Goal: Task Accomplishment & Management: Complete application form

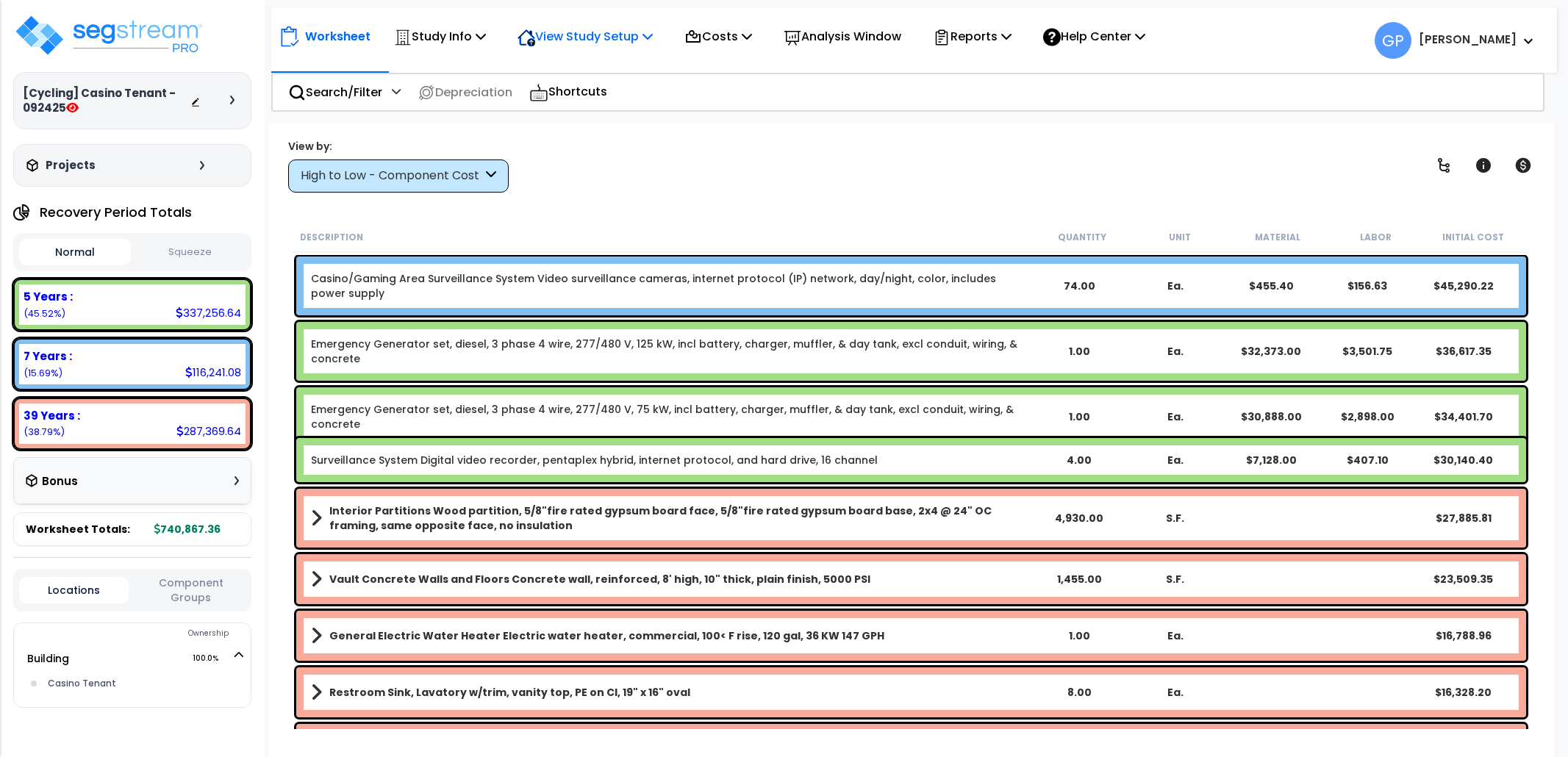
click at [578, 33] on p "View Study Setup" at bounding box center [584, 36] width 135 height 20
click at [576, 95] on link "View Questionnaire" at bounding box center [583, 100] width 146 height 29
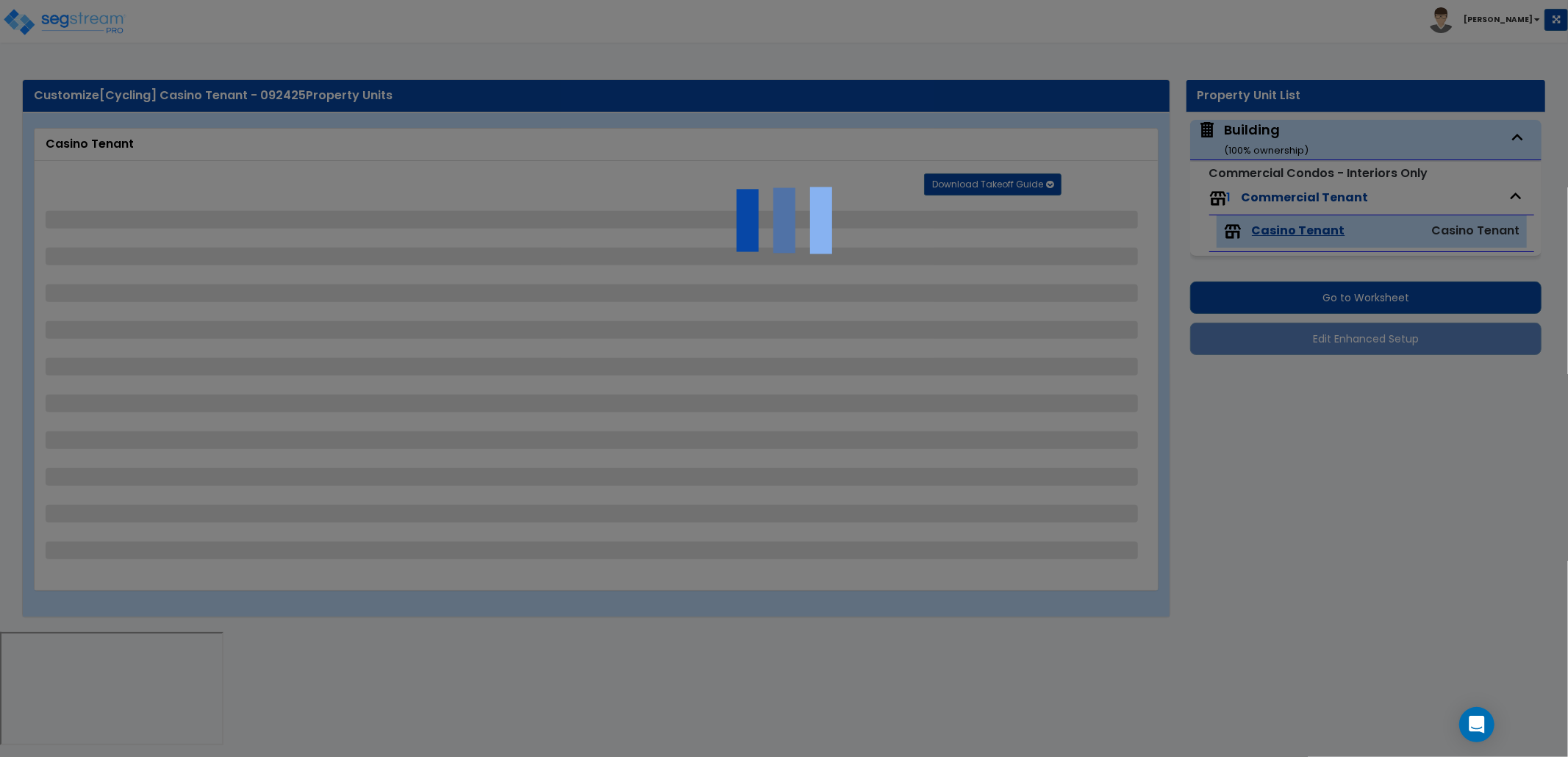
select select "1"
select select "4"
select select "2"
select select "1"
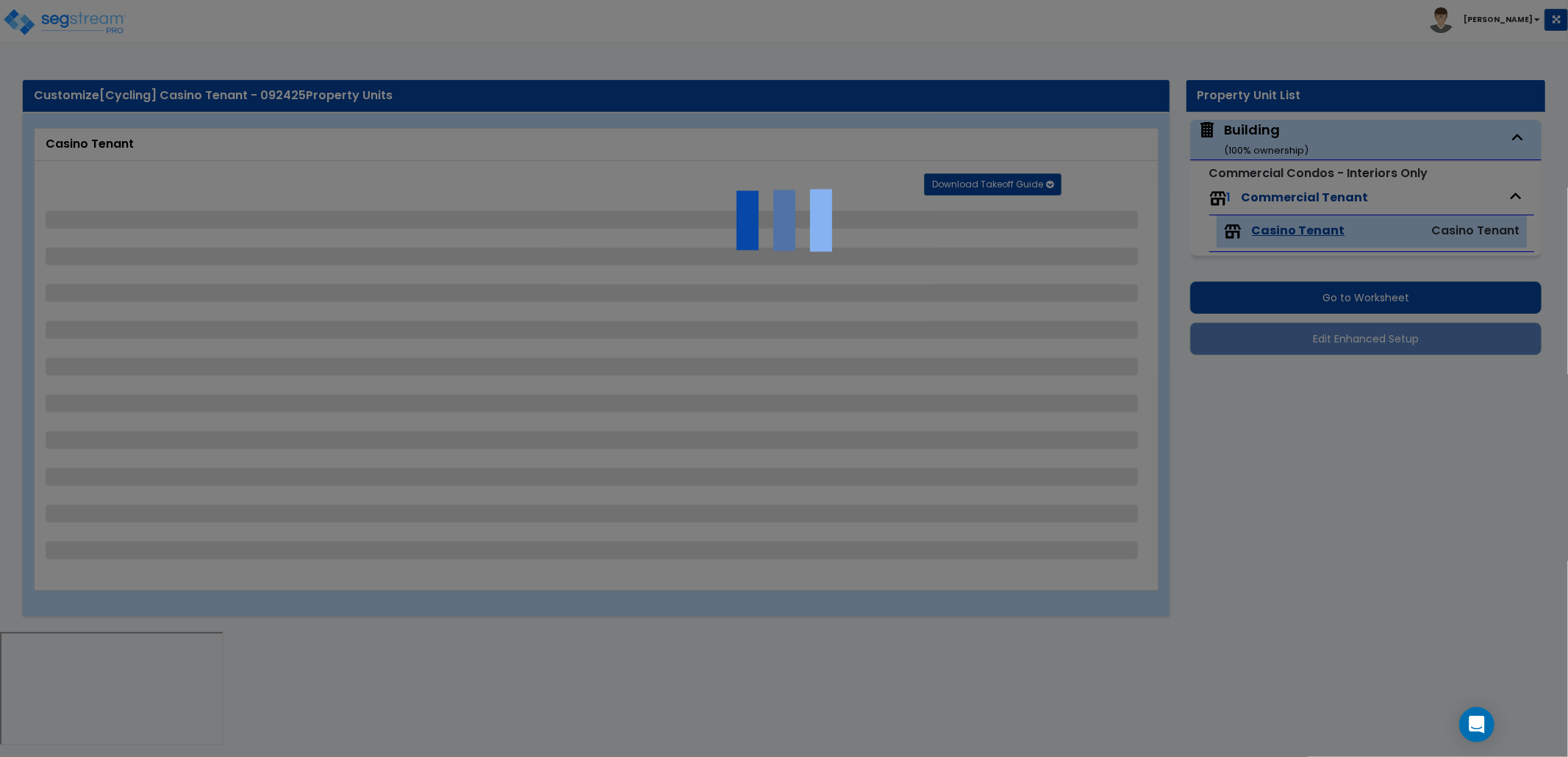
select select "4"
select select "3"
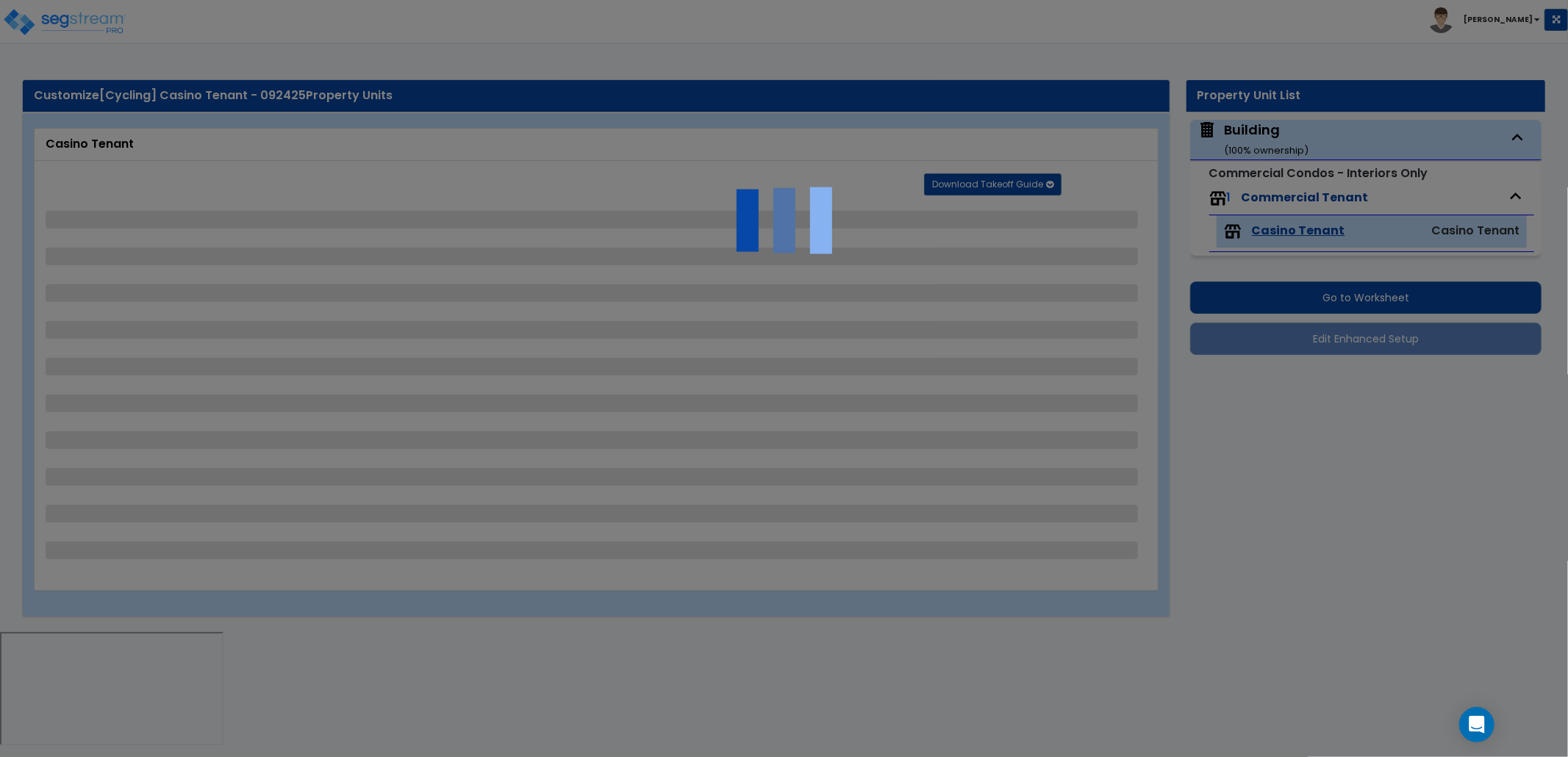
select select "3"
select select "5"
select select "3"
select select "4"
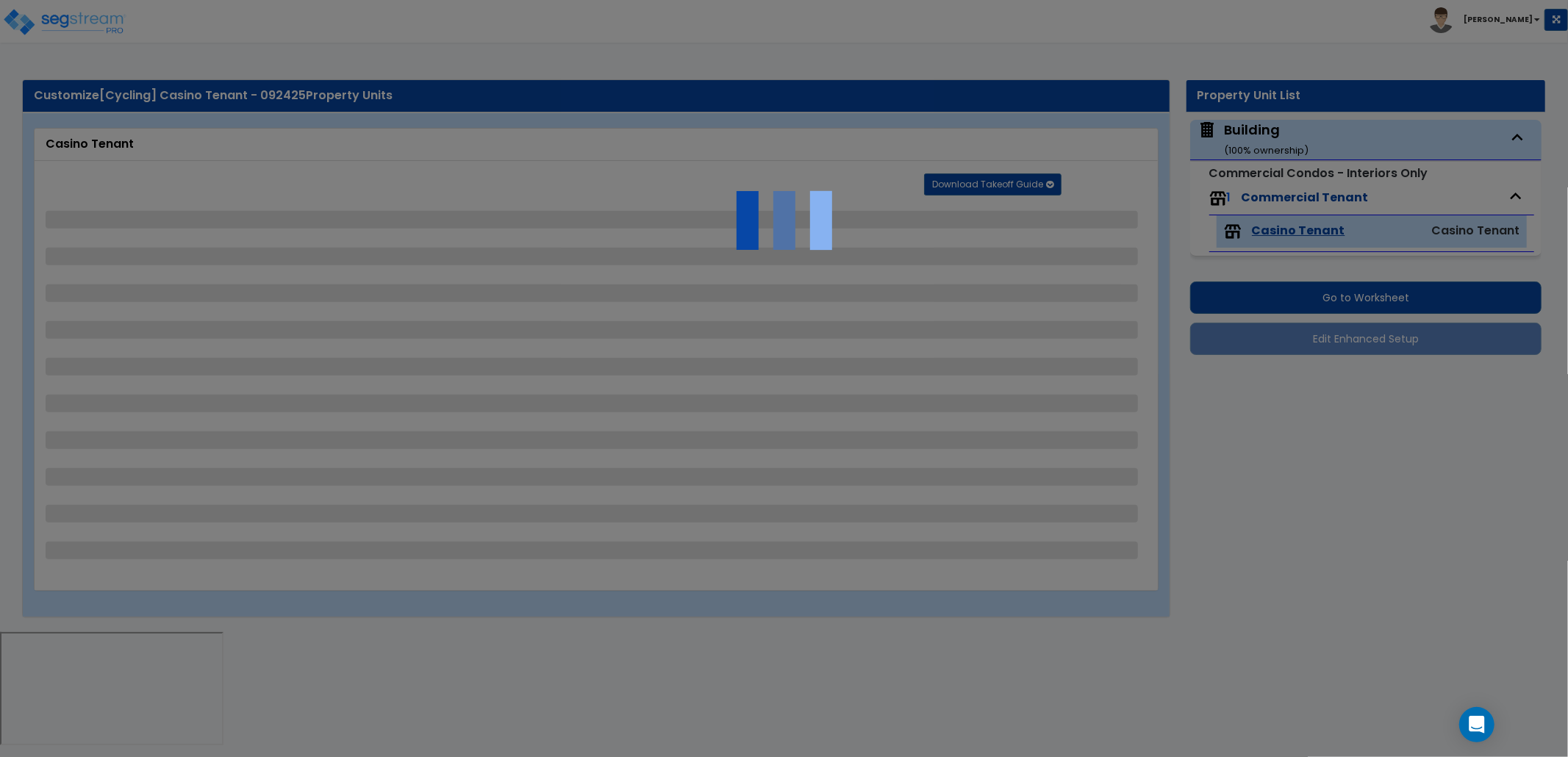
select select "1"
select select "5"
select select "2"
select select "1"
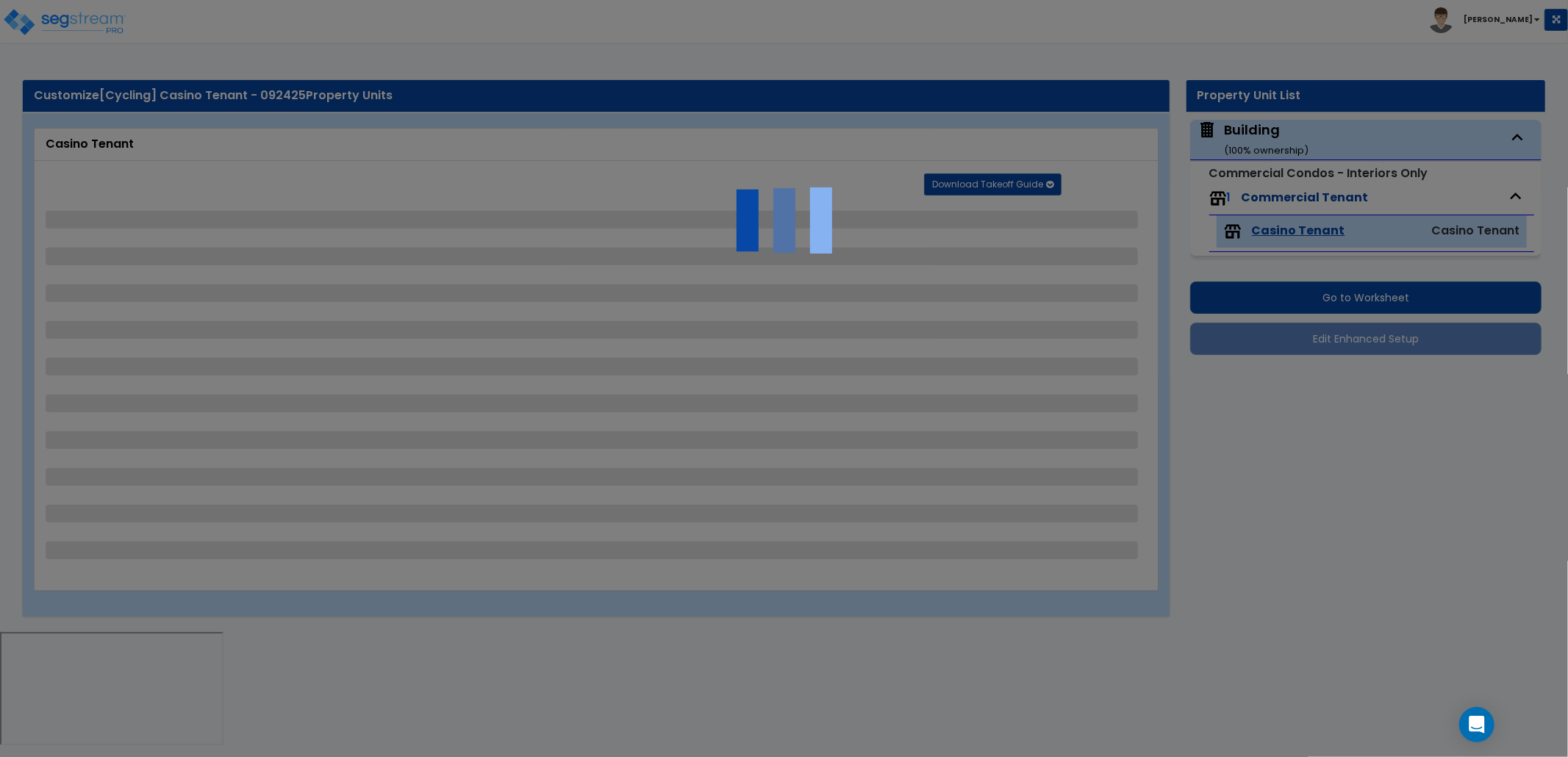
select select "3"
select select "2"
select select "7"
select select "3"
select select "2"
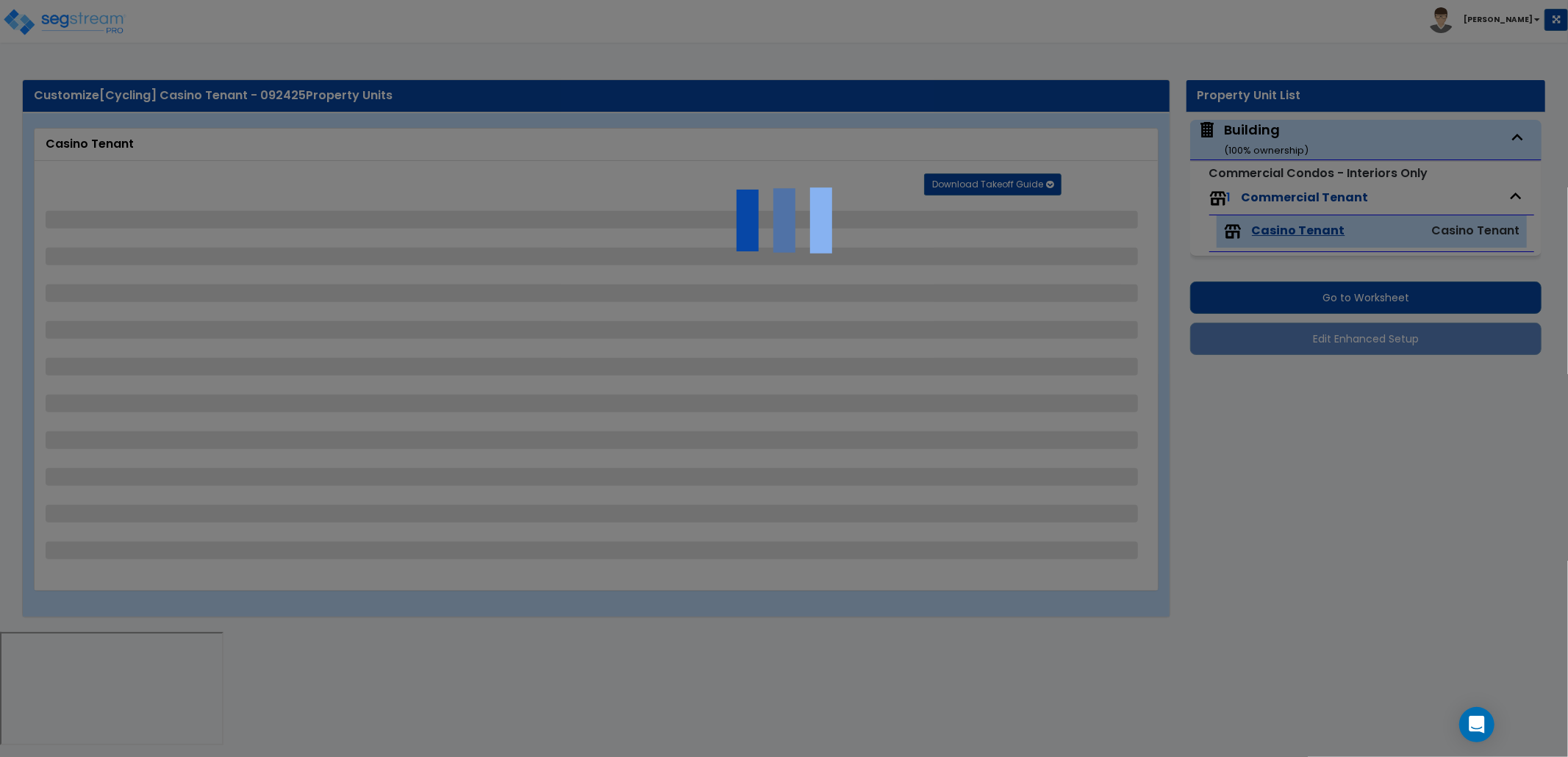
select select "7"
select select "4"
select select "2"
select select "5"
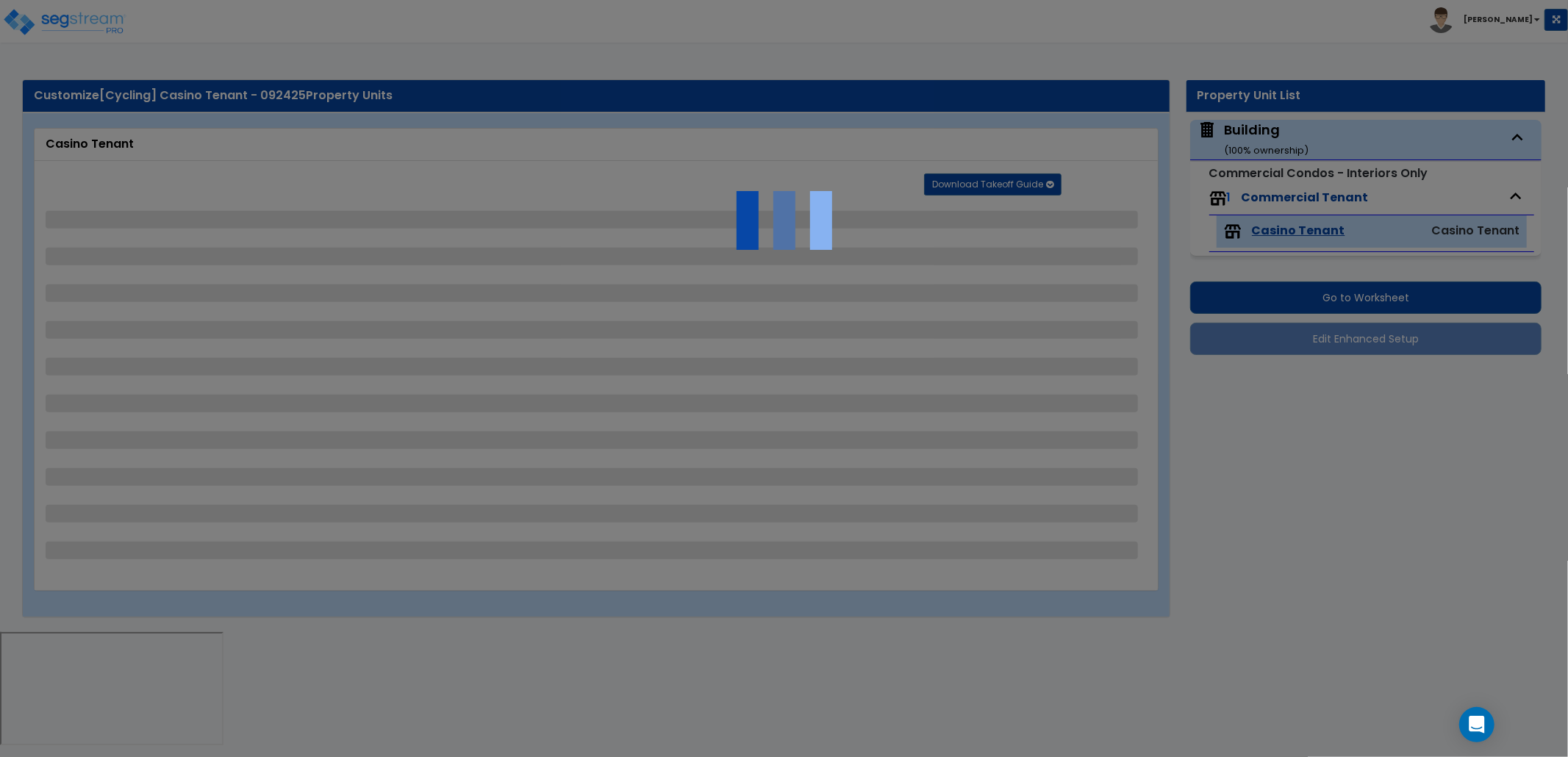
select select "2"
select select "1"
select select "5"
select select "2"
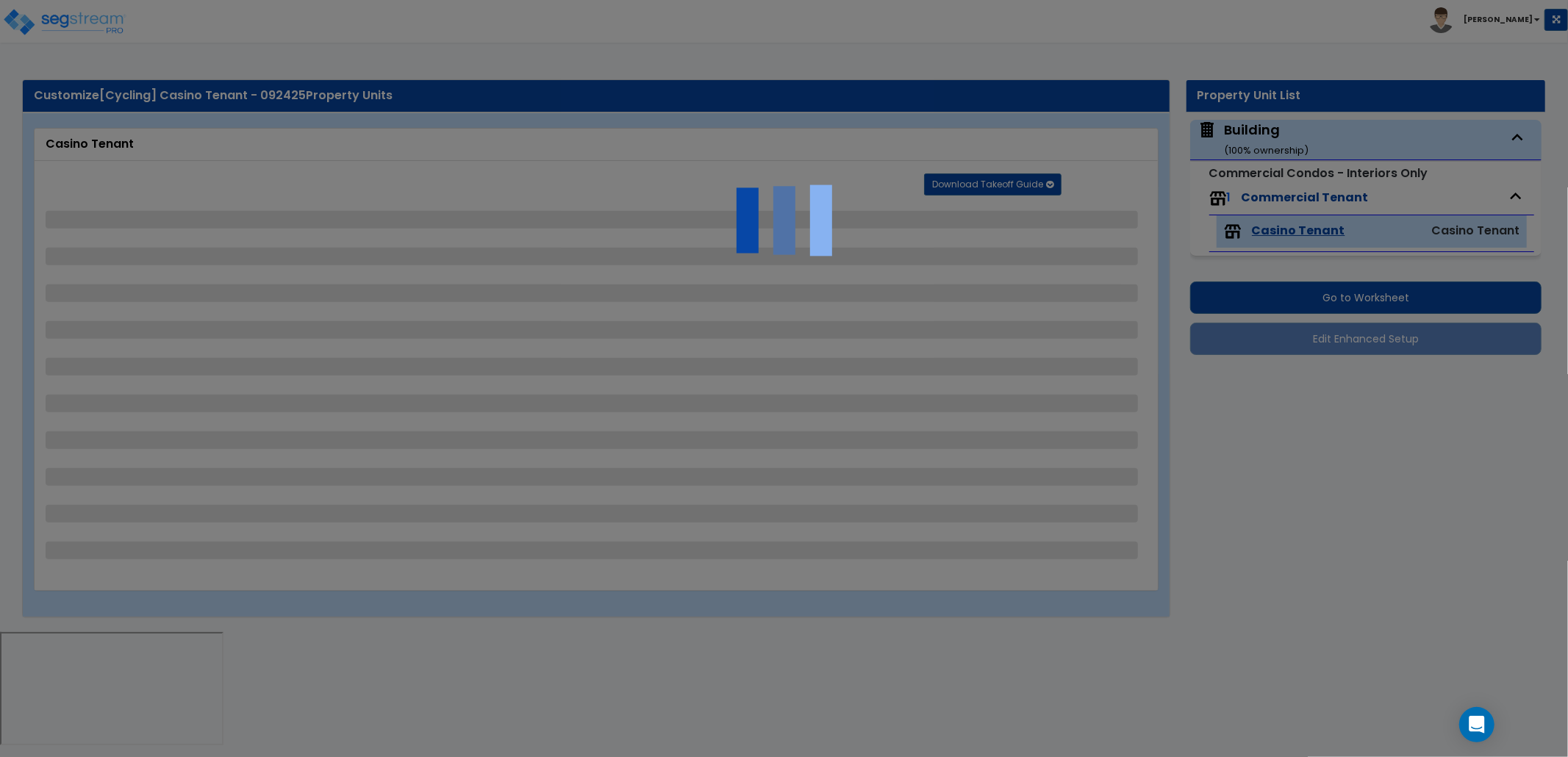
select select "3"
select select "2"
select select "4"
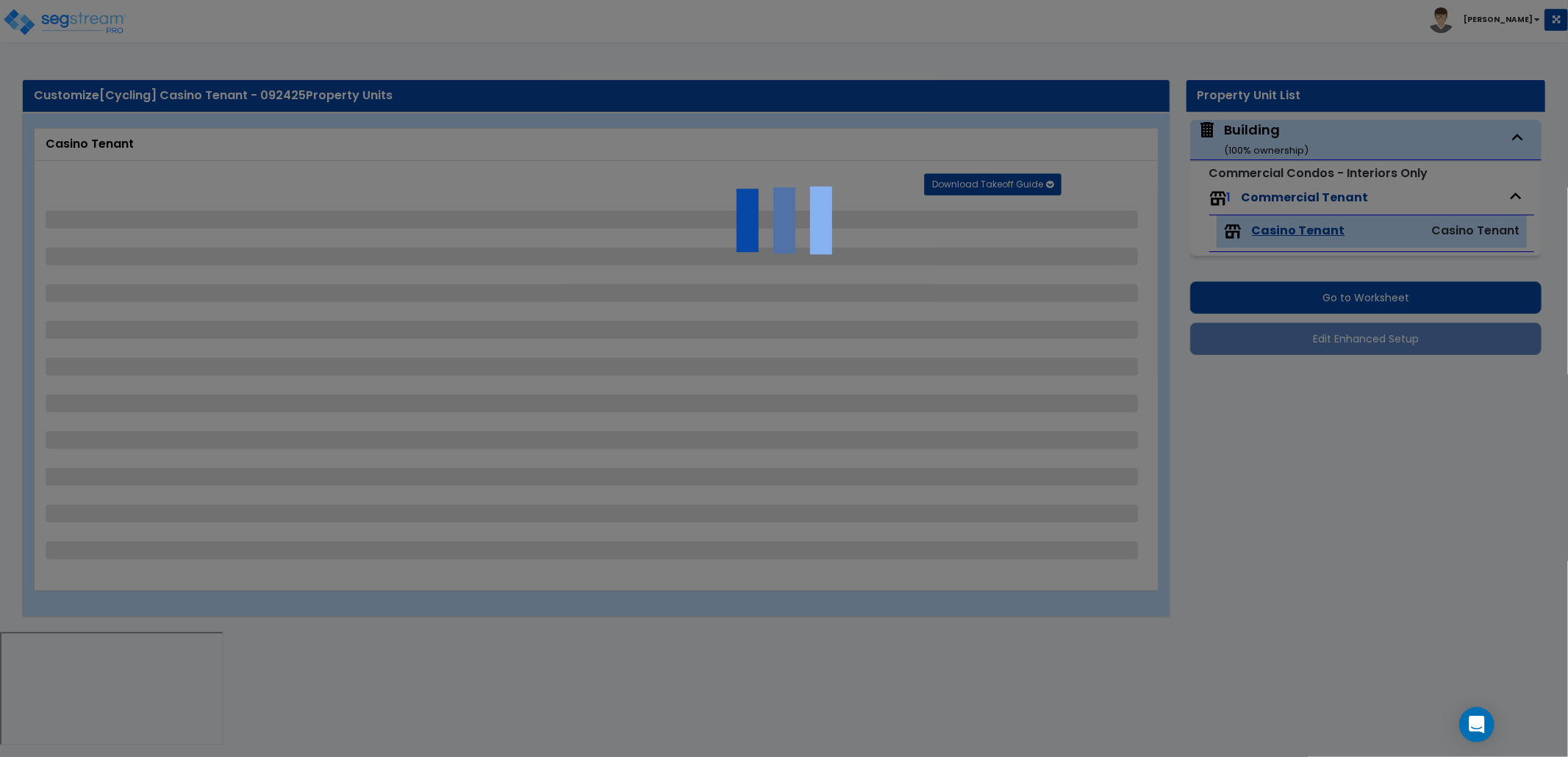
select select "5"
select select "4"
select select "2"
select select "4"
select select "1"
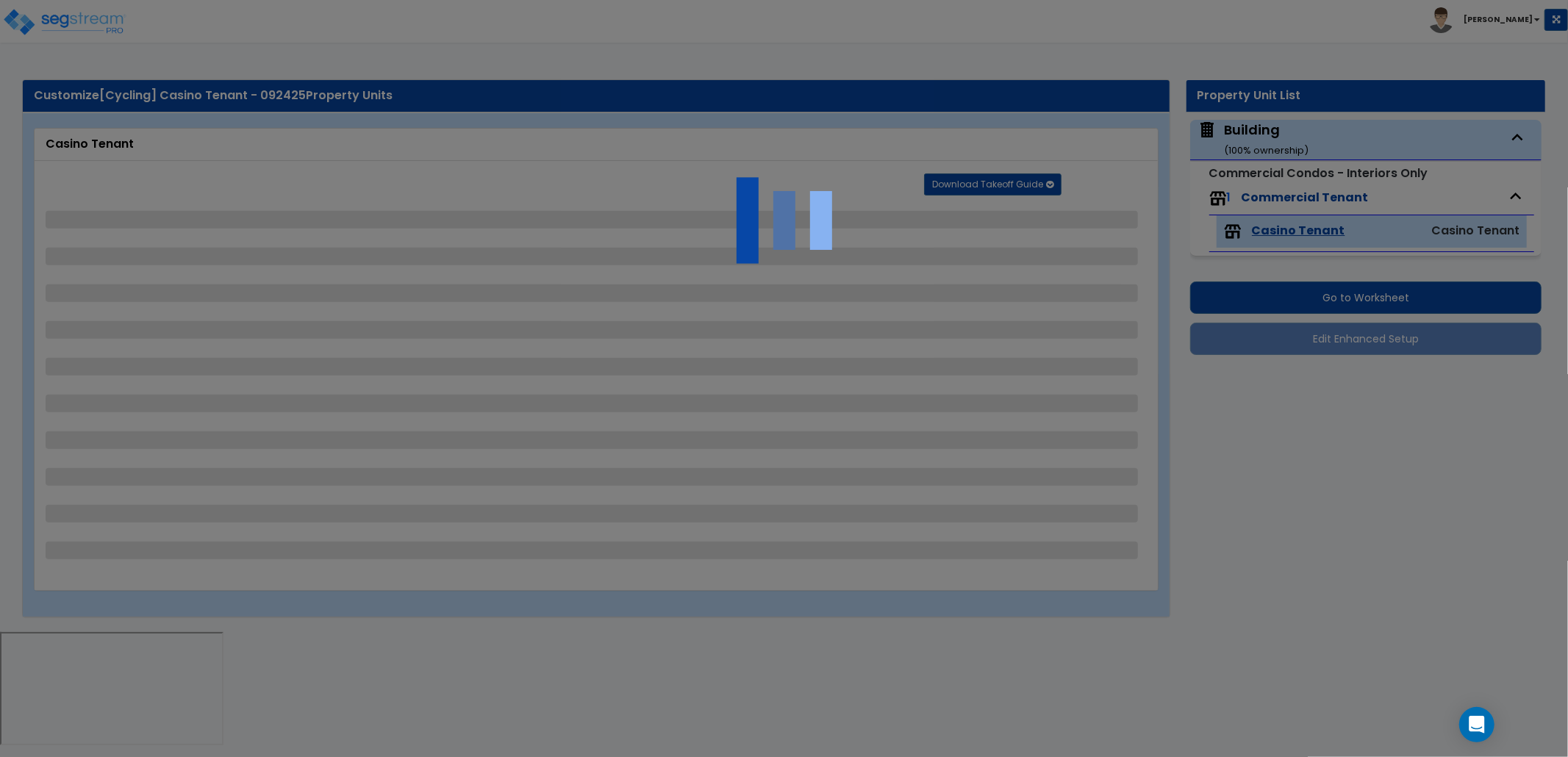
select select "1"
select select "2"
select select "1"
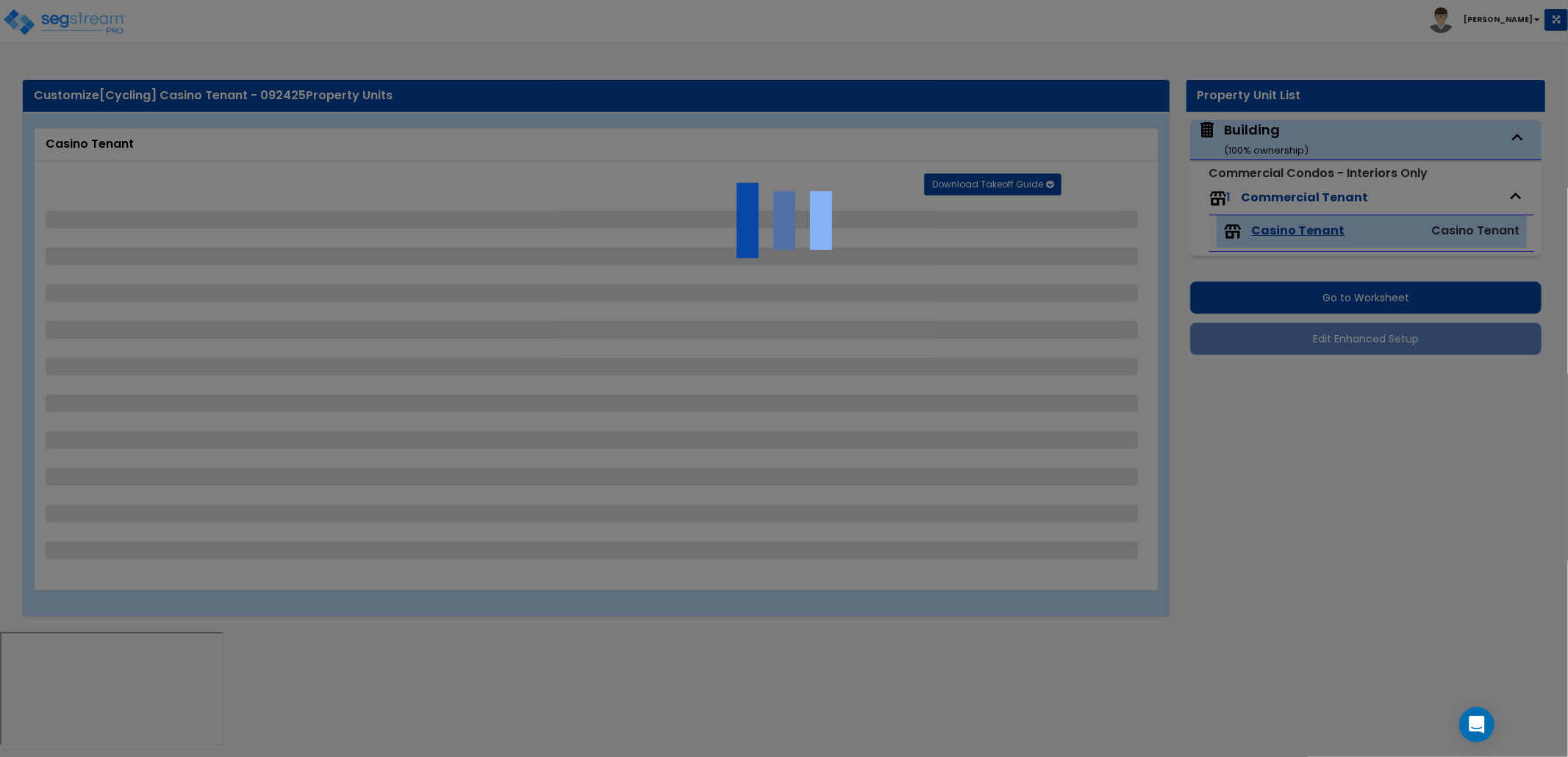
select select "4"
select select "3"
select select "1"
select select "3"
select select "1"
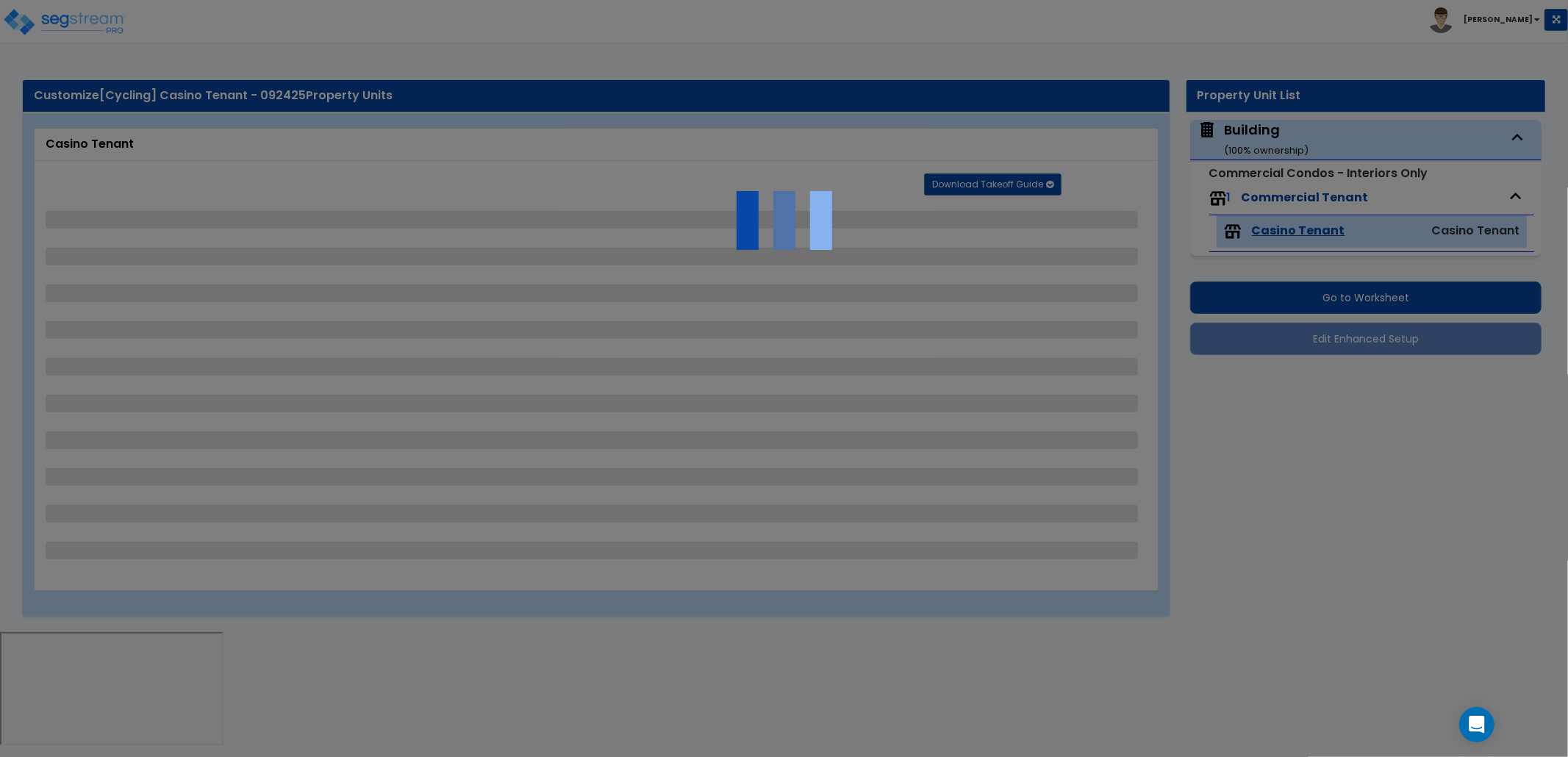
select select "1"
select select "2"
select select "1"
select select "2"
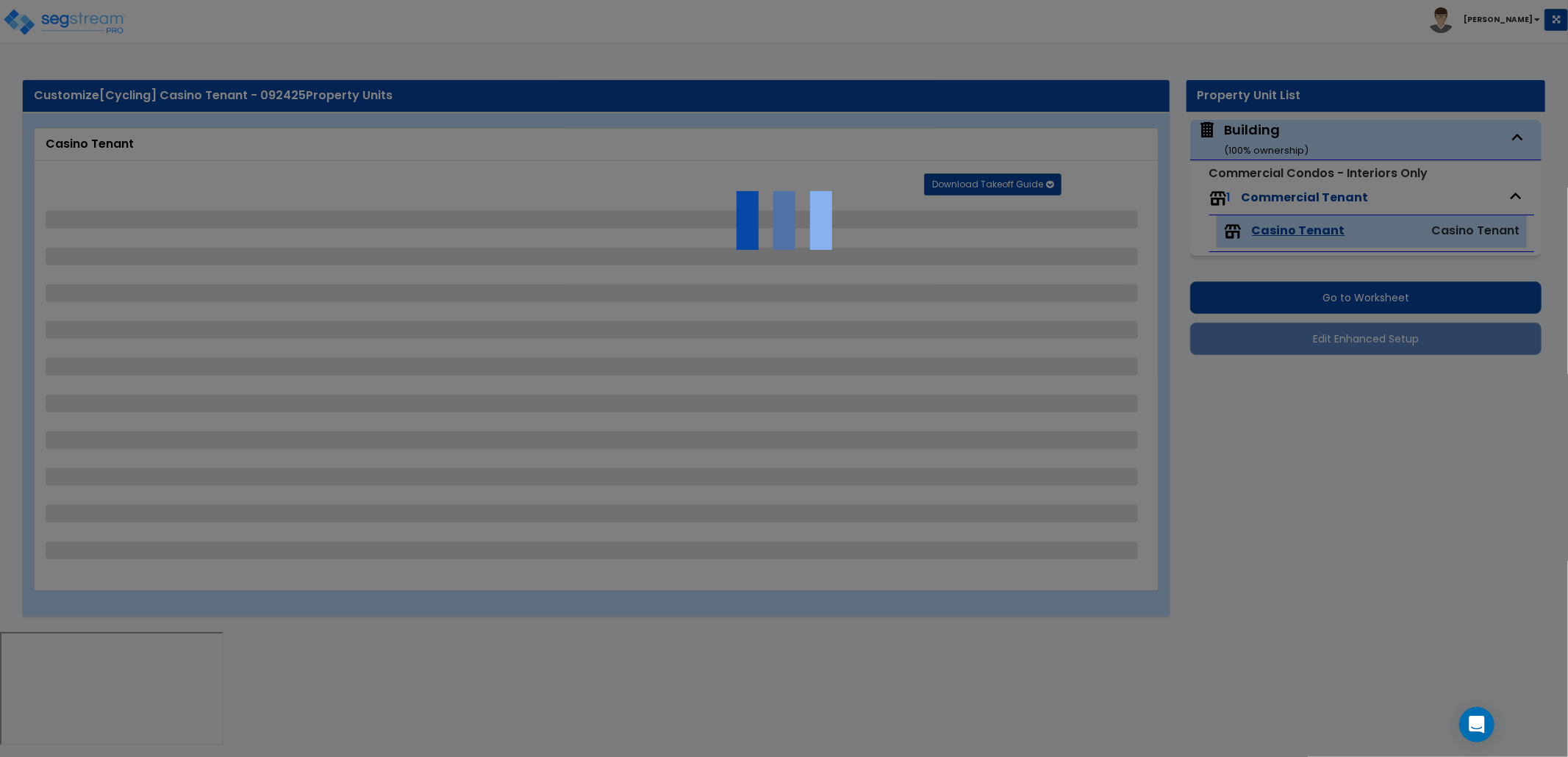
select select "2"
select select "3"
select select "5"
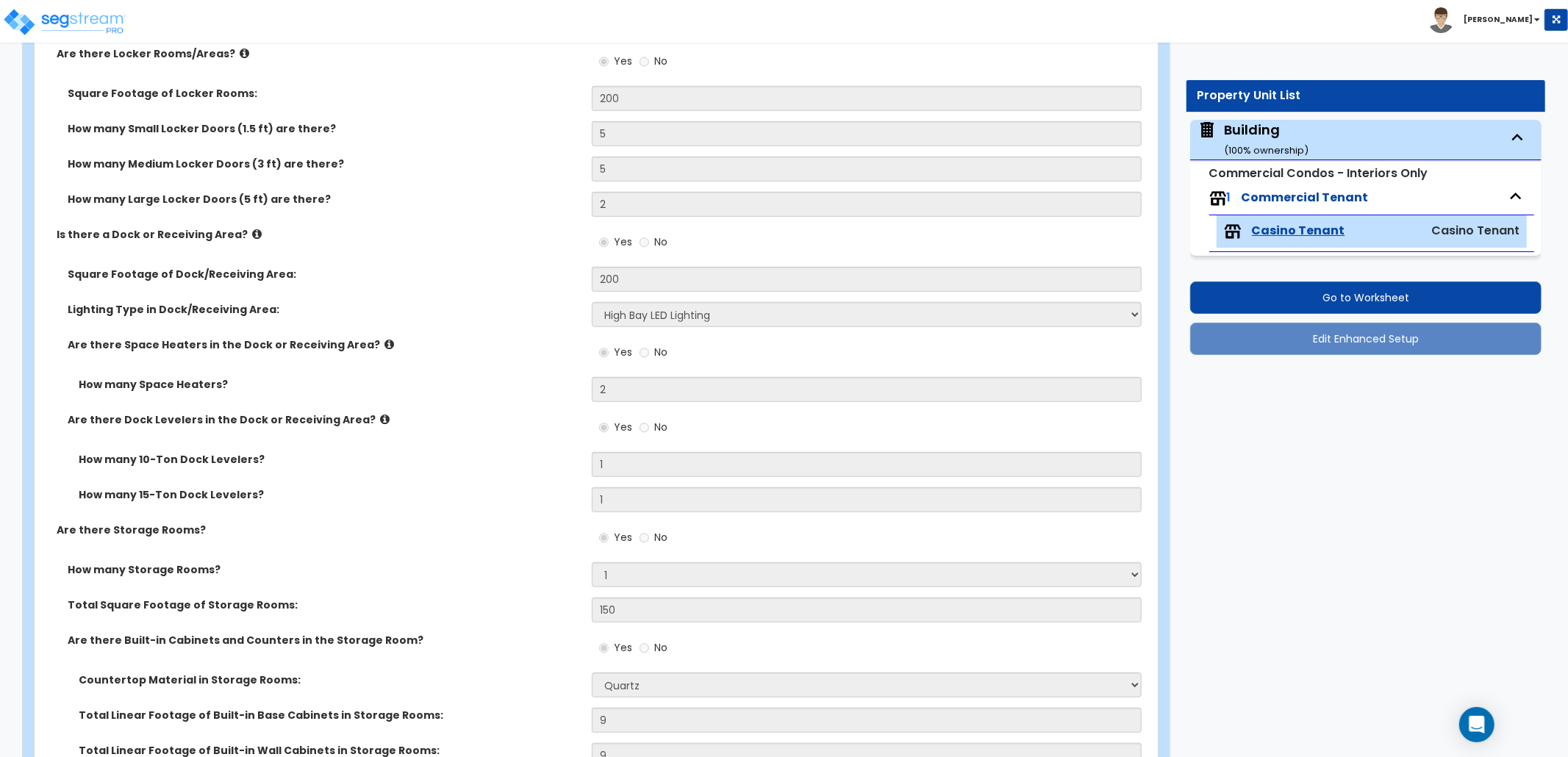
scroll to position [9980, 0]
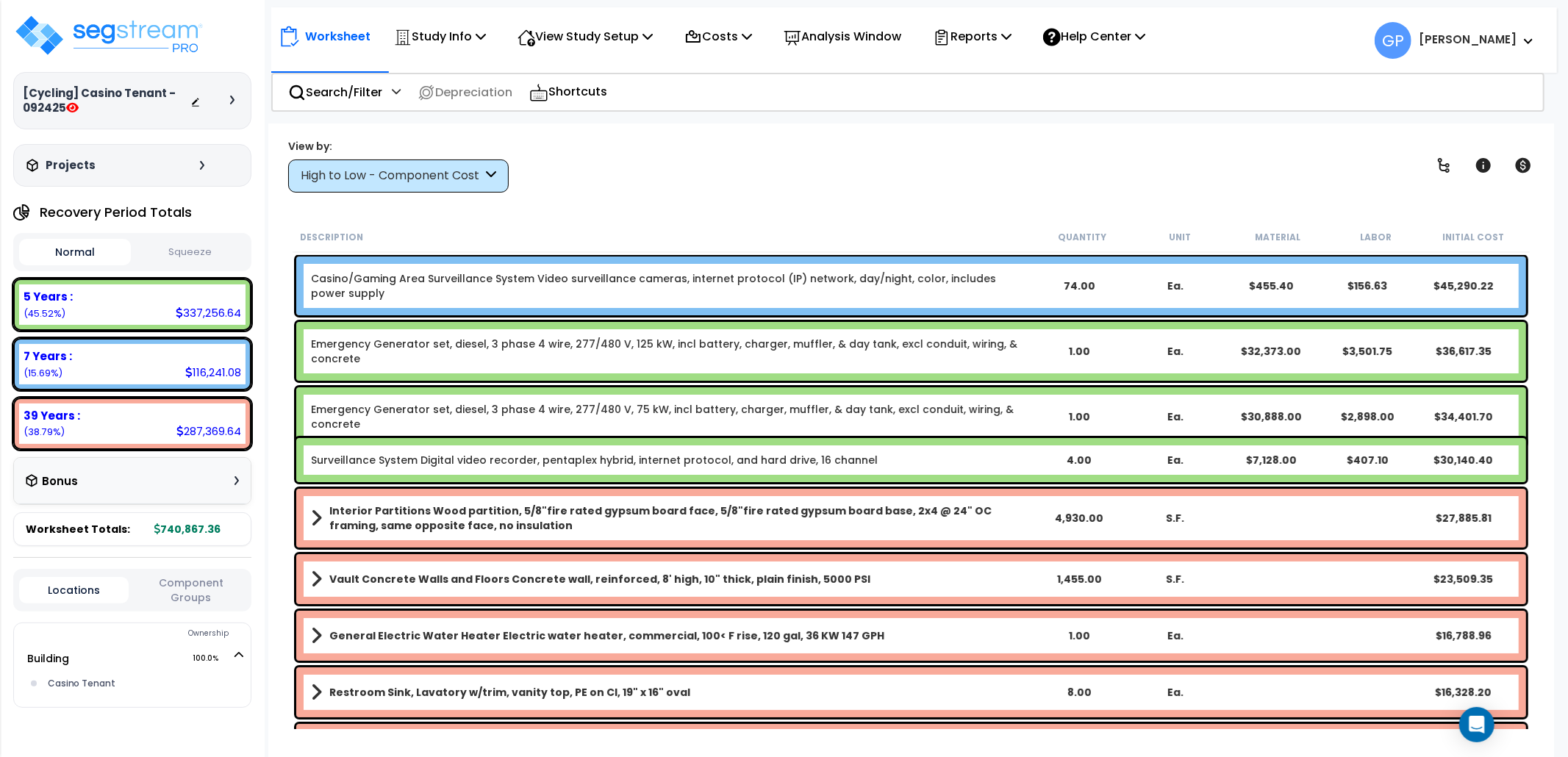
click at [457, 191] on div "High to Low - Component Cost" at bounding box center [398, 176] width 221 height 33
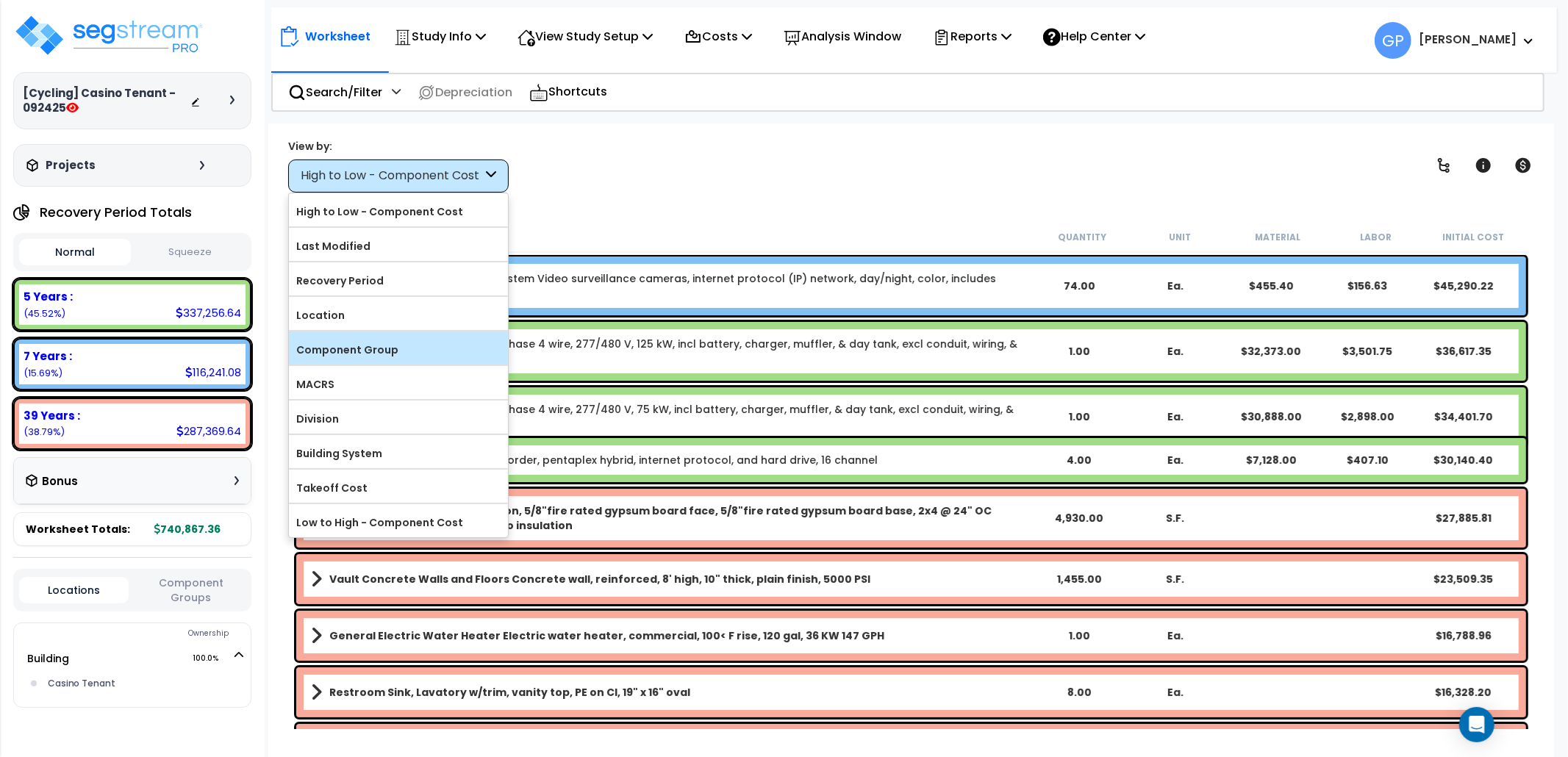
click at [375, 347] on label "Component Group" at bounding box center [397, 350] width 219 height 22
click at [0, 0] on input "Component Group" at bounding box center [0, 0] width 0 height 0
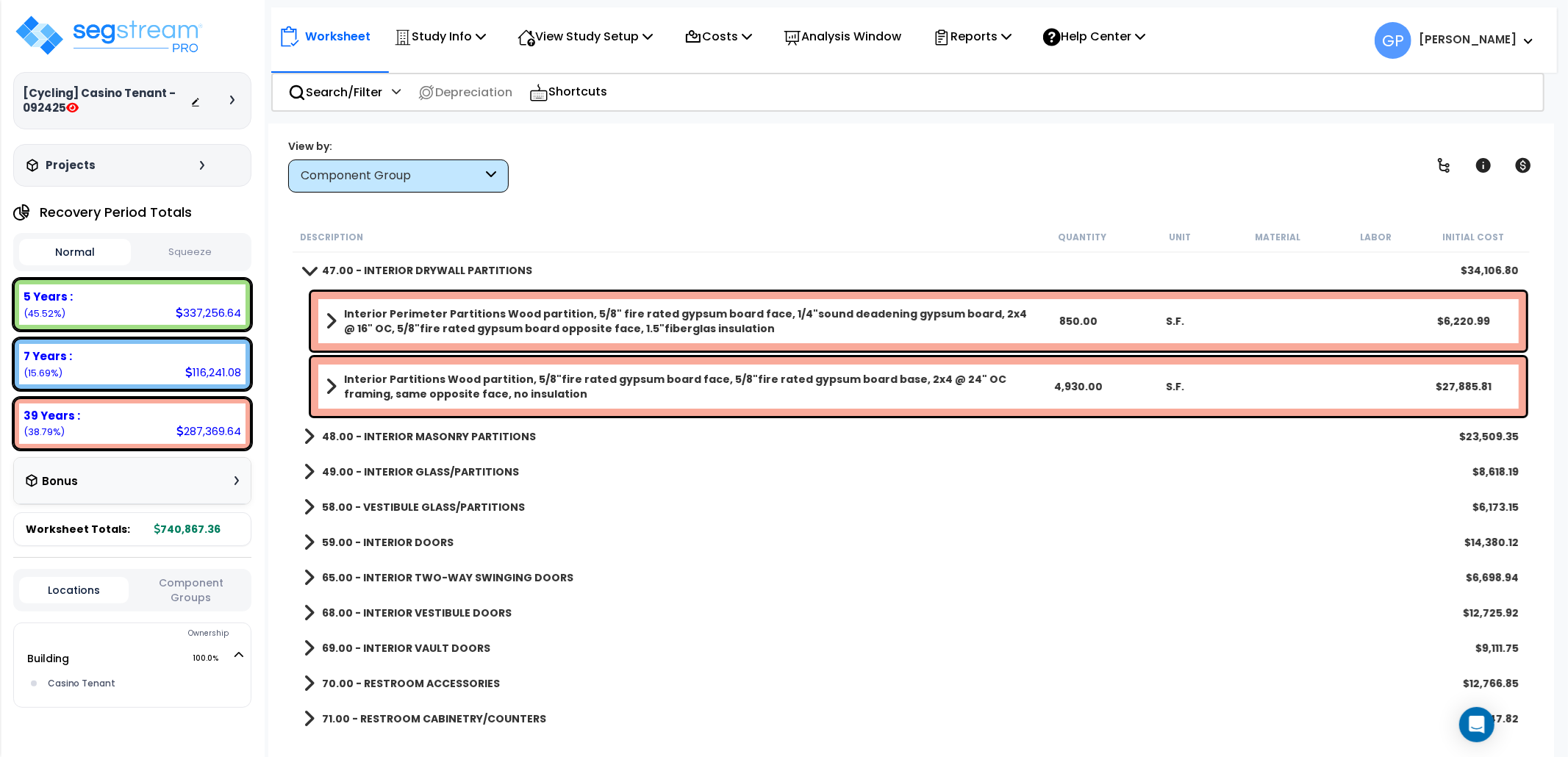
click at [695, 194] on div "Worksheet Study Info Study Setup Add Property Unit Template study Clone study GP" at bounding box center [911, 502] width 1285 height 757
click at [322, 85] on p "Search/Filter" at bounding box center [336, 92] width 94 height 20
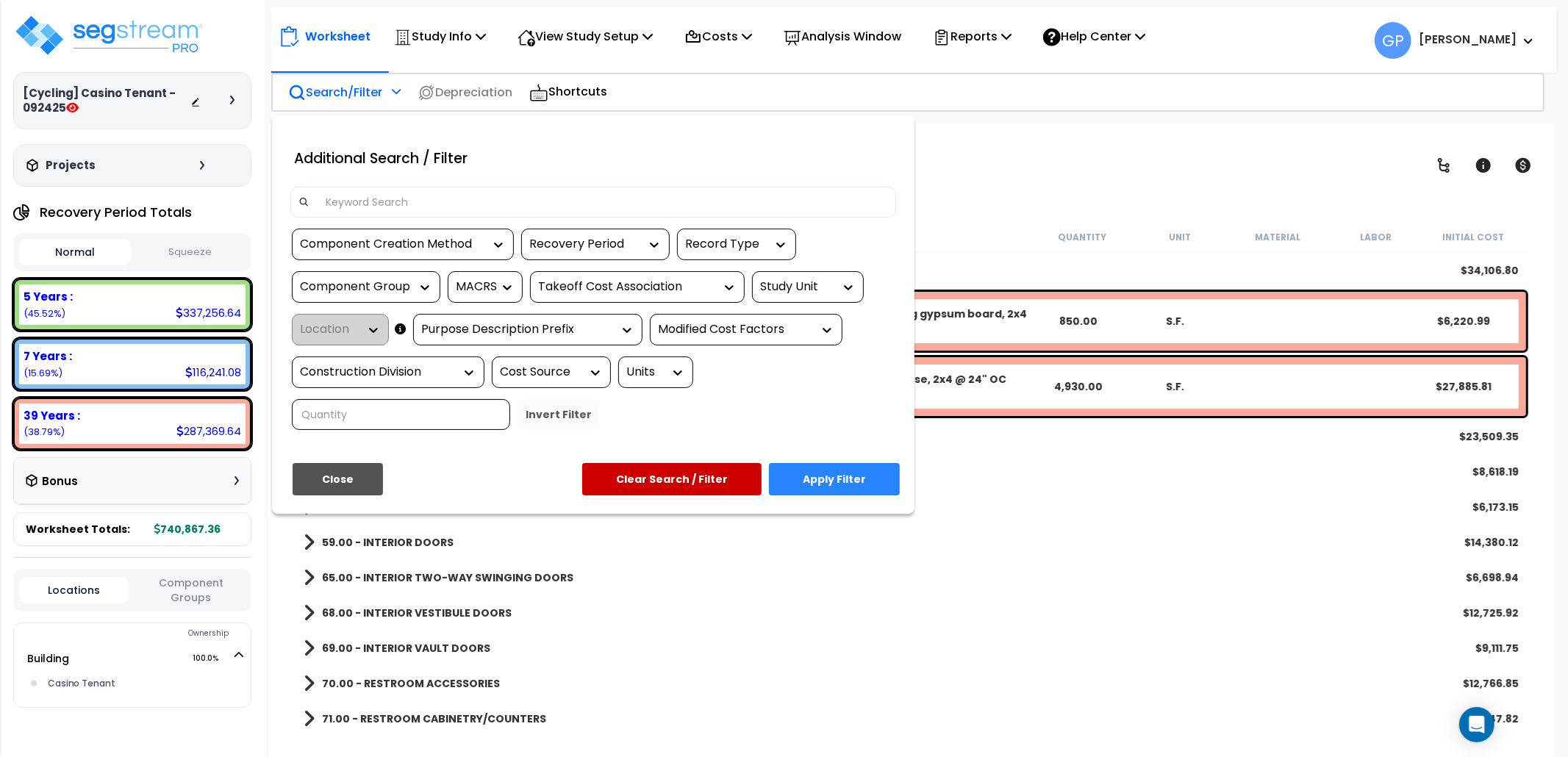
click at [395, 205] on input at bounding box center [602, 202] width 571 height 22
paste input "HVAC Electric"
type input "HVAC Electric"
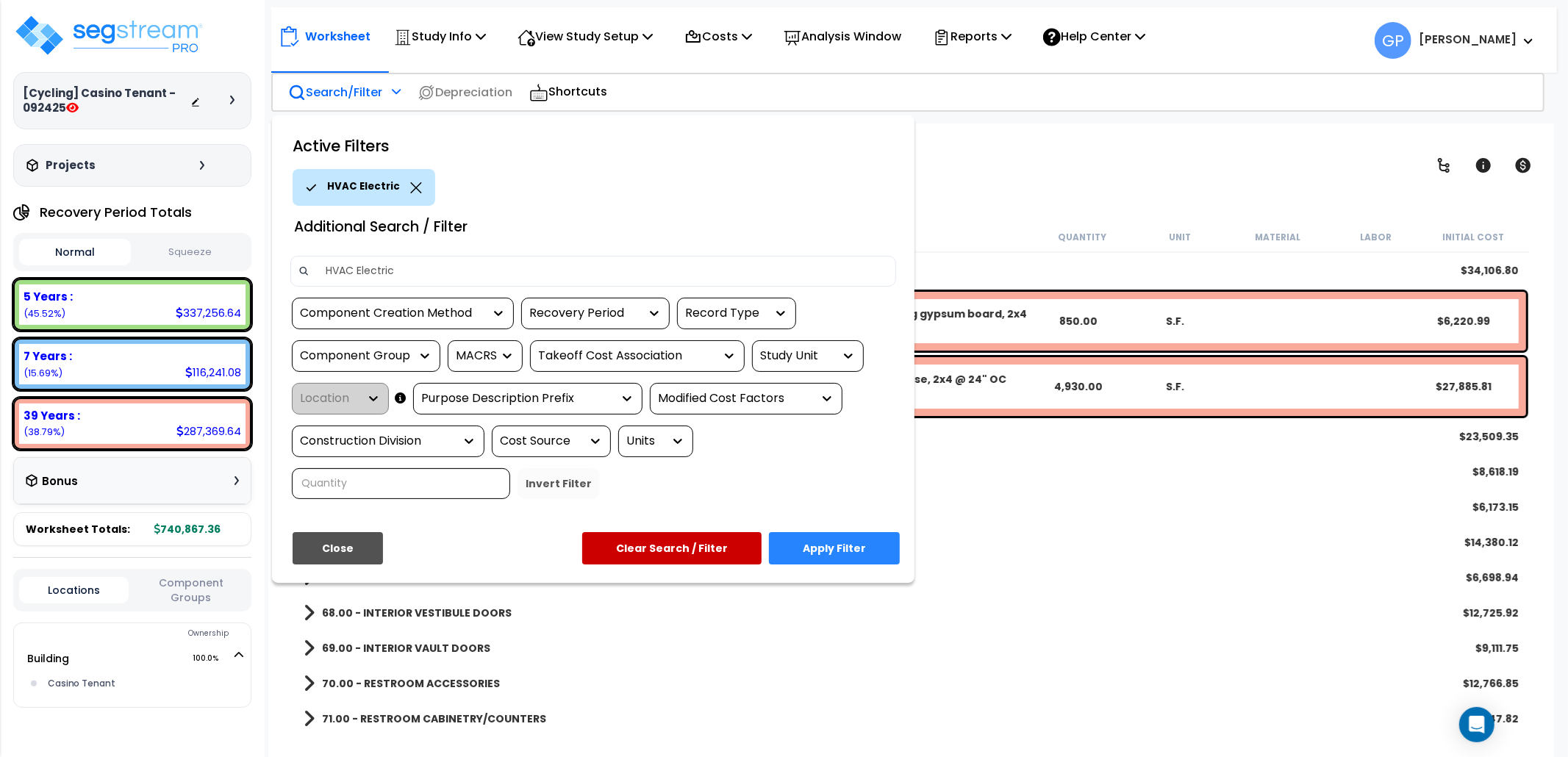
click at [828, 547] on button "Apply Filter" at bounding box center [834, 548] width 131 height 32
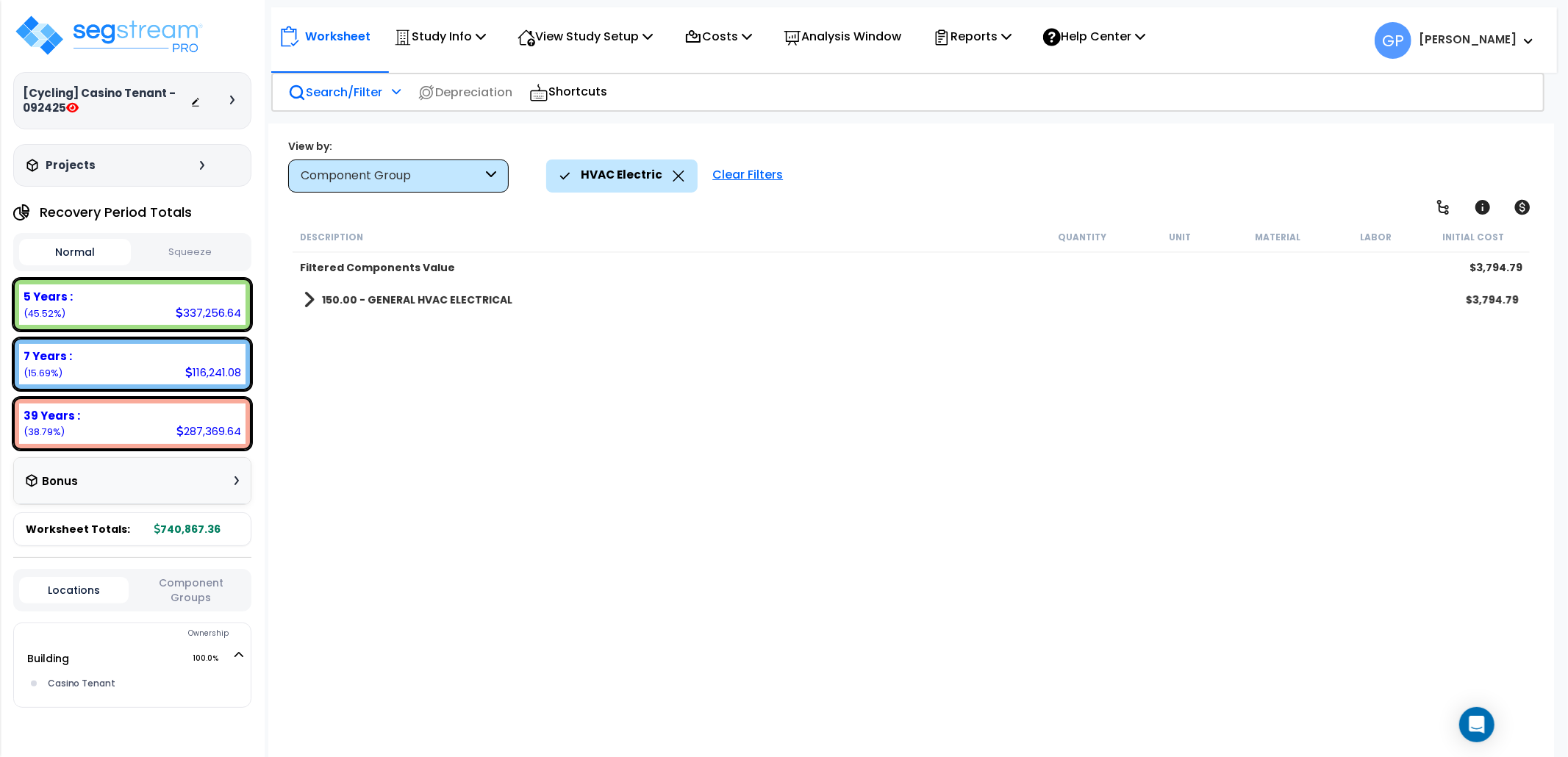
click at [482, 297] on b "150.00 - GENERAL HVAC ELECTRICAL" at bounding box center [416, 300] width 191 height 15
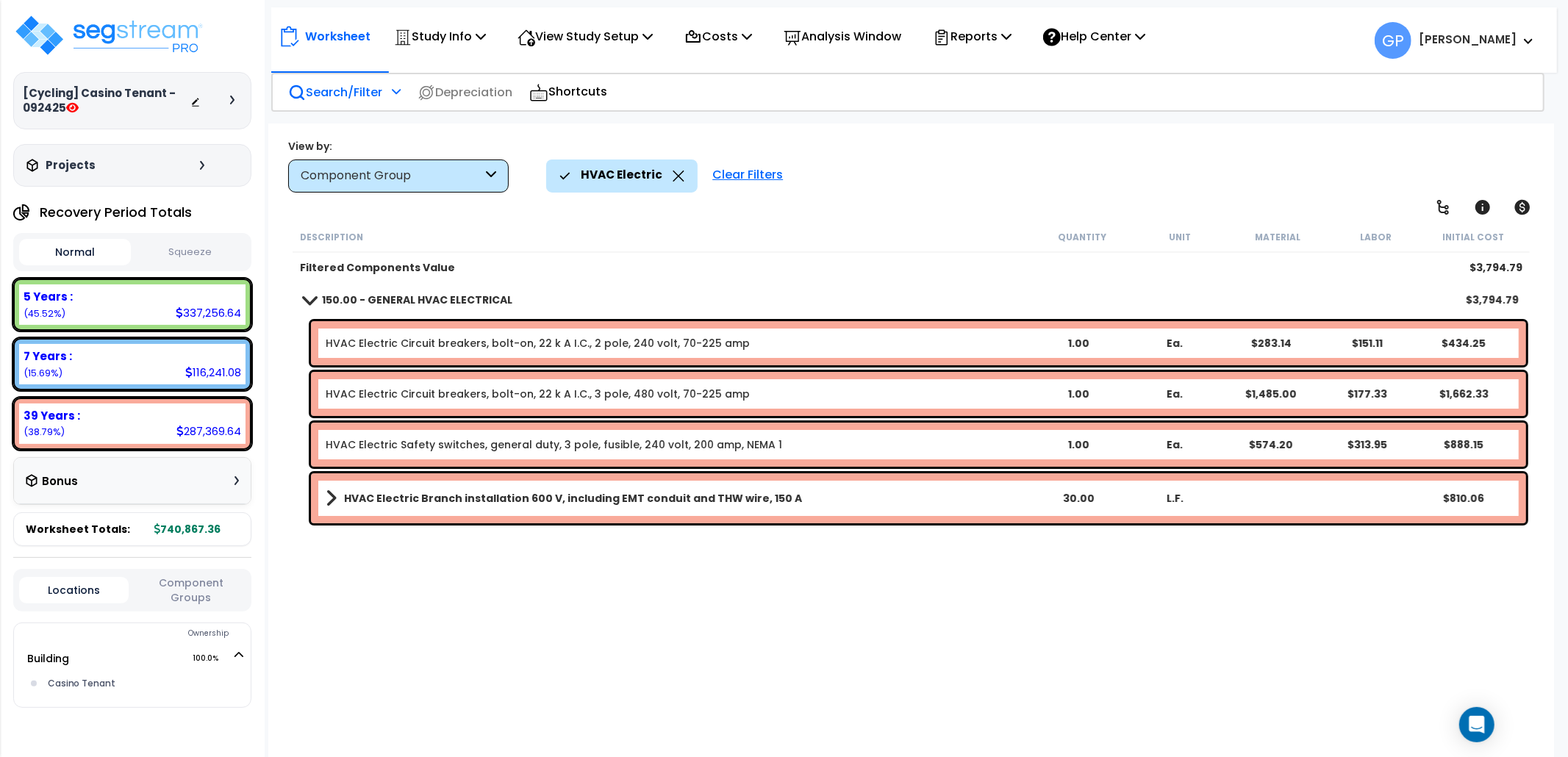
click at [558, 636] on div "Description Quantity Unit Material Labor Initial Cost Filtered Components Value…" at bounding box center [911, 475] width 1241 height 507
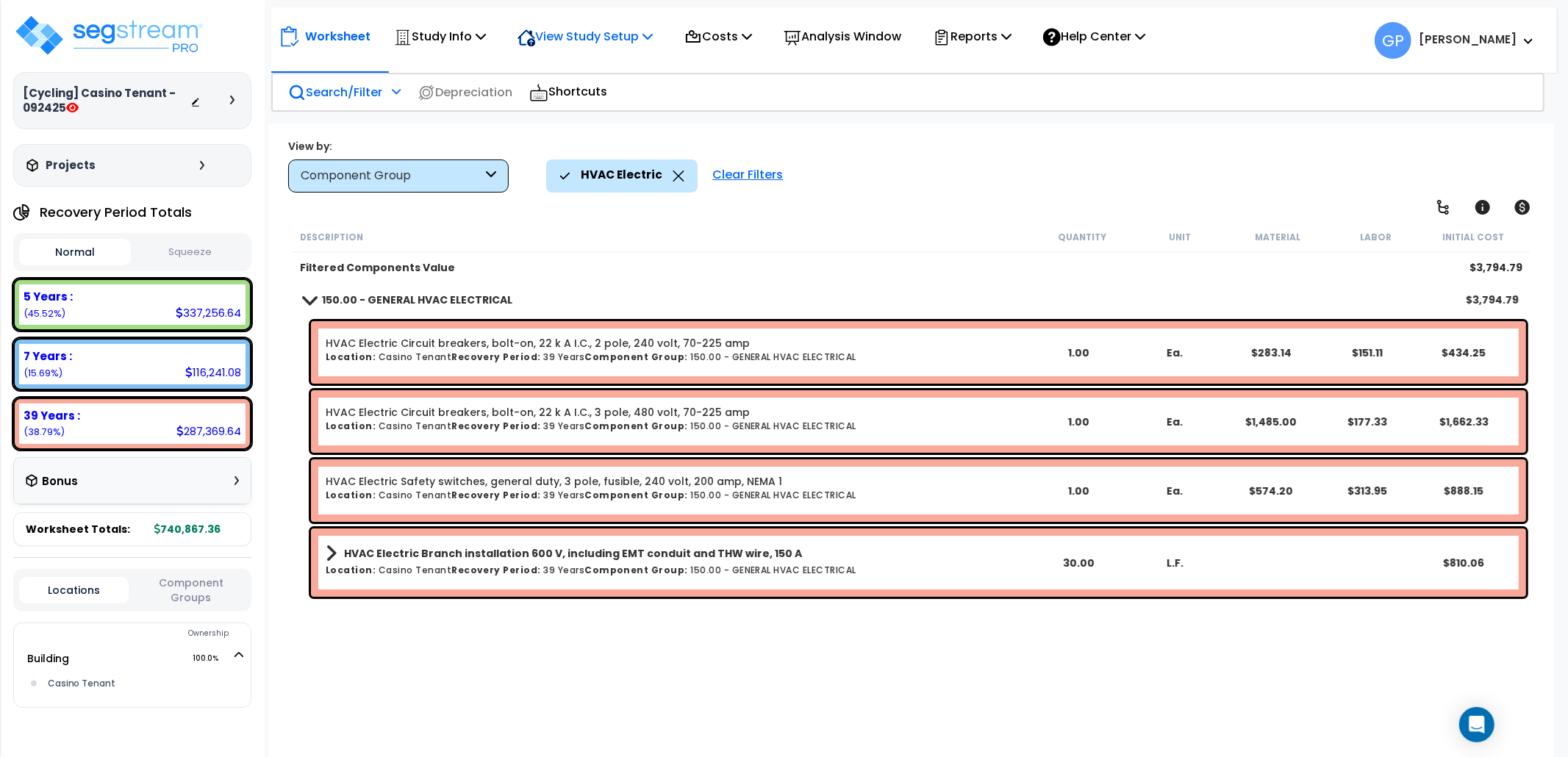
click at [626, 47] on div "View Study Setup" at bounding box center [584, 36] width 135 height 35
click at [616, 87] on link "View Questionnaire" at bounding box center [583, 100] width 146 height 29
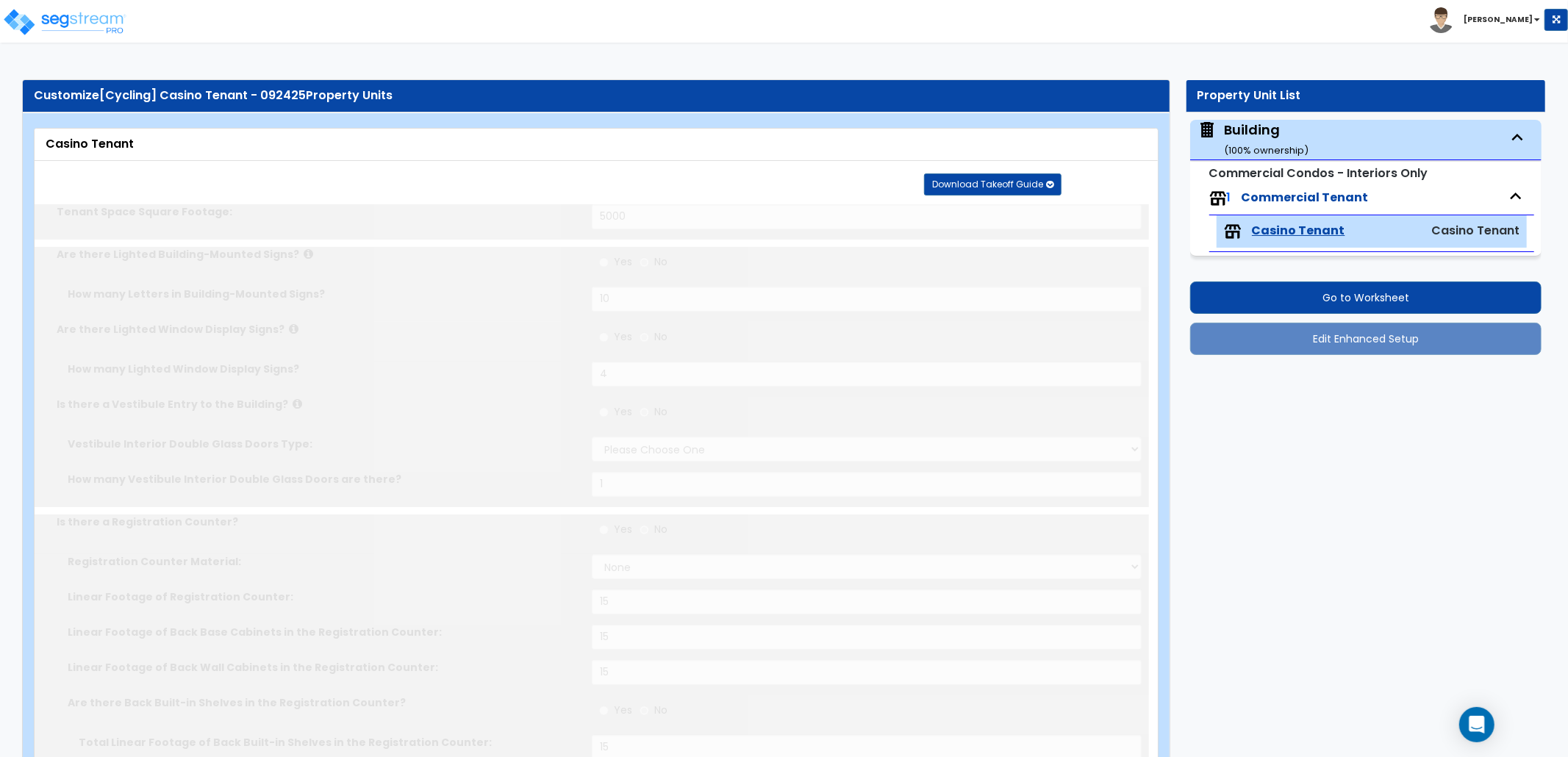
type input "5000"
radio input "true"
type input "10"
radio input "true"
type input "4"
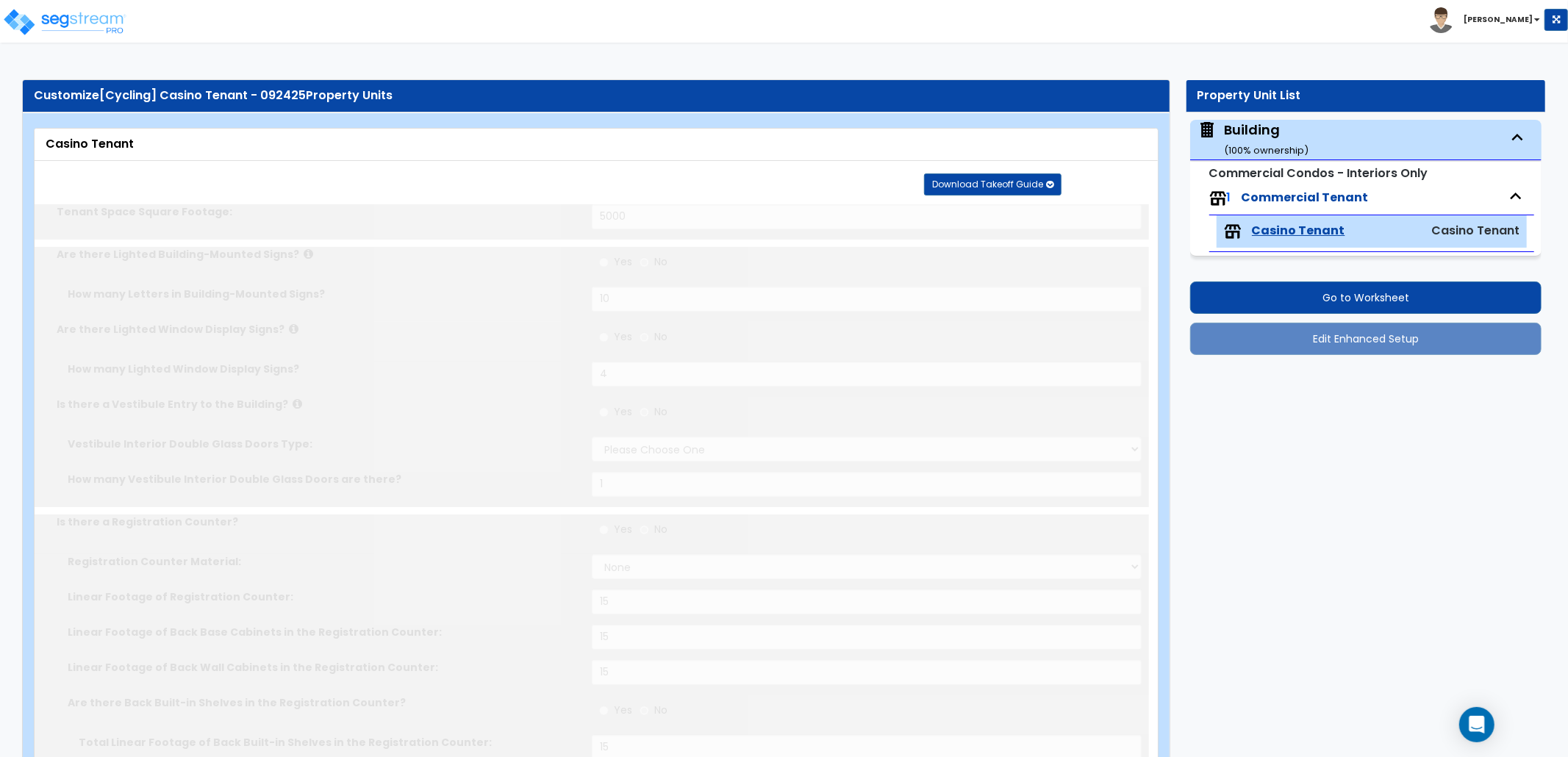
radio input "true"
select select "1"
type input "1"
radio input "true"
select select "4"
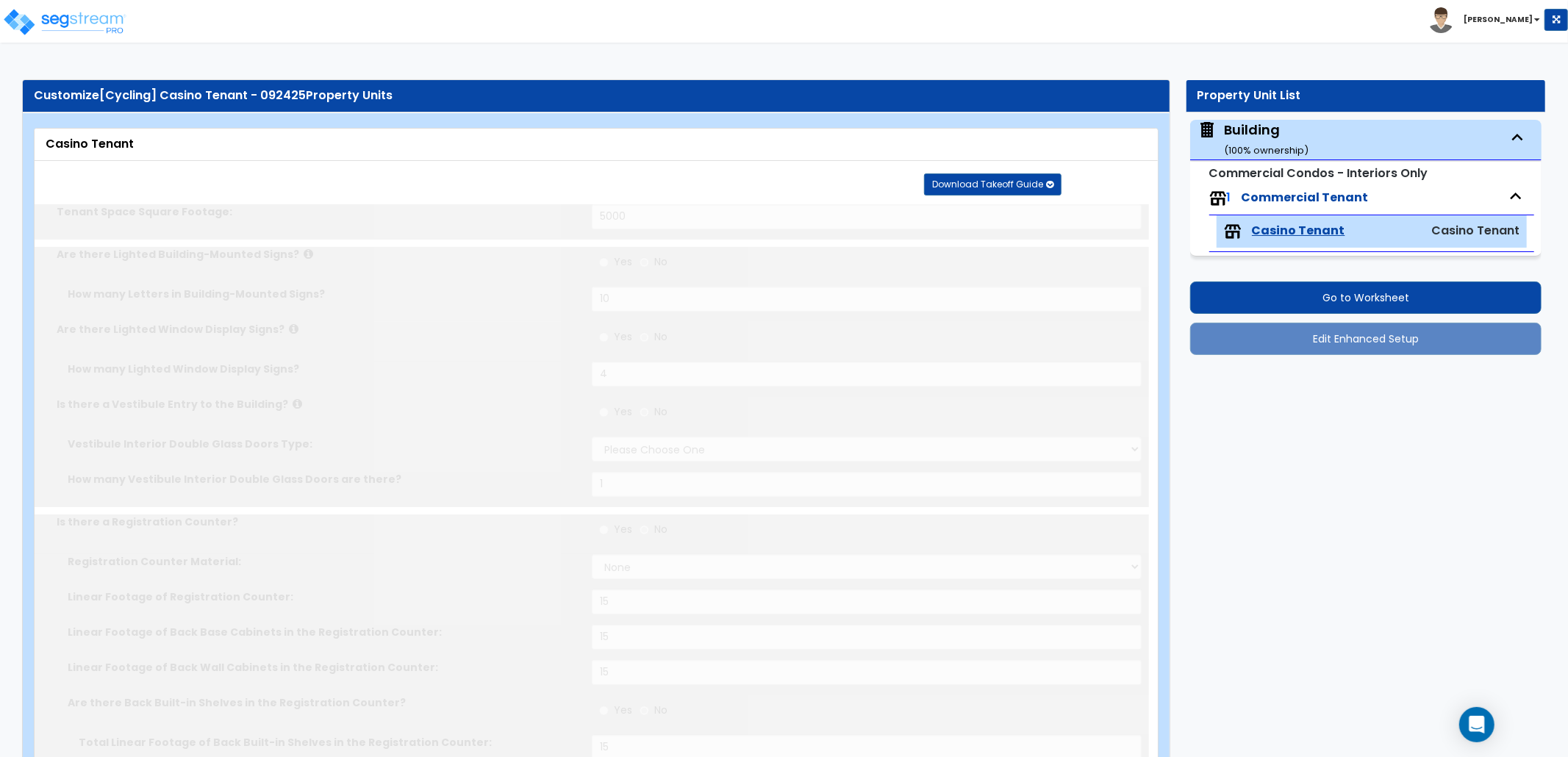
type input "15"
radio input "true"
type input "15"
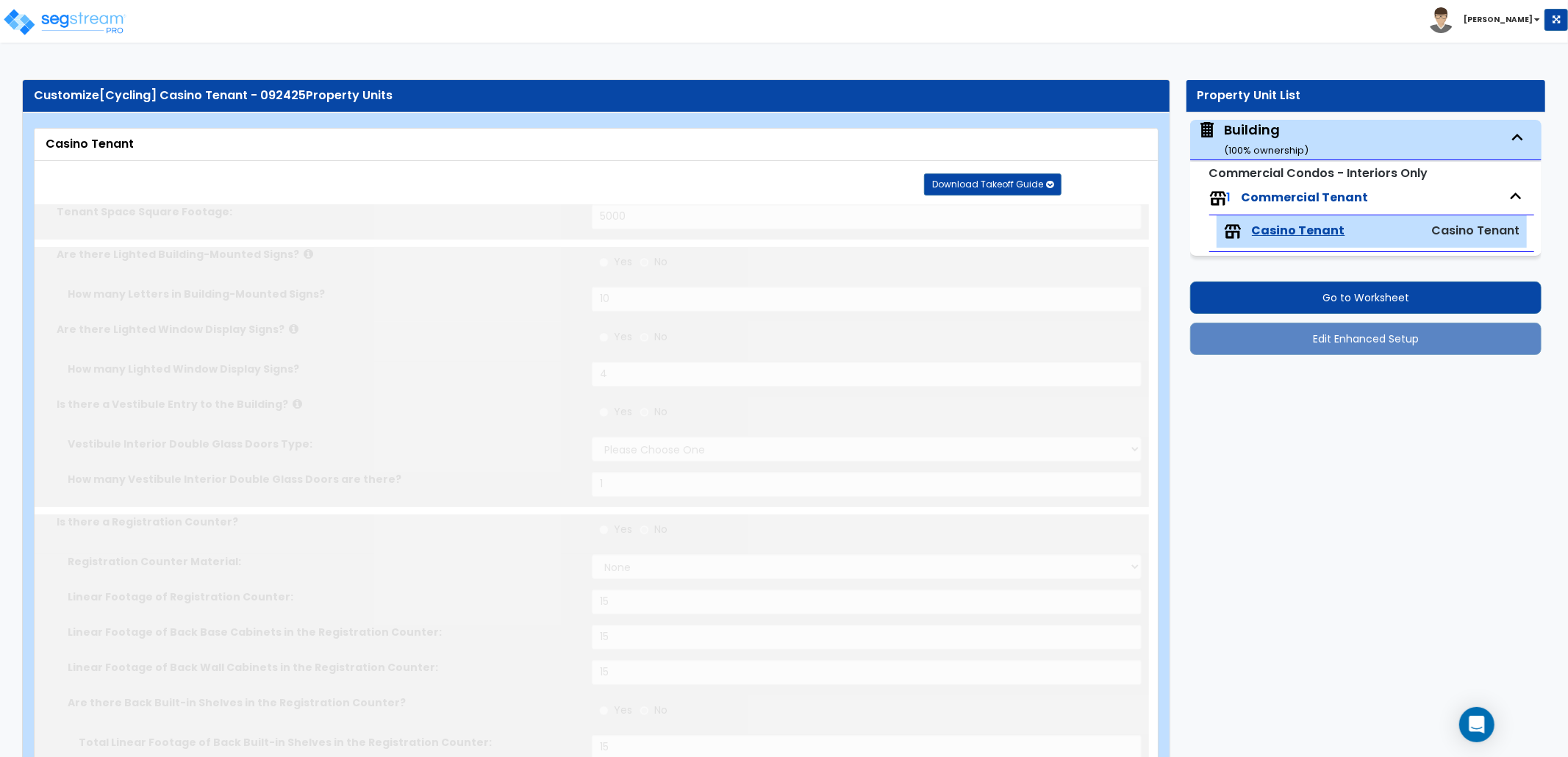
type input "5"
radio input "true"
type input "300"
select select "4"
type input "15"
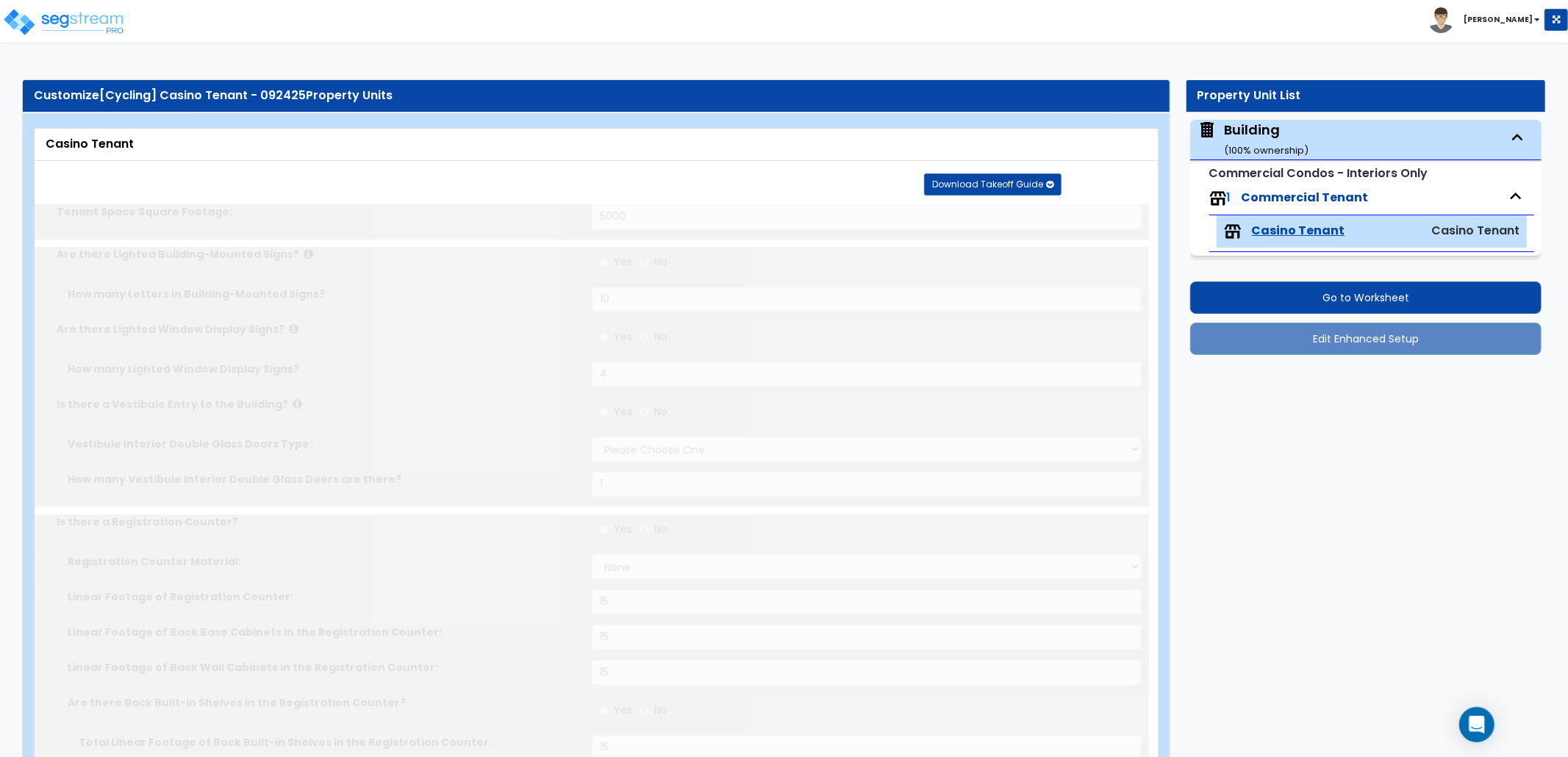
type input "5"
radio input "true"
type input "6"
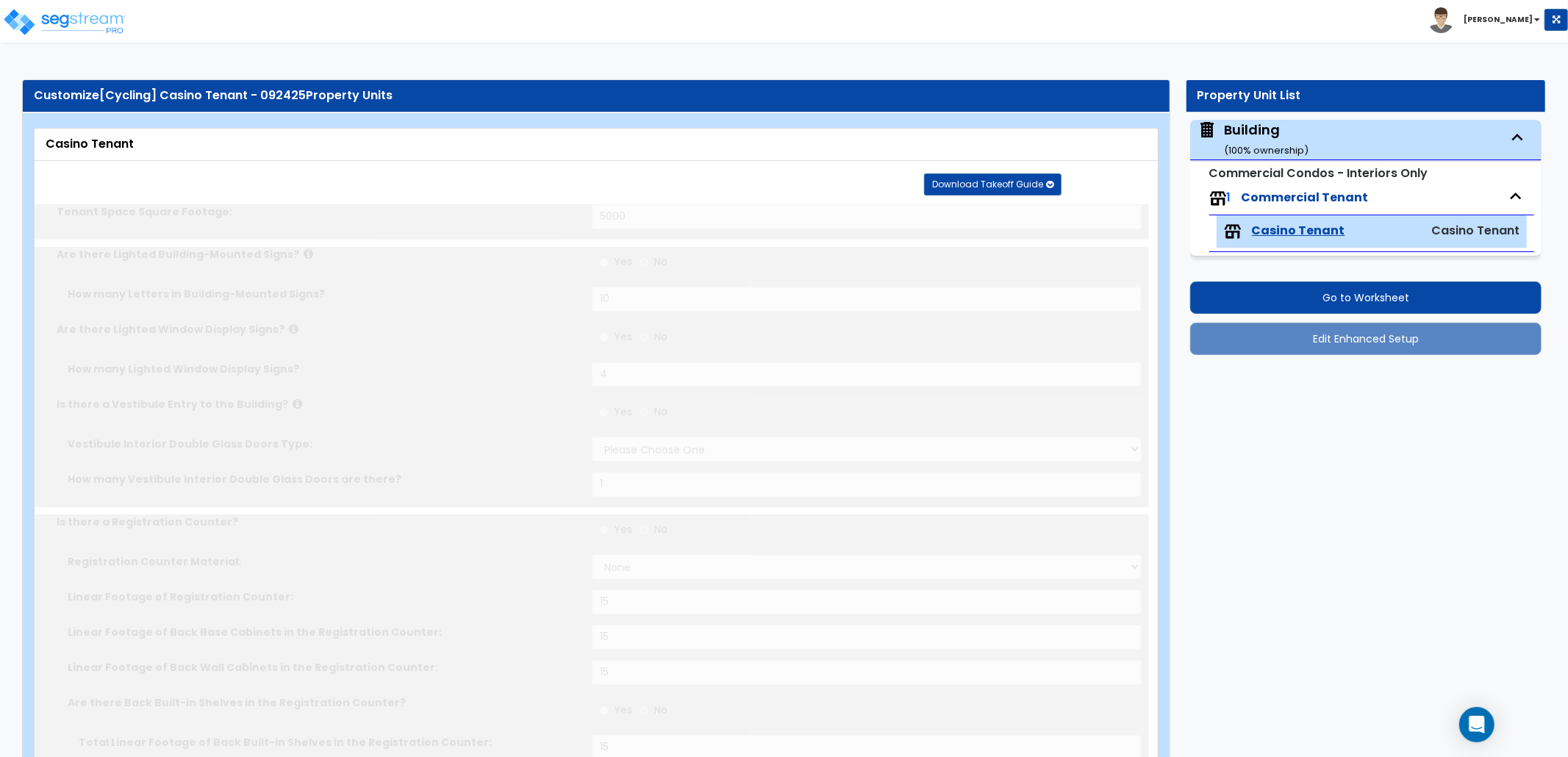
radio input "true"
select select "2"
radio input "true"
select select "1"
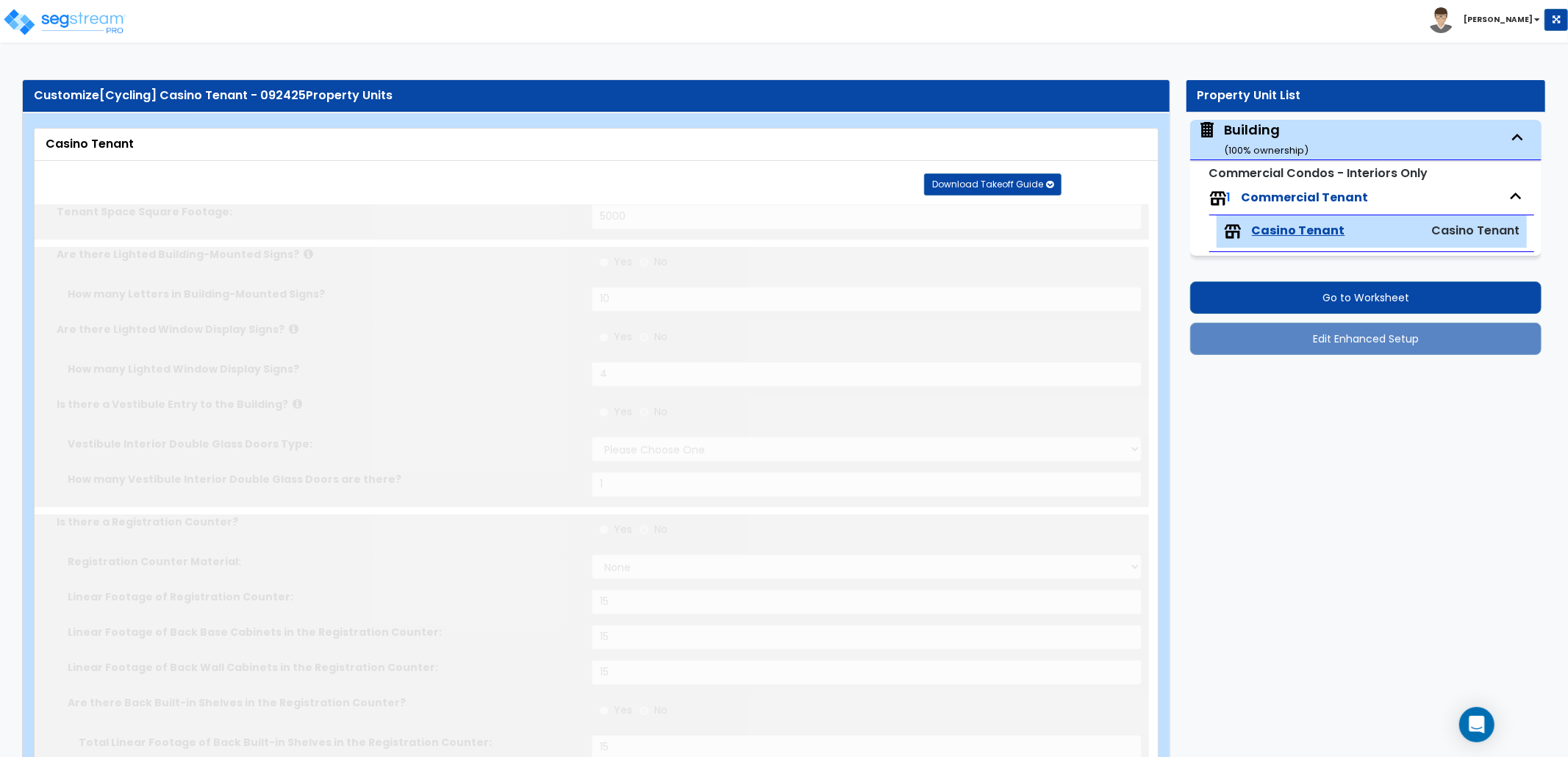
type input "10"
radio input "true"
type input "2"
type input "400"
select select "4"
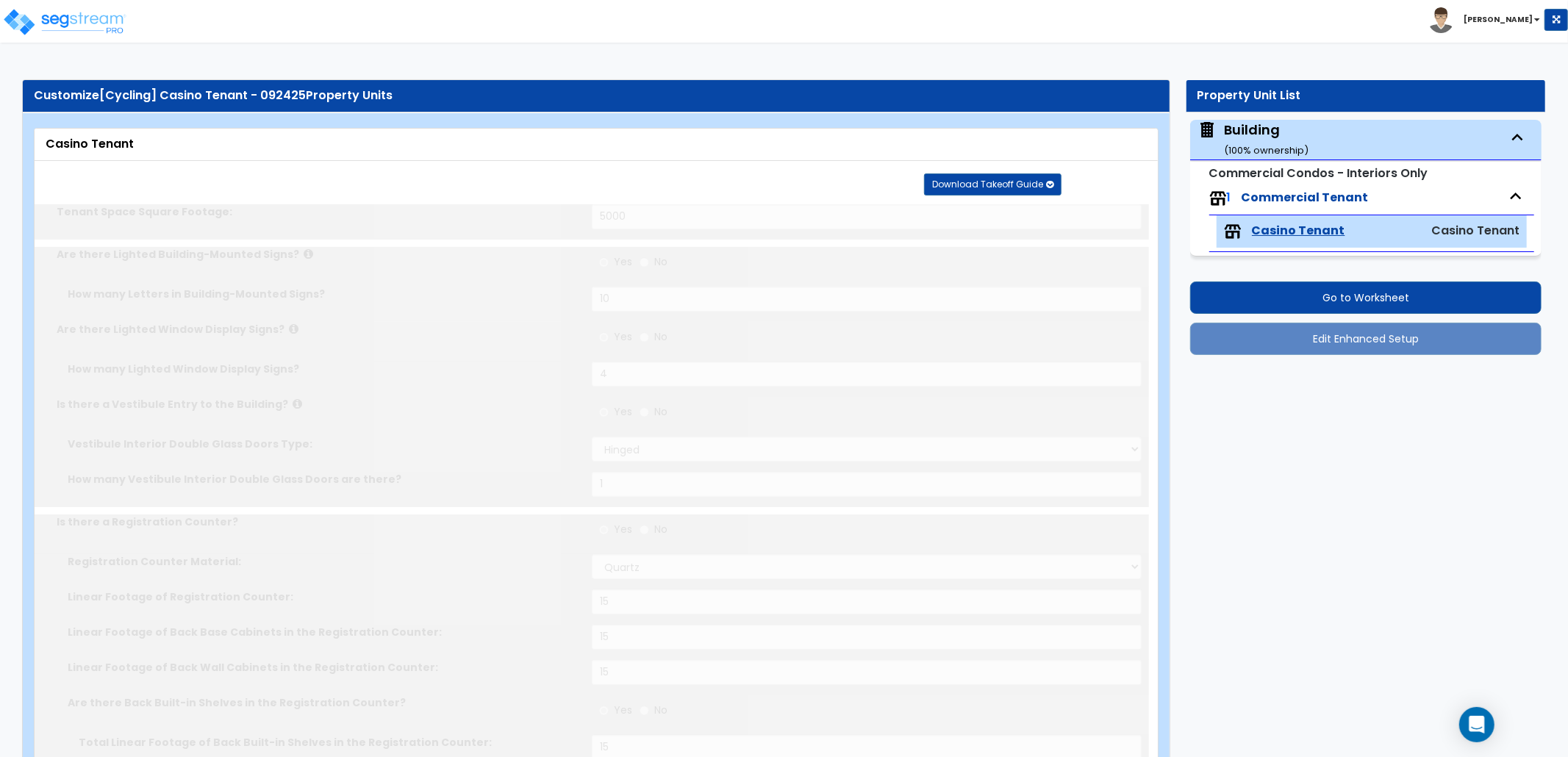
type input "15"
radio input "true"
type input "15"
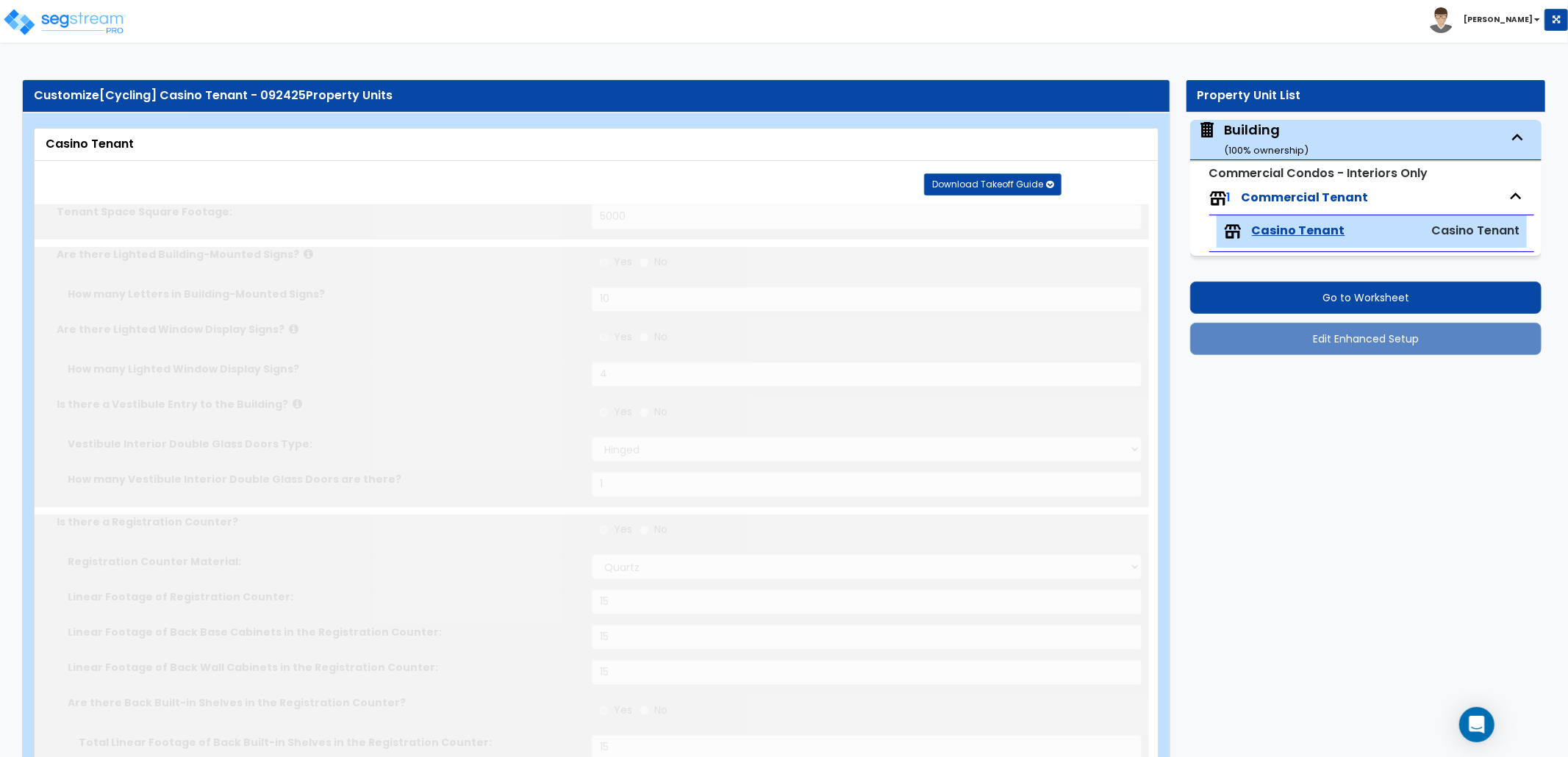
radio input "true"
type input "1"
type input "200"
select select "4"
type input "15"
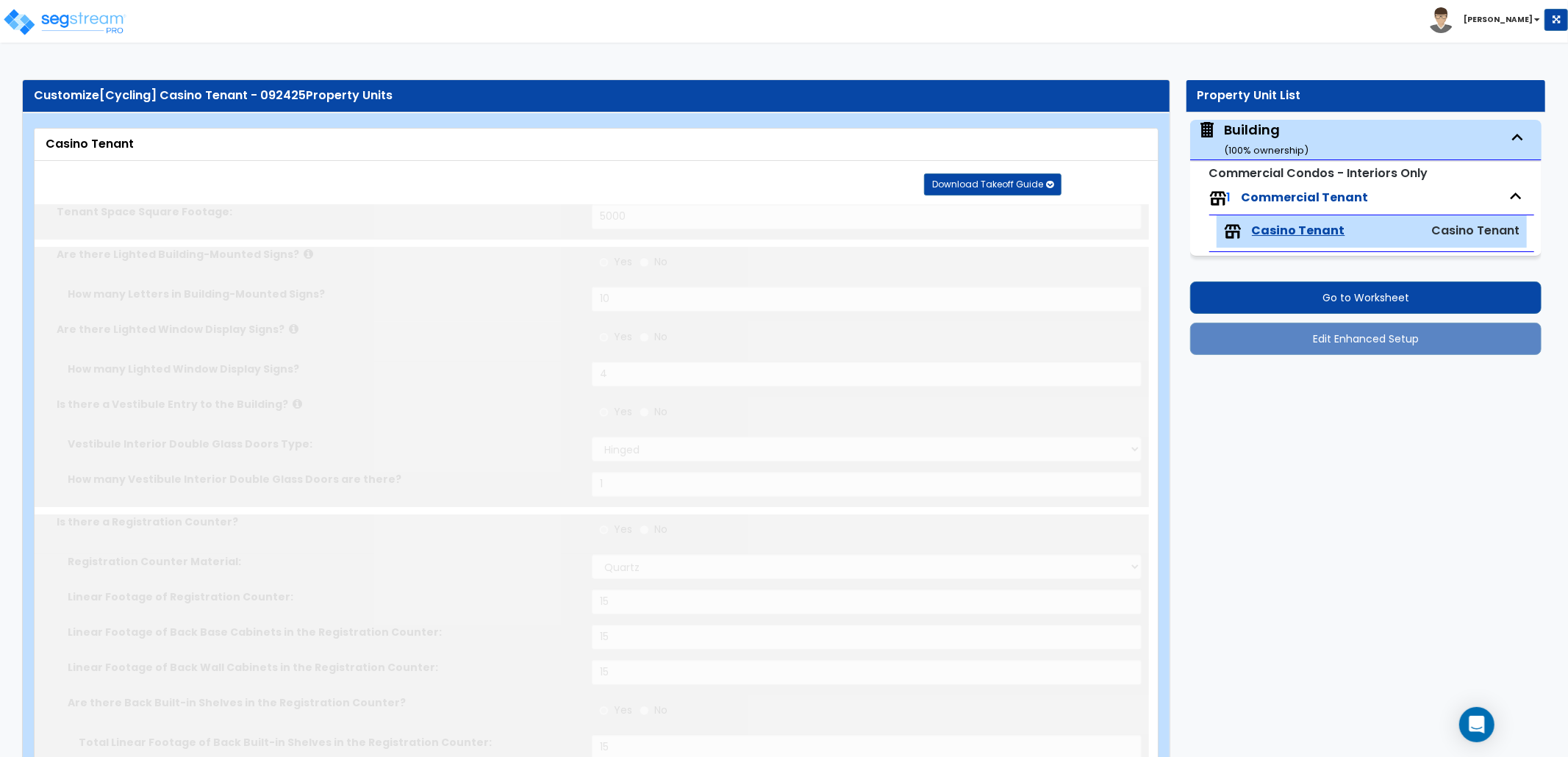
type input "15"
radio input "true"
type input "15"
radio input "true"
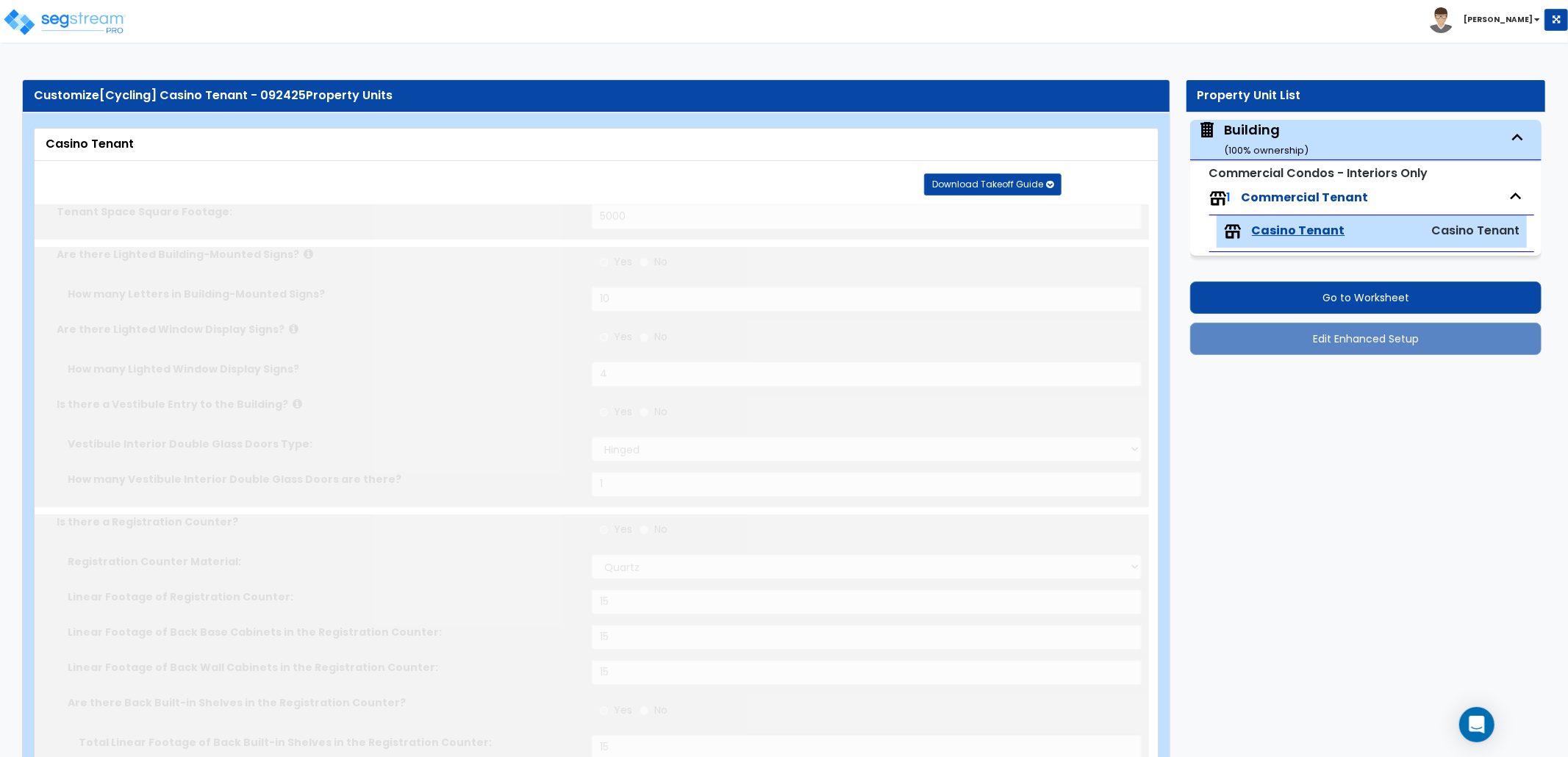
type input "1"
type input "300"
select select "4"
type input "15"
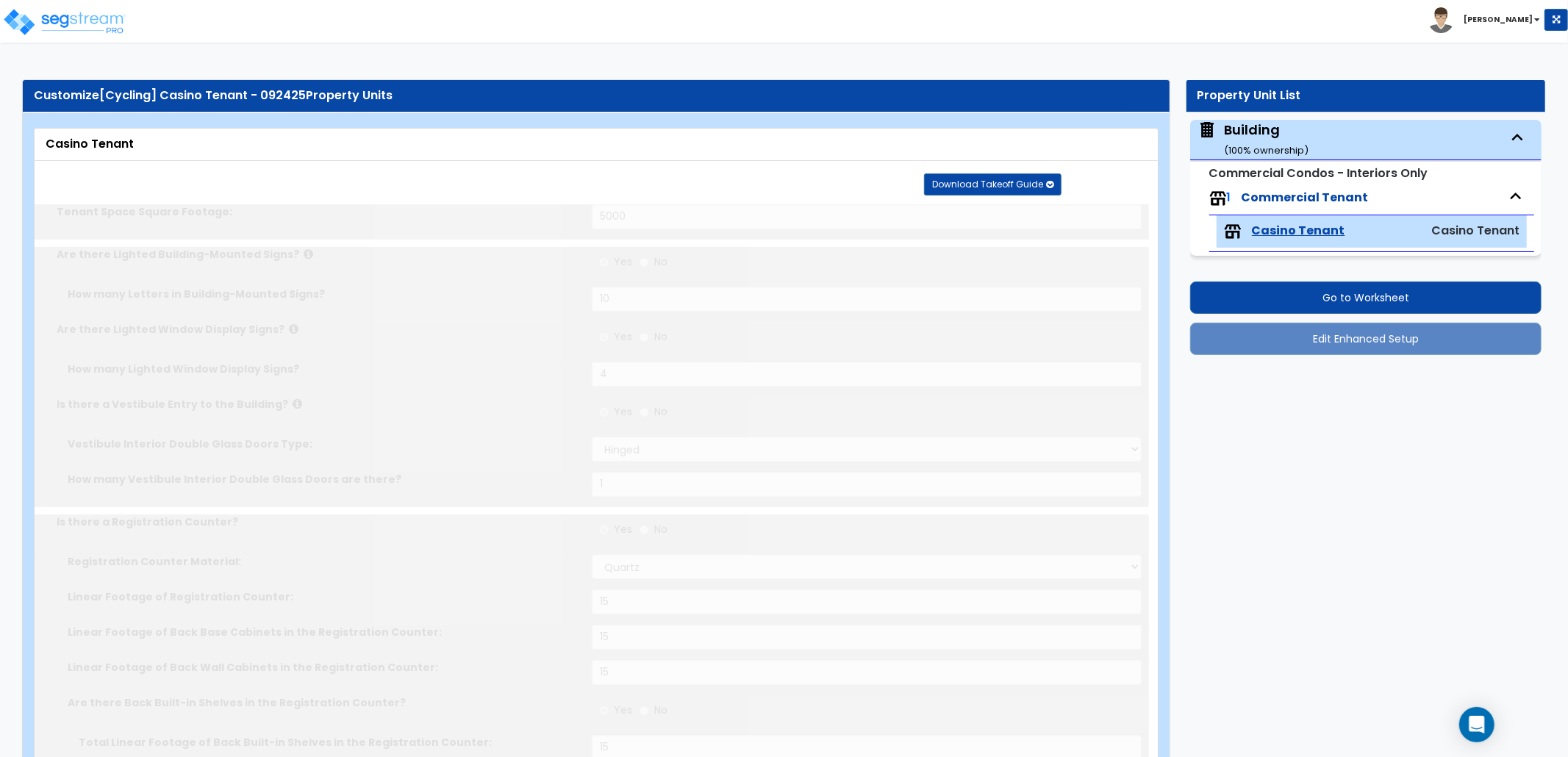
type input "15"
radio input "true"
type input "15"
radio input "true"
type input "100"
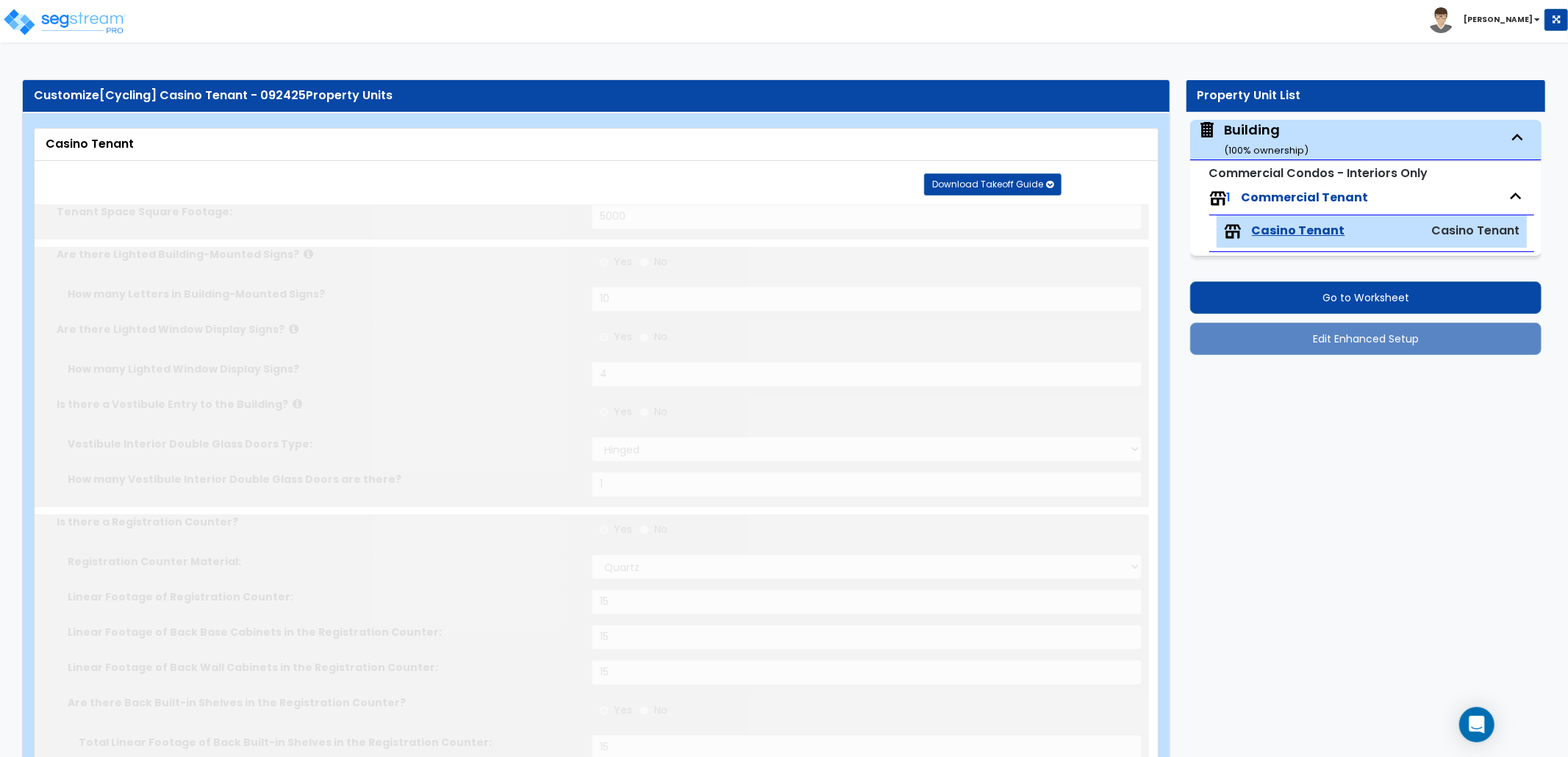
radio input "true"
type input "3"
radio input "true"
type input "1"
type input "200"
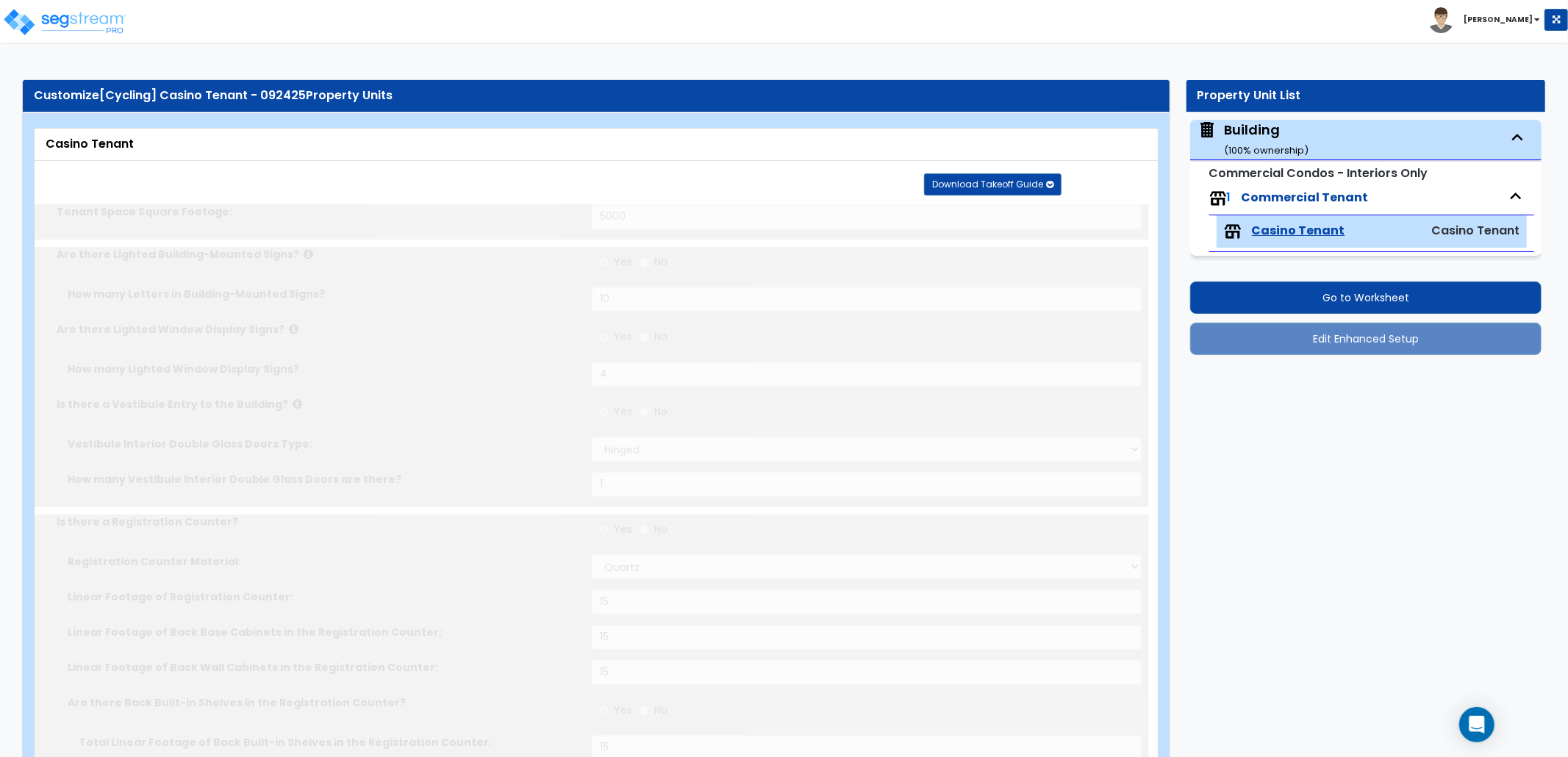
select select "4"
type input "15"
radio input "true"
type input "15"
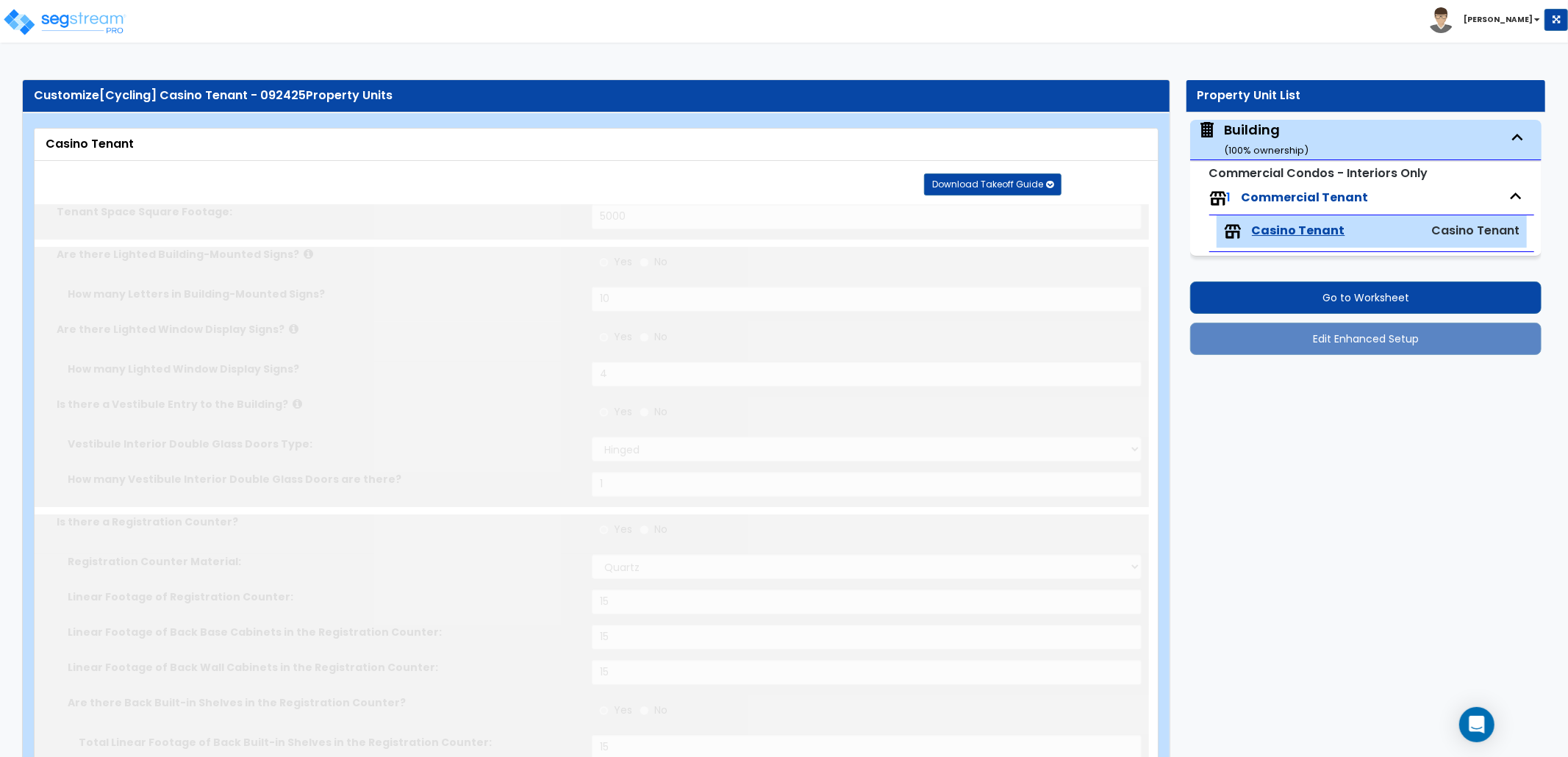
radio input "true"
type input "2"
radio input "true"
select select "3"
type input "10"
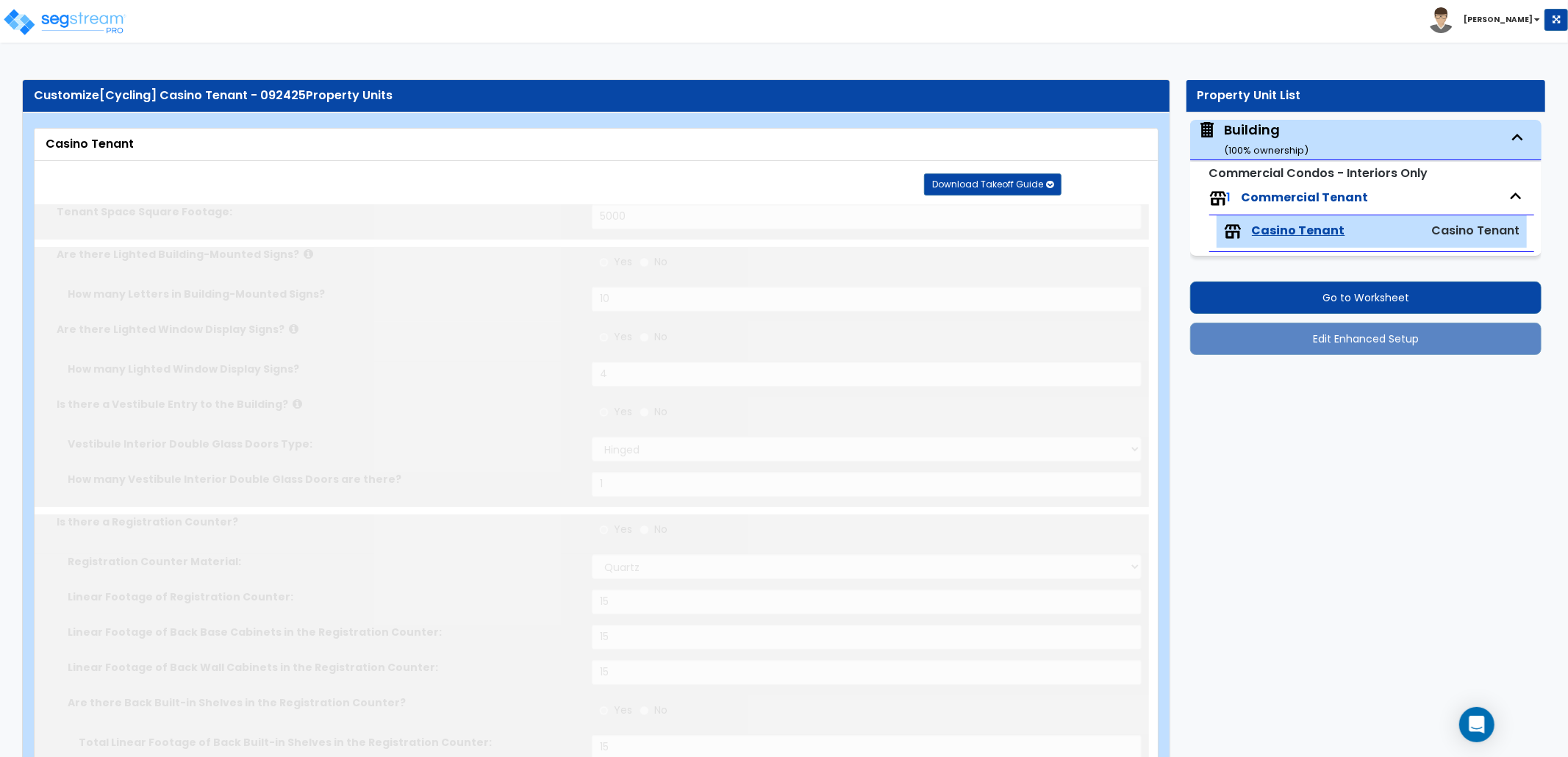
radio input "true"
select select "3"
type input "10"
radio input "true"
type input "3"
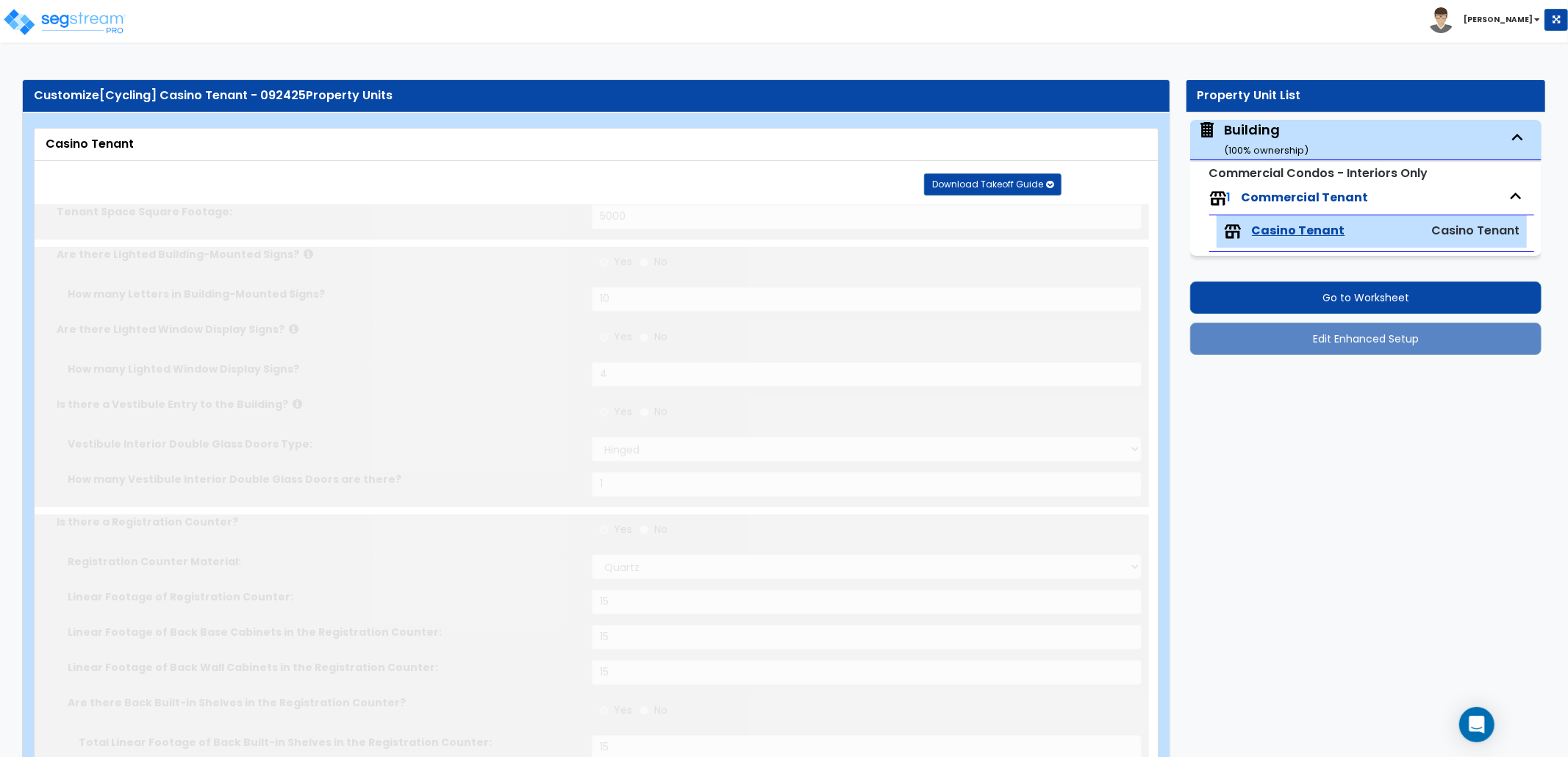
radio input "true"
type input "8"
select select "5"
radio input "true"
type input "200"
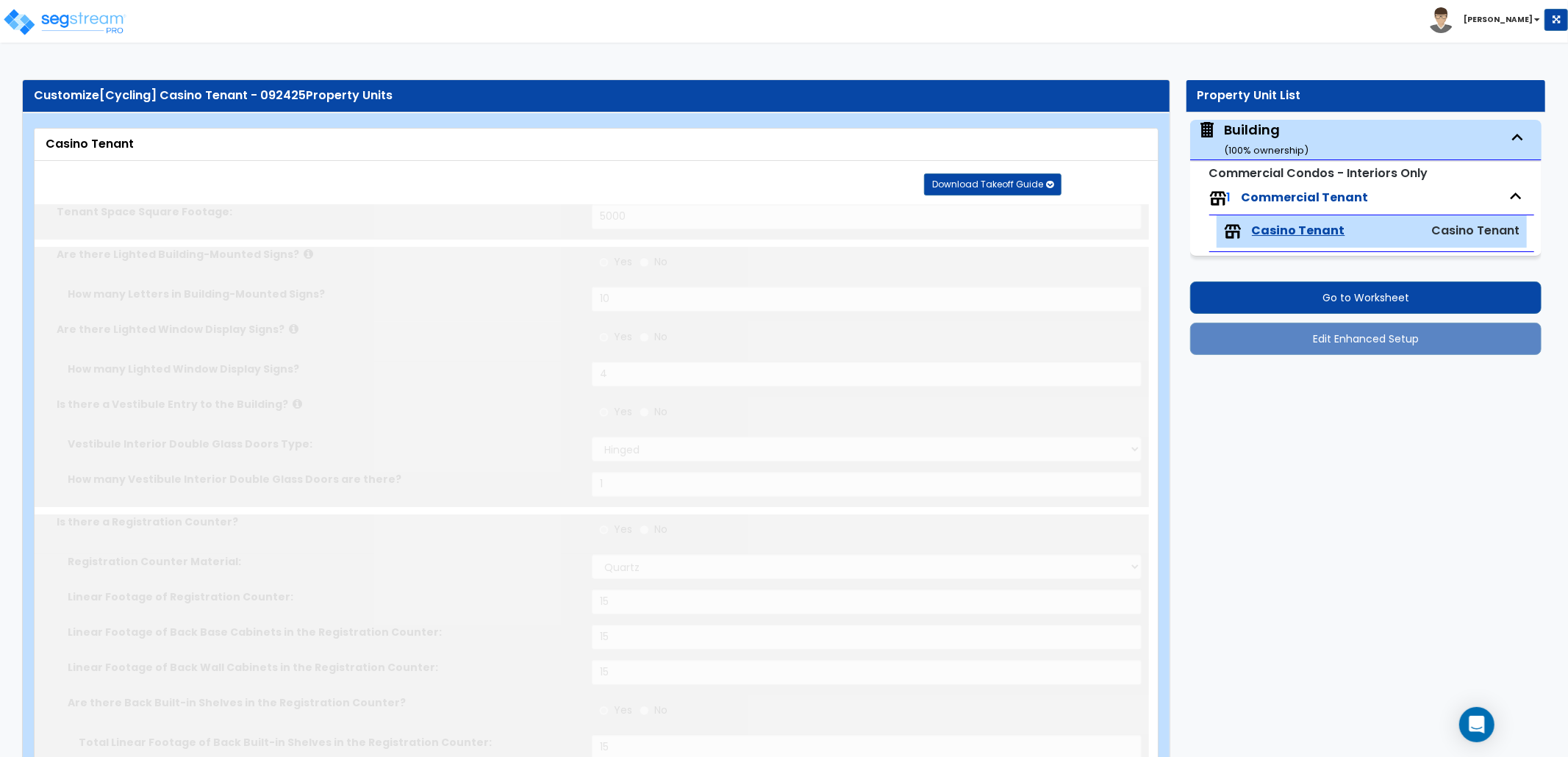
select select "3"
select select "4"
type input "15"
radio input "true"
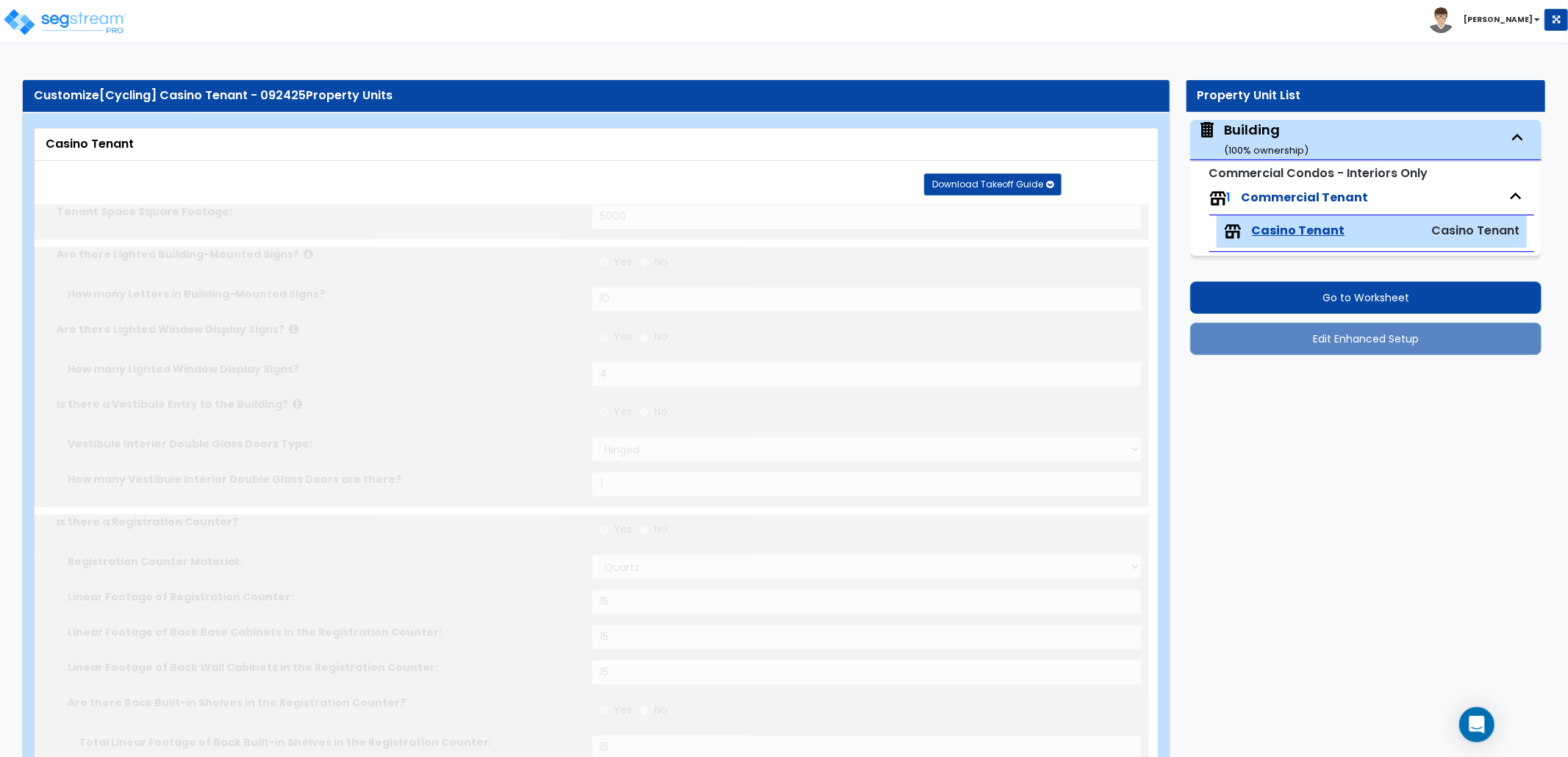
type input "3"
radio input "true"
type input "1"
type input "500"
select select "4"
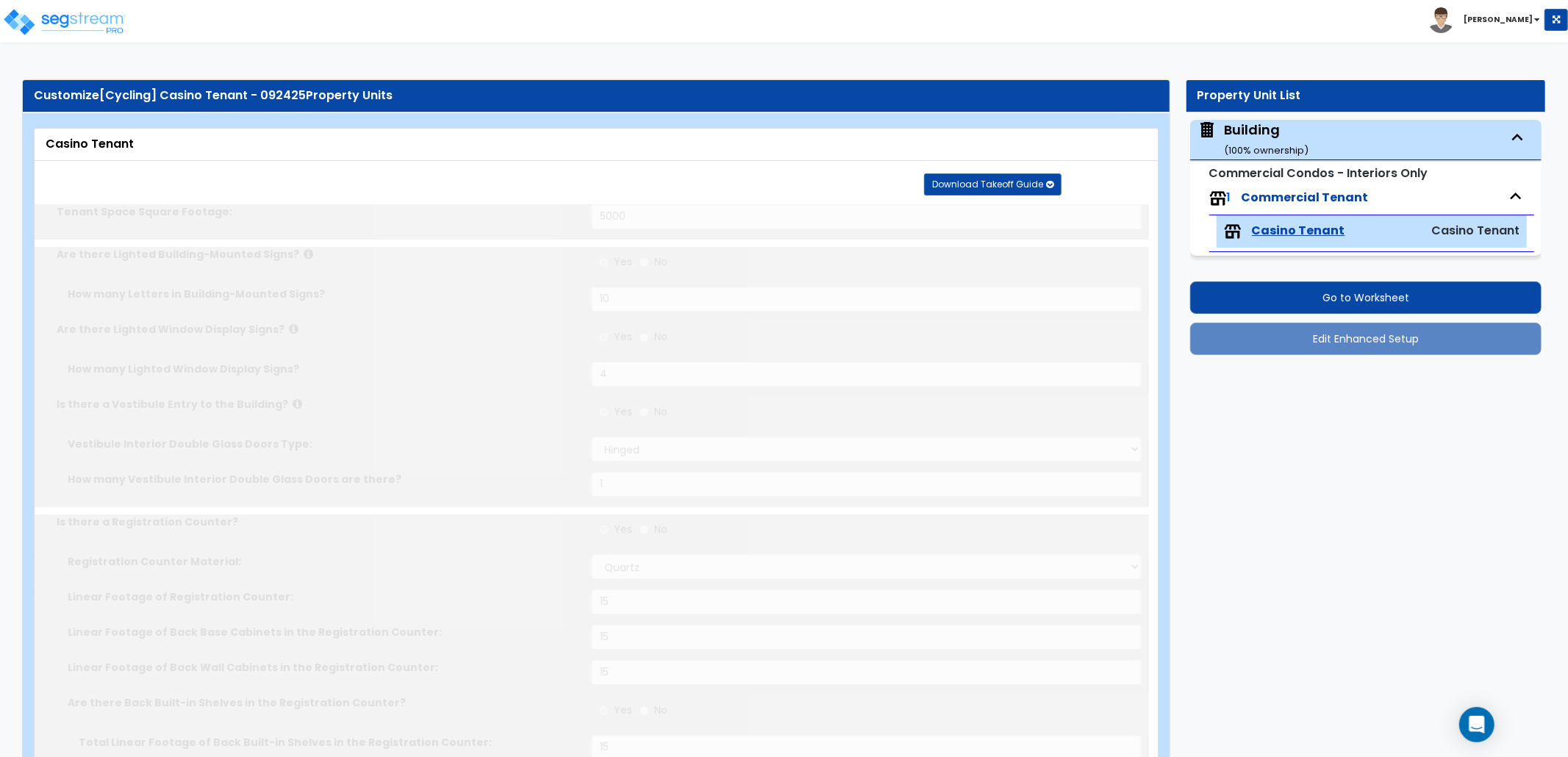
type input "15"
radio input "true"
type input "15"
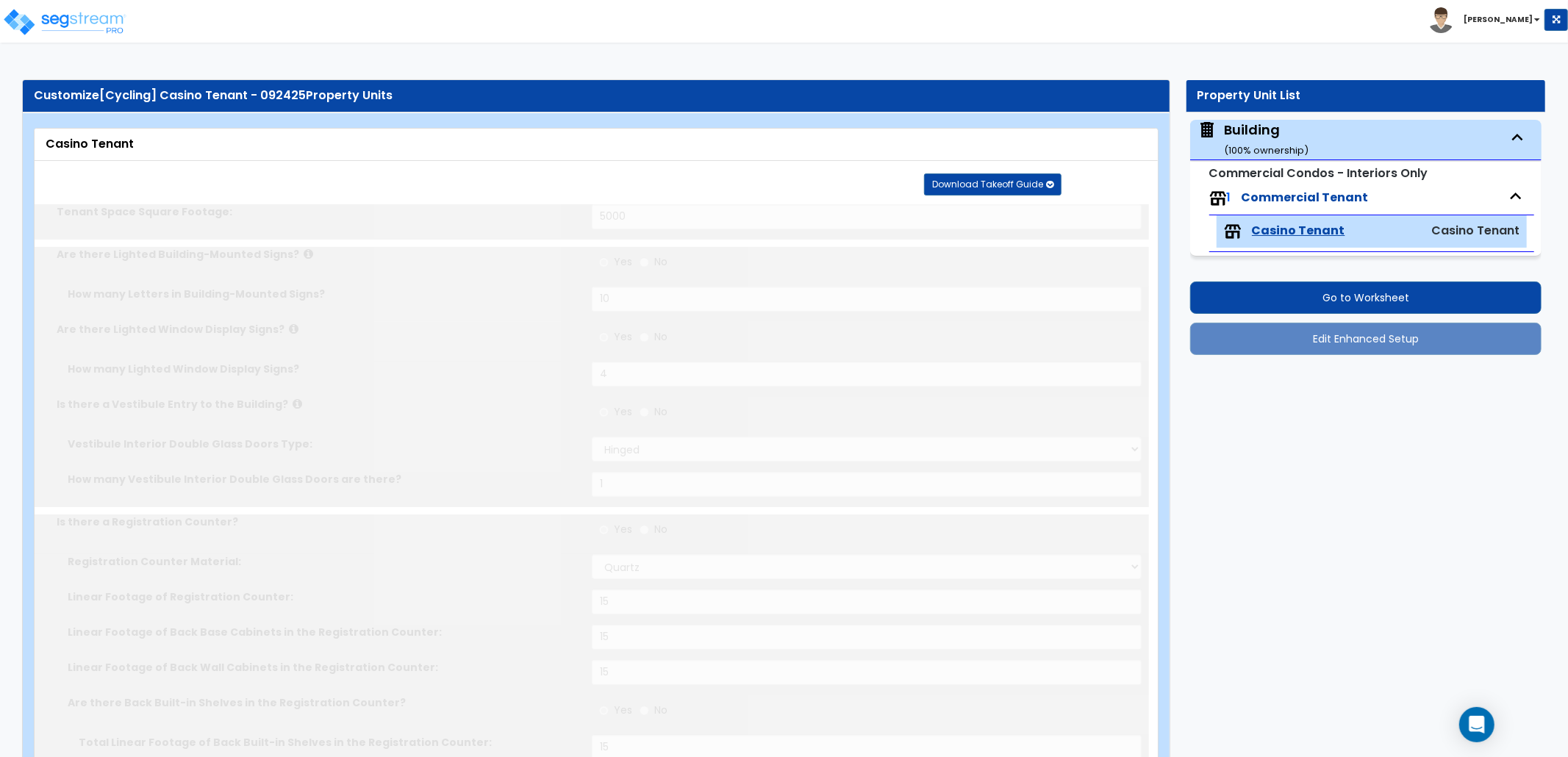
radio input "true"
type input "500"
radio input "true"
select select "1"
type input "200"
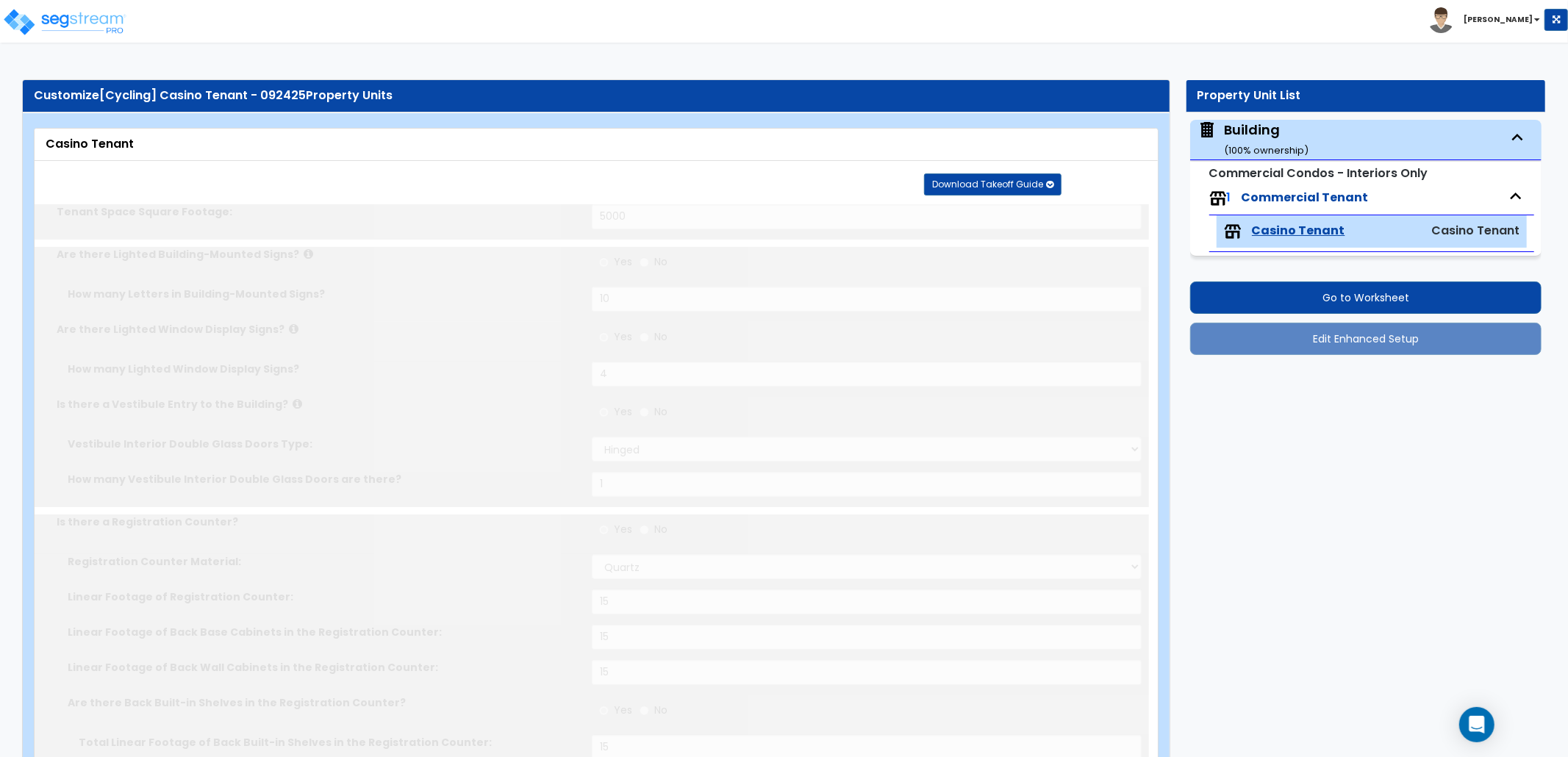
radio input "true"
select select "1"
type input "1"
radio input "true"
type input "15"
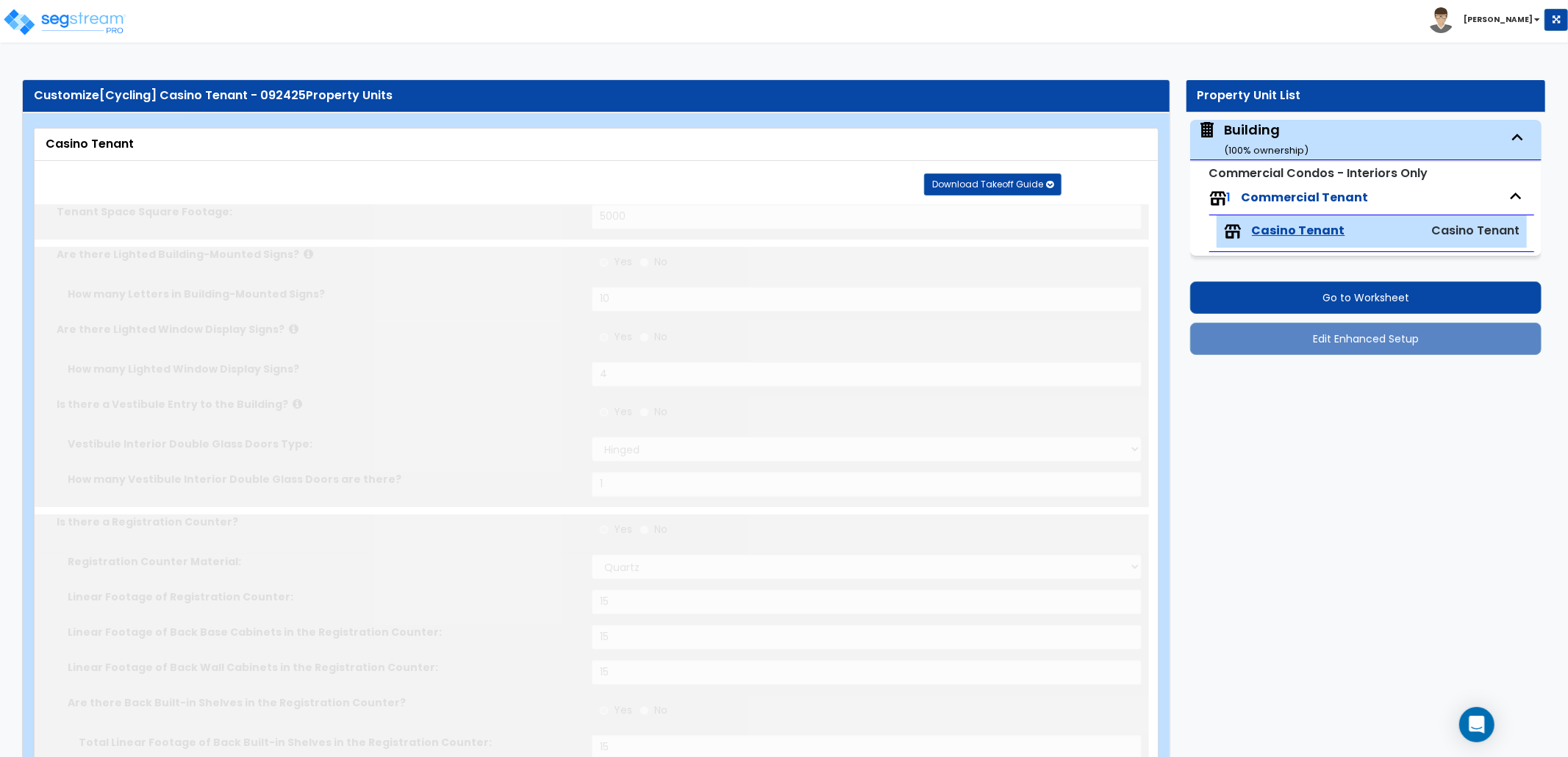
type input "15"
radio input "true"
type input "15"
radio input "true"
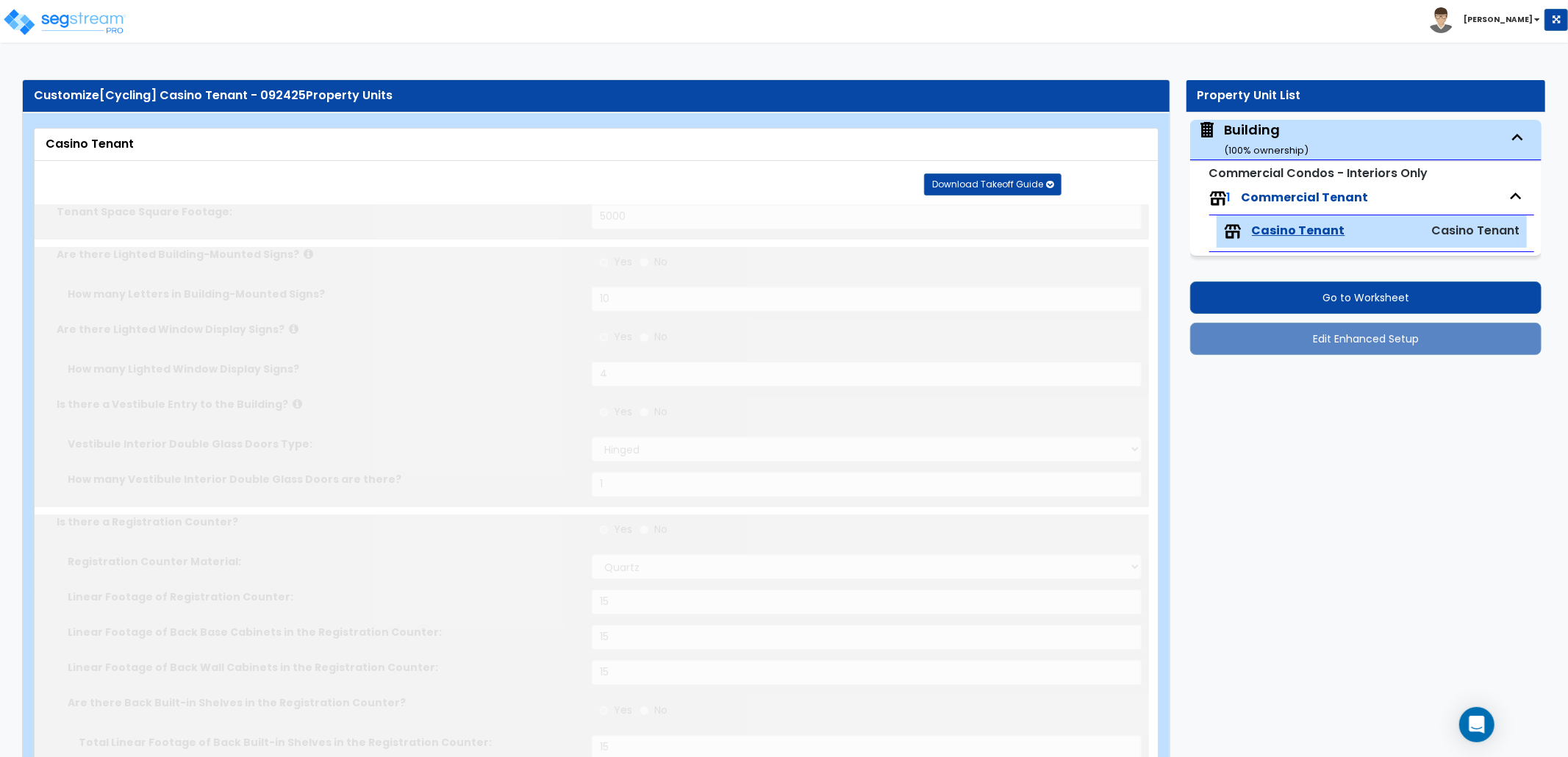
select select "5"
type input "200"
select select "2"
select select "1"
type input "50"
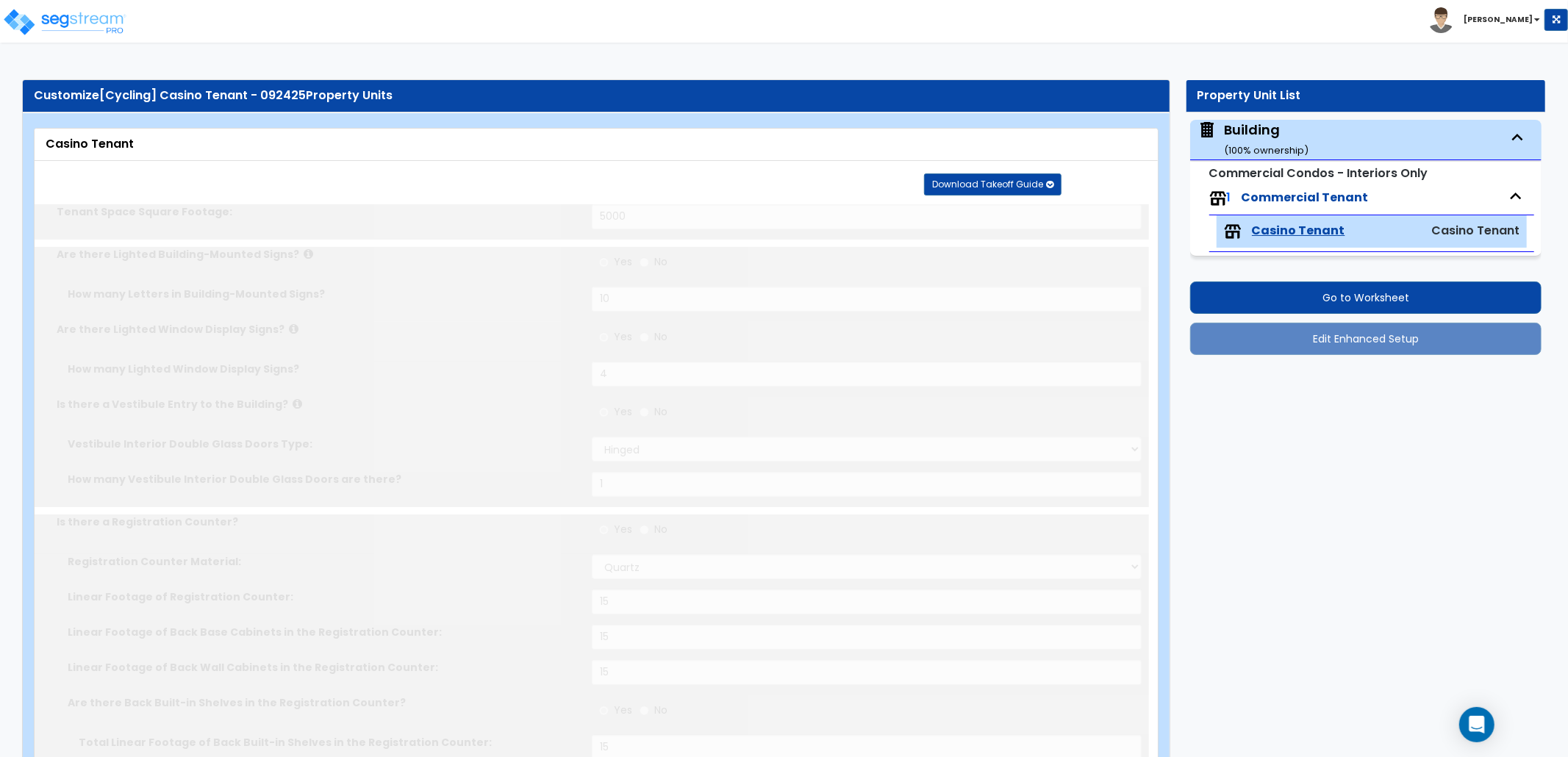
select select "3"
select select "2"
select select "7"
type input "50"
select select "3"
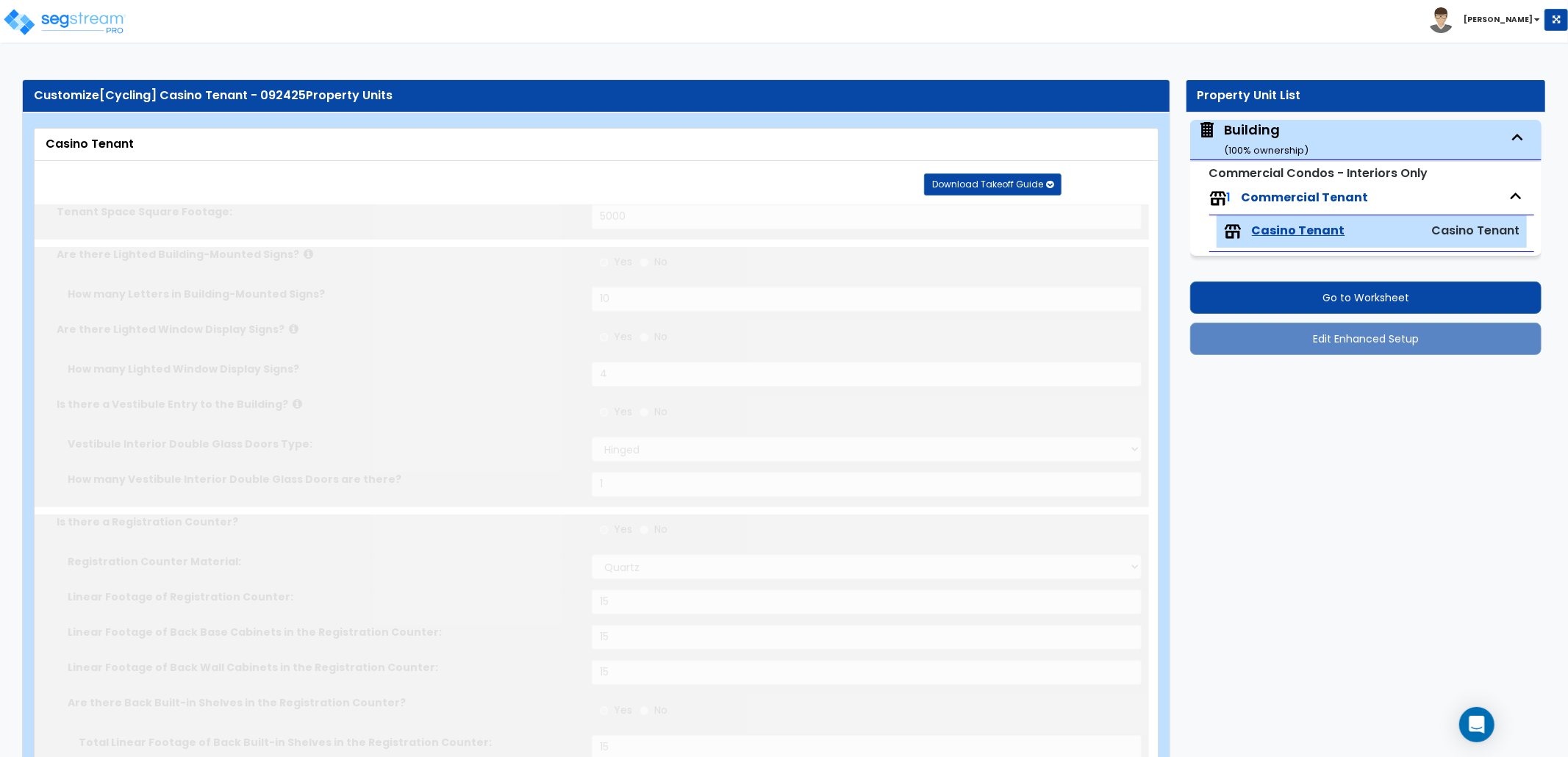
select select "2"
select select "7"
type input "50"
select select "4"
radio input "true"
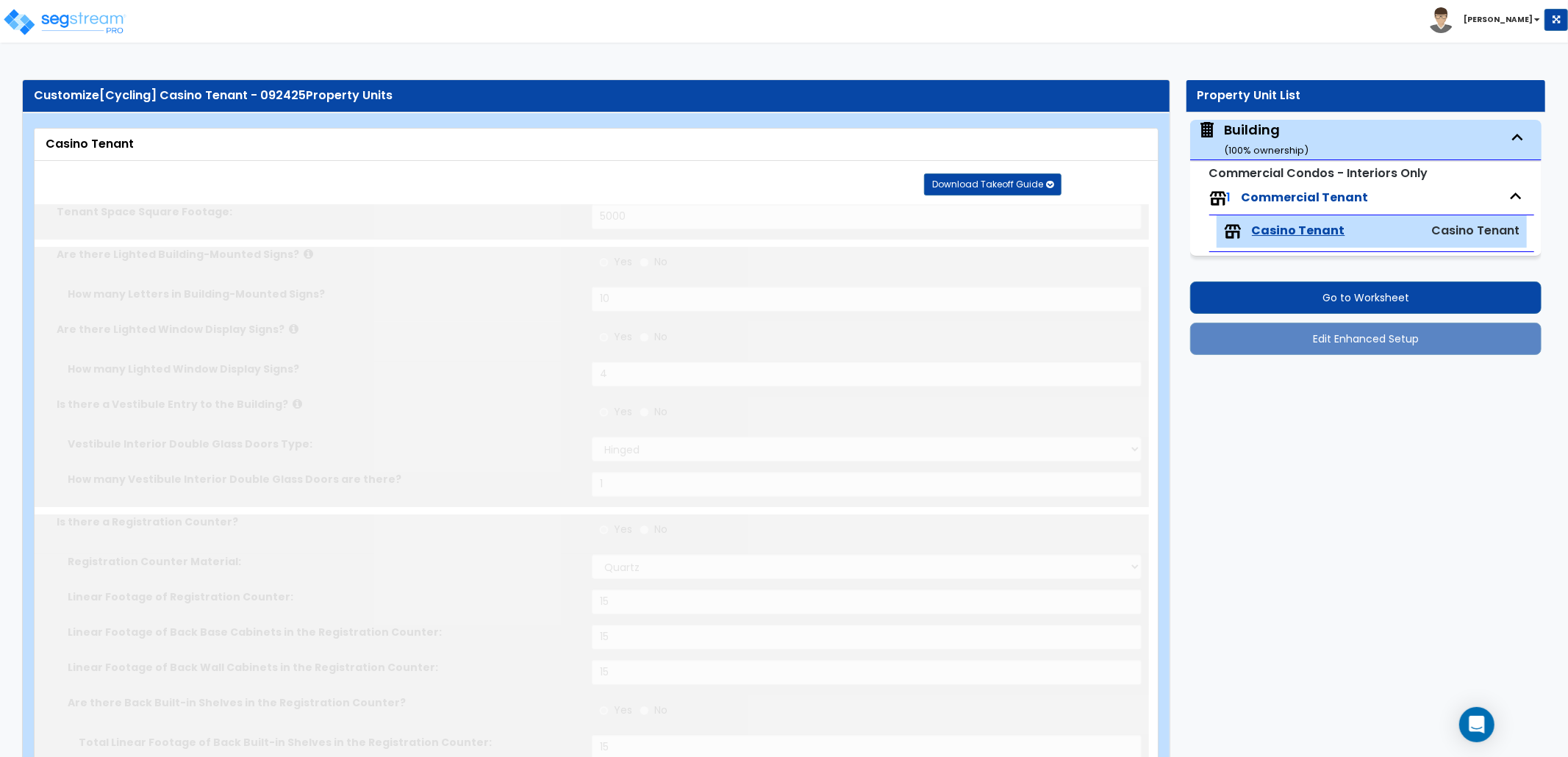
select select "2"
radio input "true"
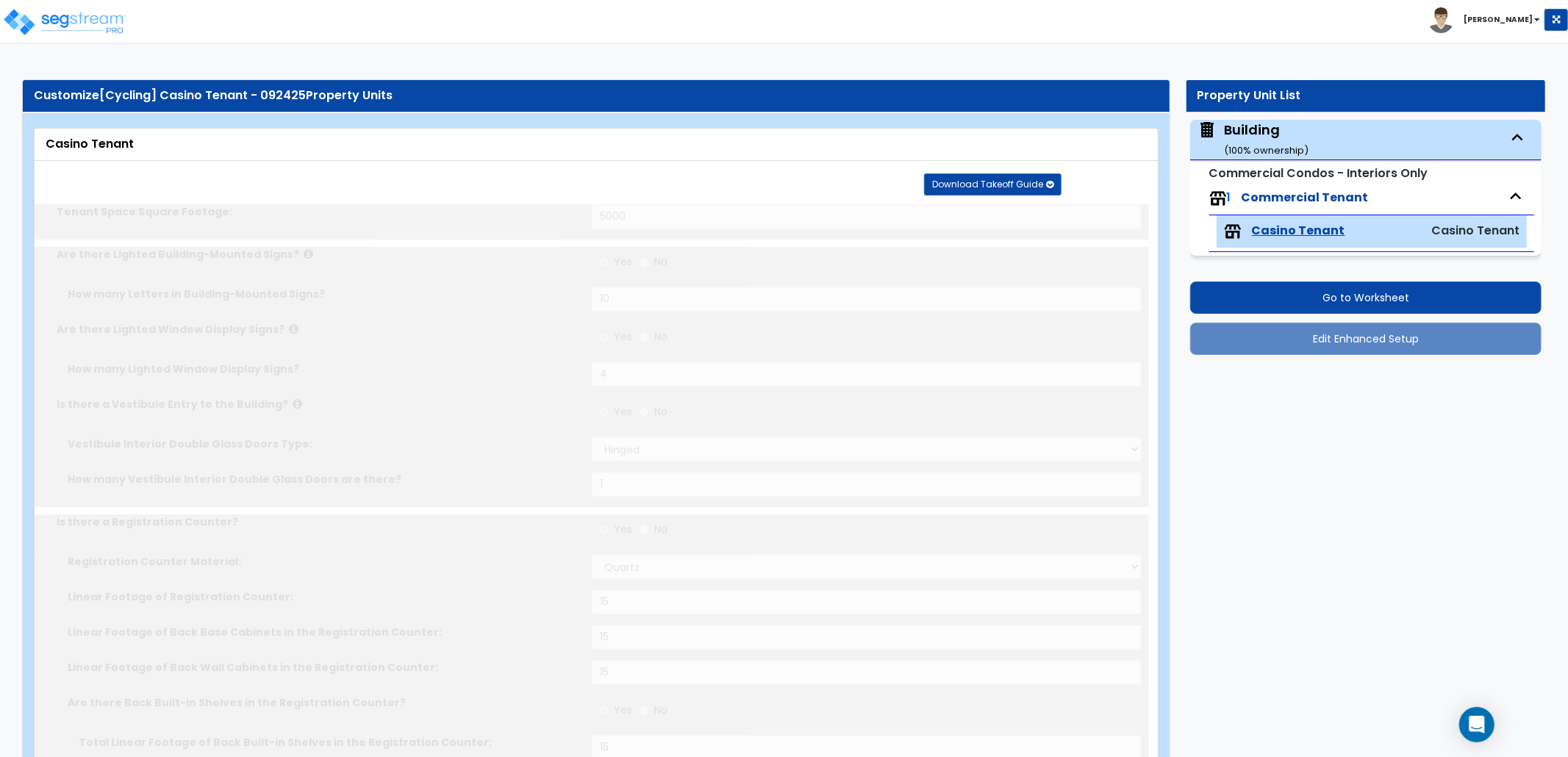
select select "5"
type input "50"
radio input "true"
select select "5"
type input "150"
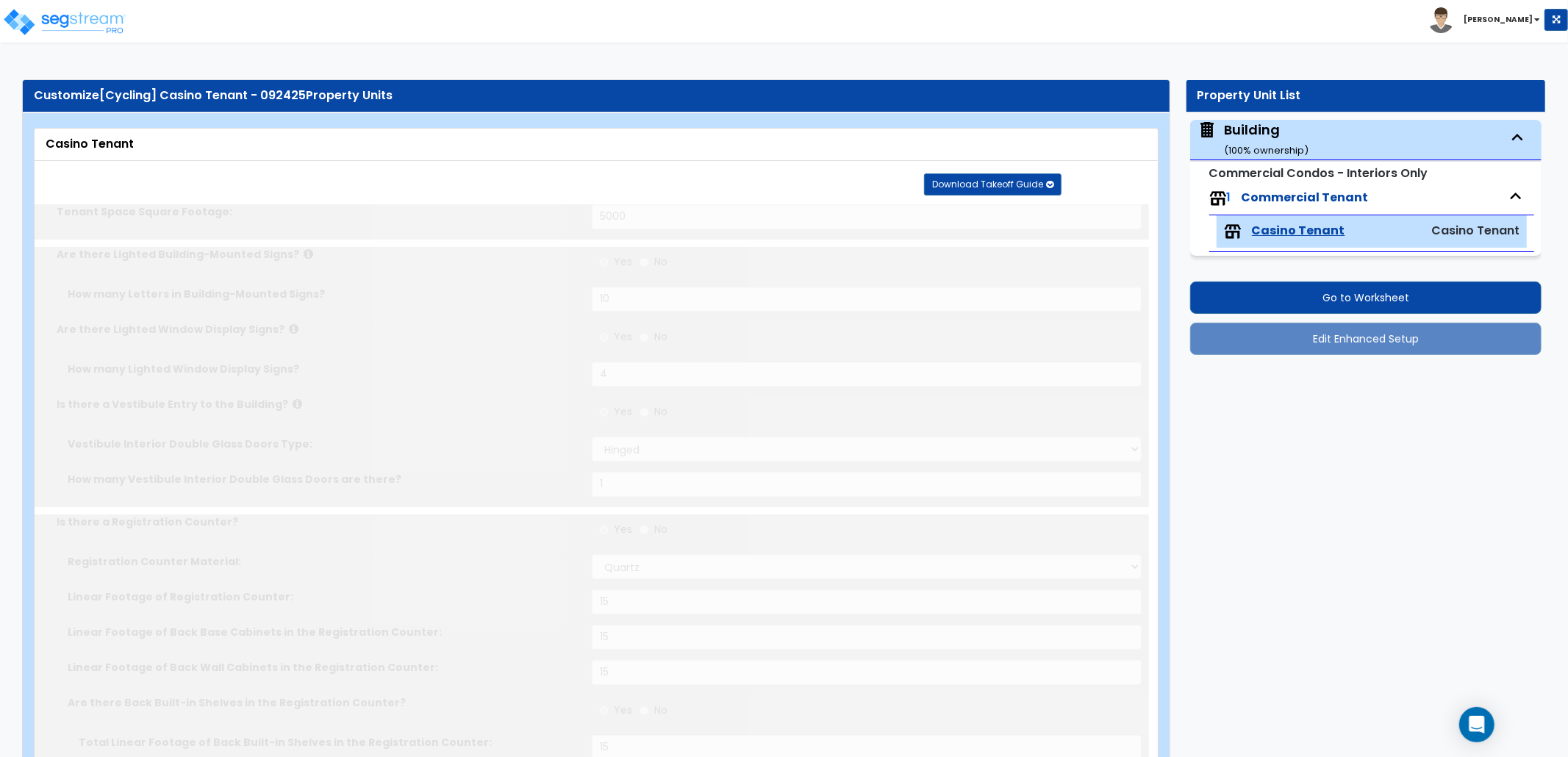
radio input "true"
type input "150"
radio input "true"
type input "100"
radio input "true"
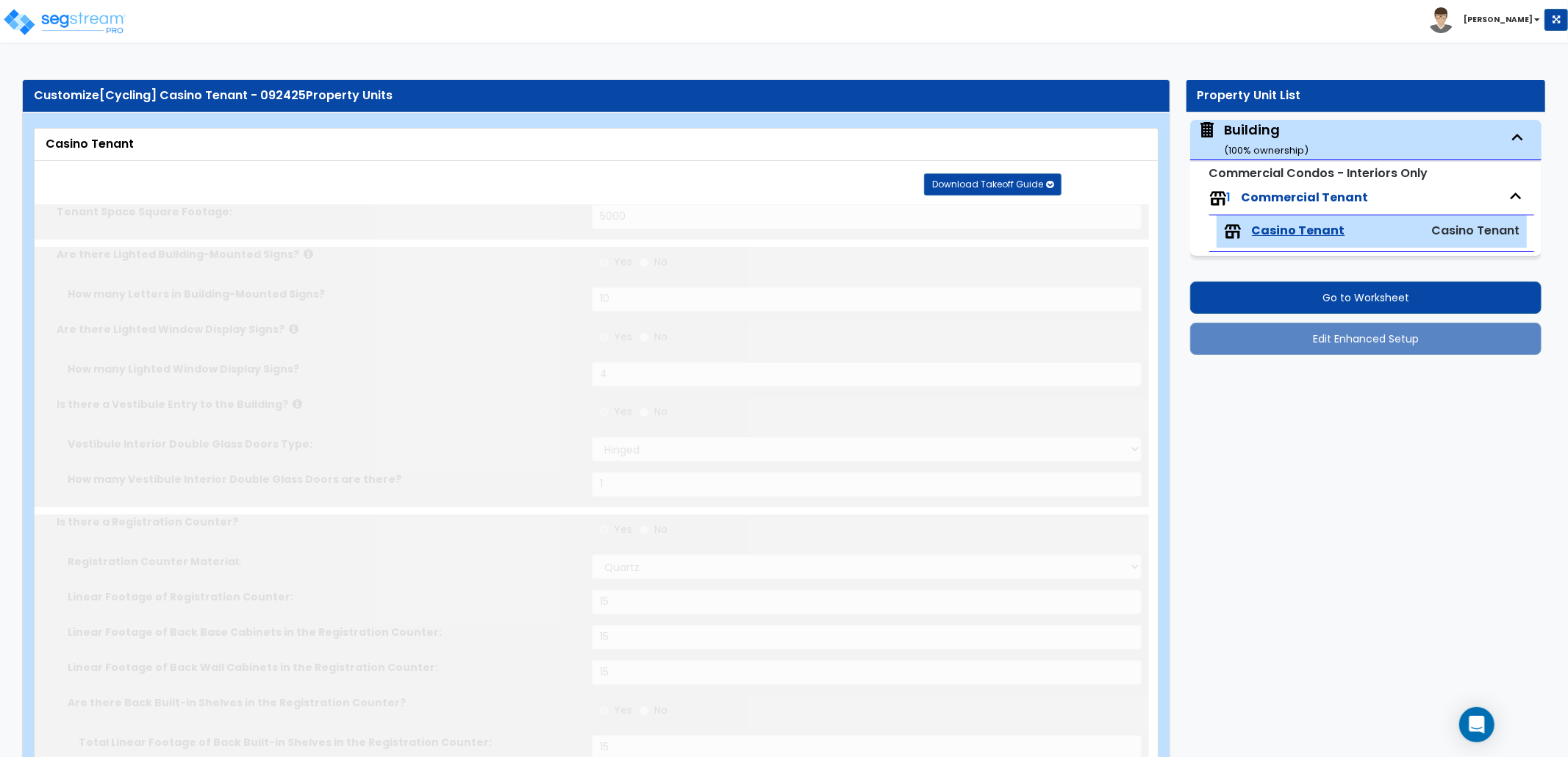
select select "2"
type input "50"
radio input "true"
type input "100"
radio input "true"
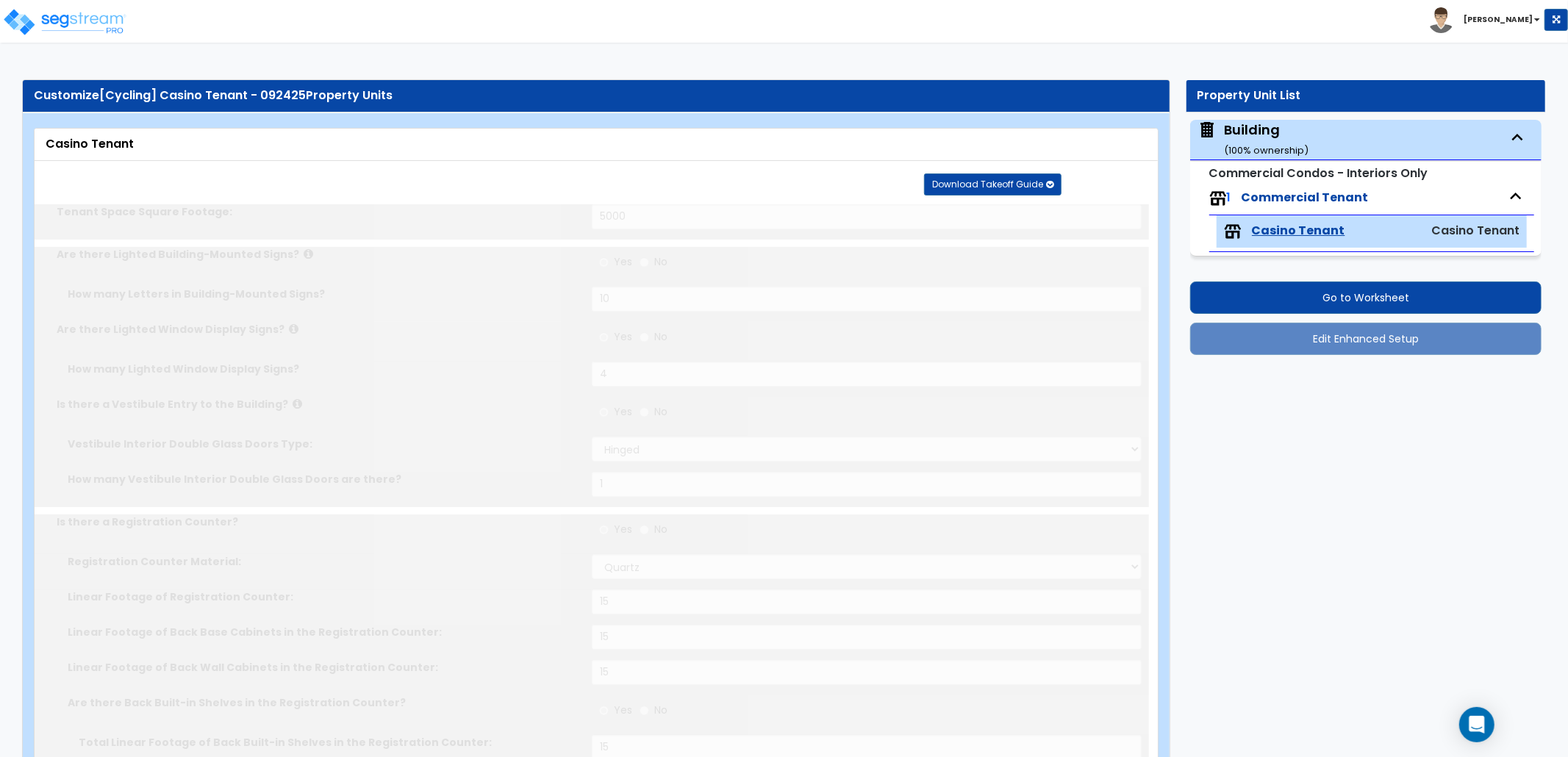
select select "1"
type input "100"
radio input "true"
select select "5"
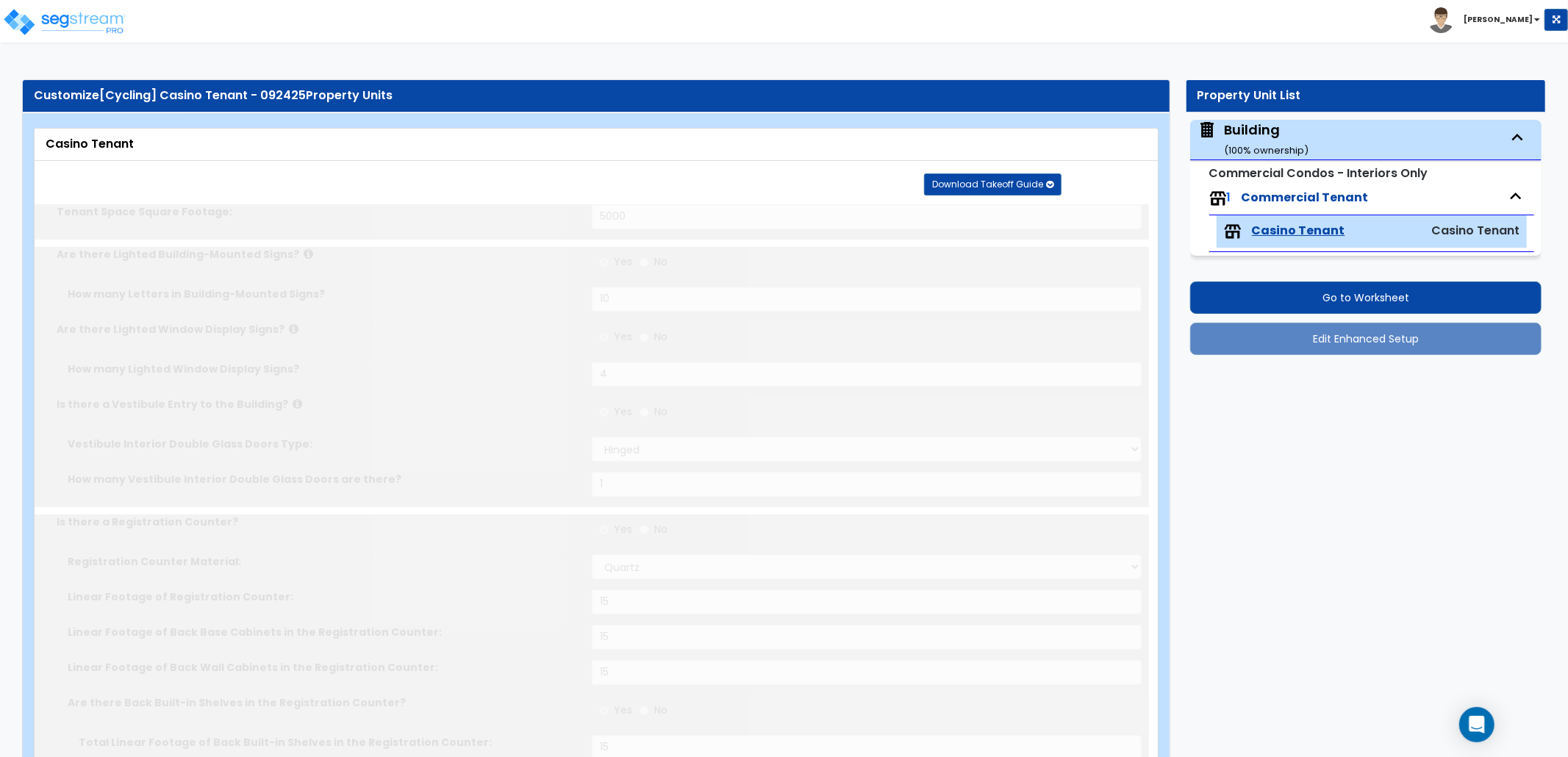
type input "50"
radio input "true"
select select "5"
type input "50"
radio input "true"
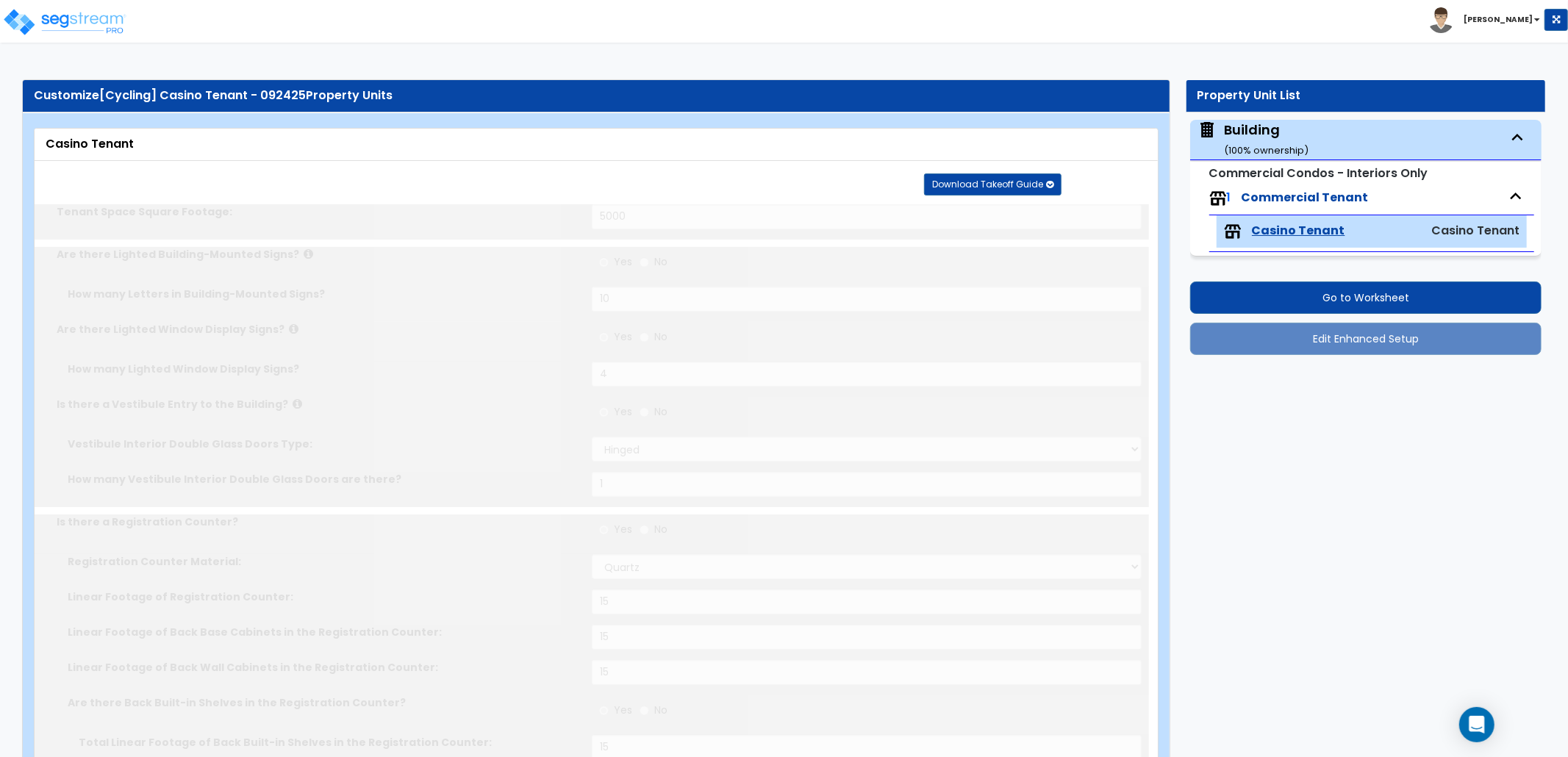
type input "50"
radio input "true"
select select "2"
type input "50"
radio input "true"
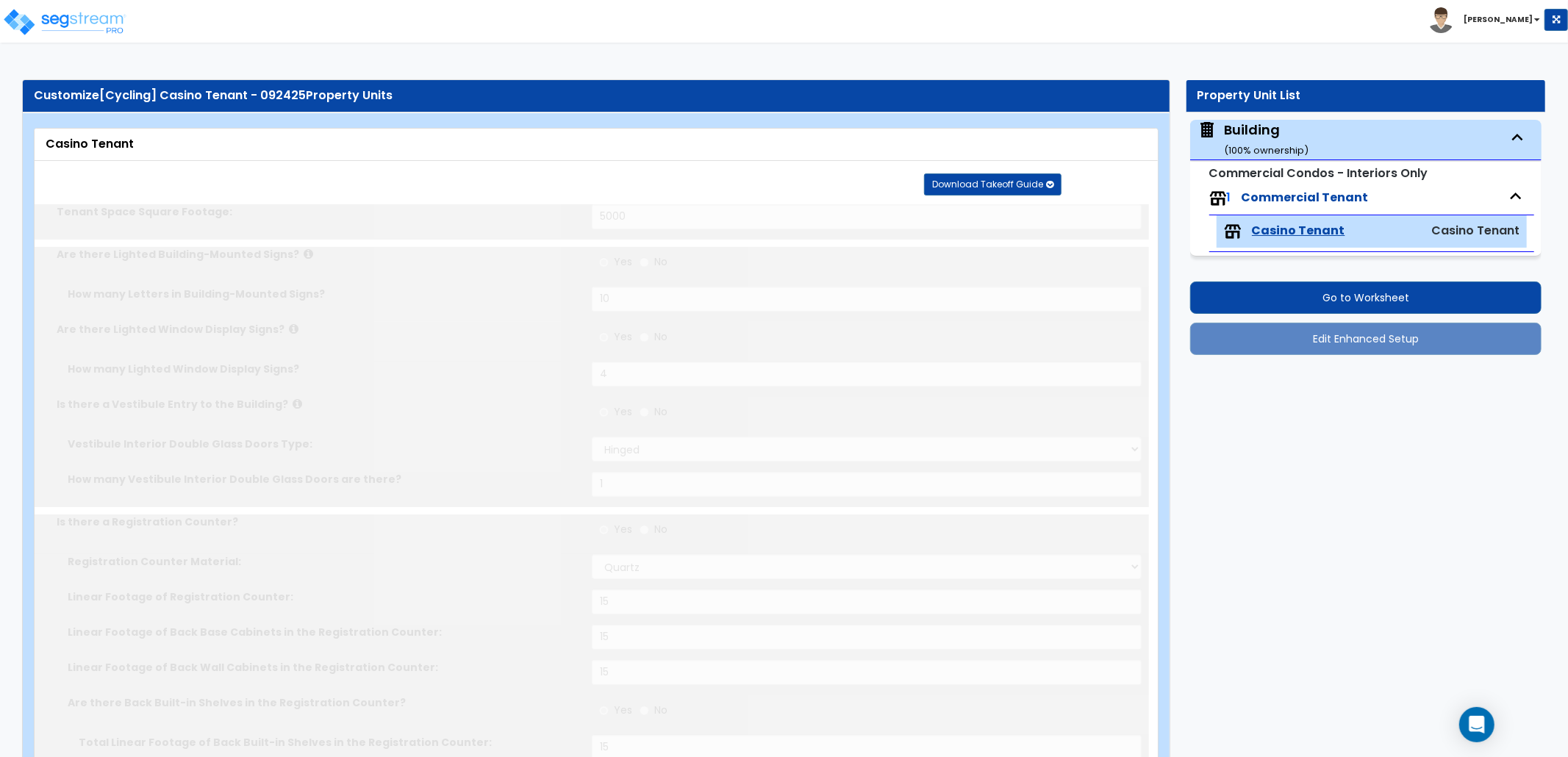
select select "3"
type input "50"
radio input "true"
select select "2"
type input "250"
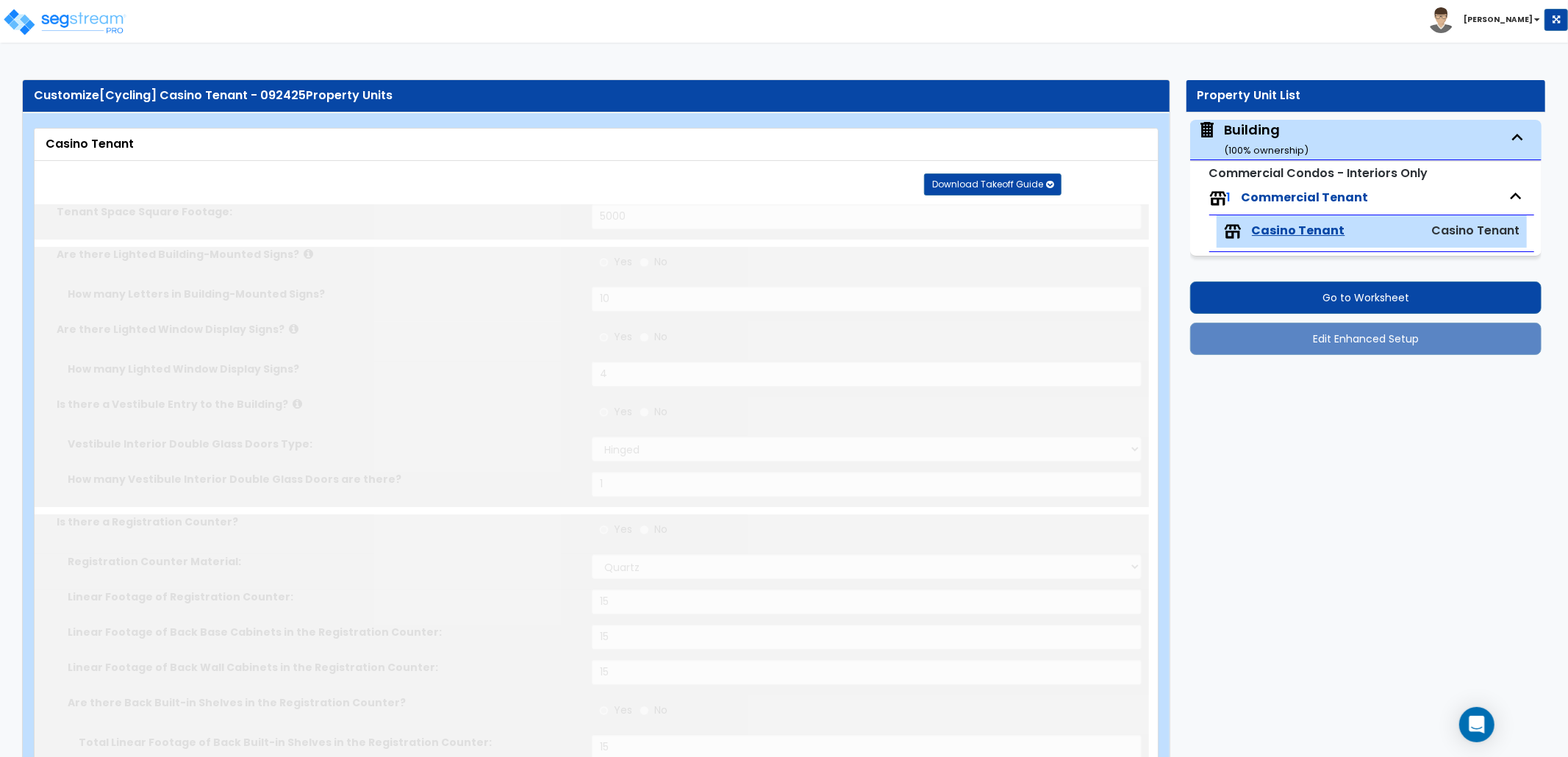
radio input "true"
type input "50"
radio input "true"
select select "2"
type input "2"
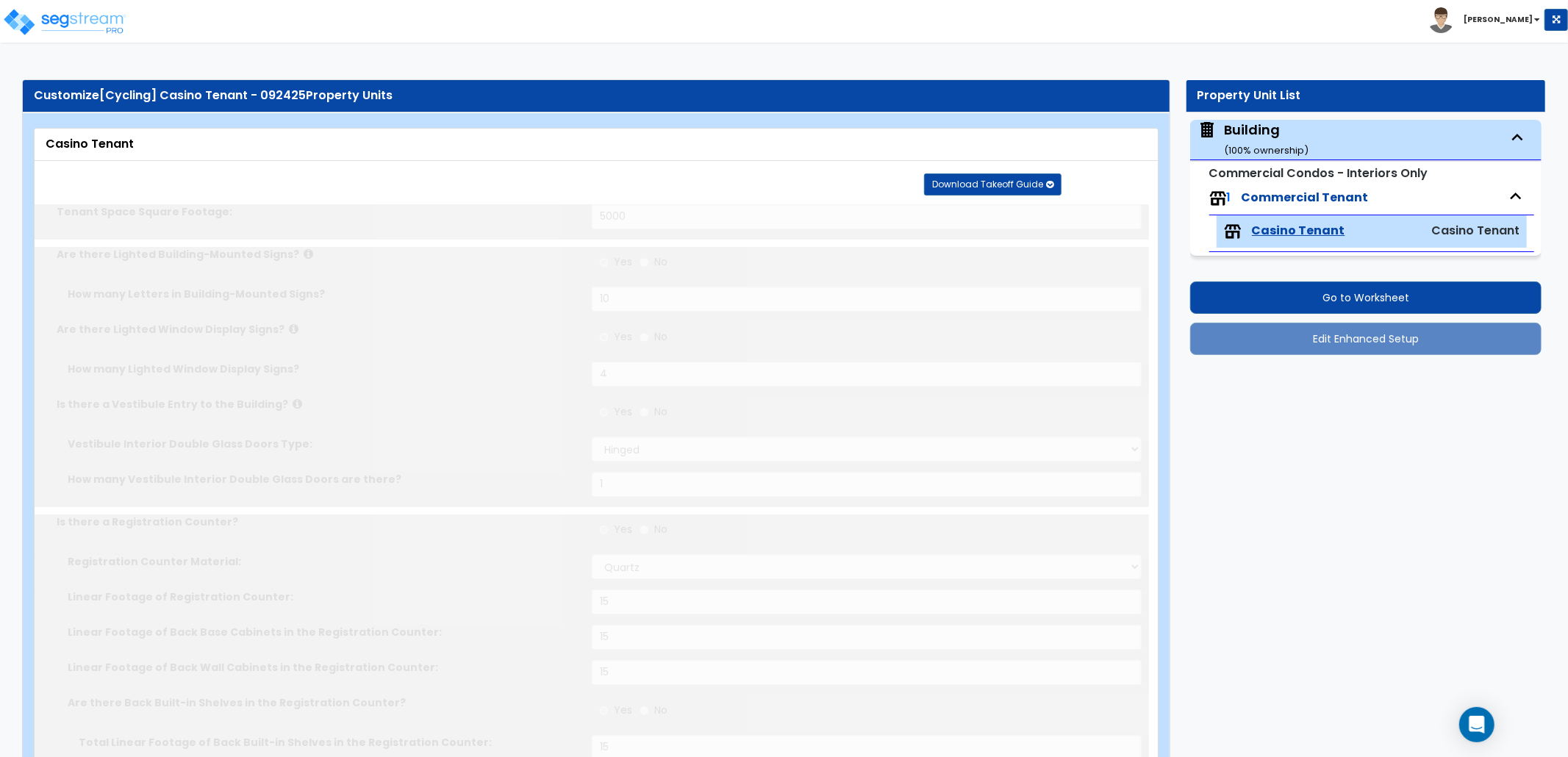
radio input "true"
type input "2"
select select "2"
select select "4"
type input "50"
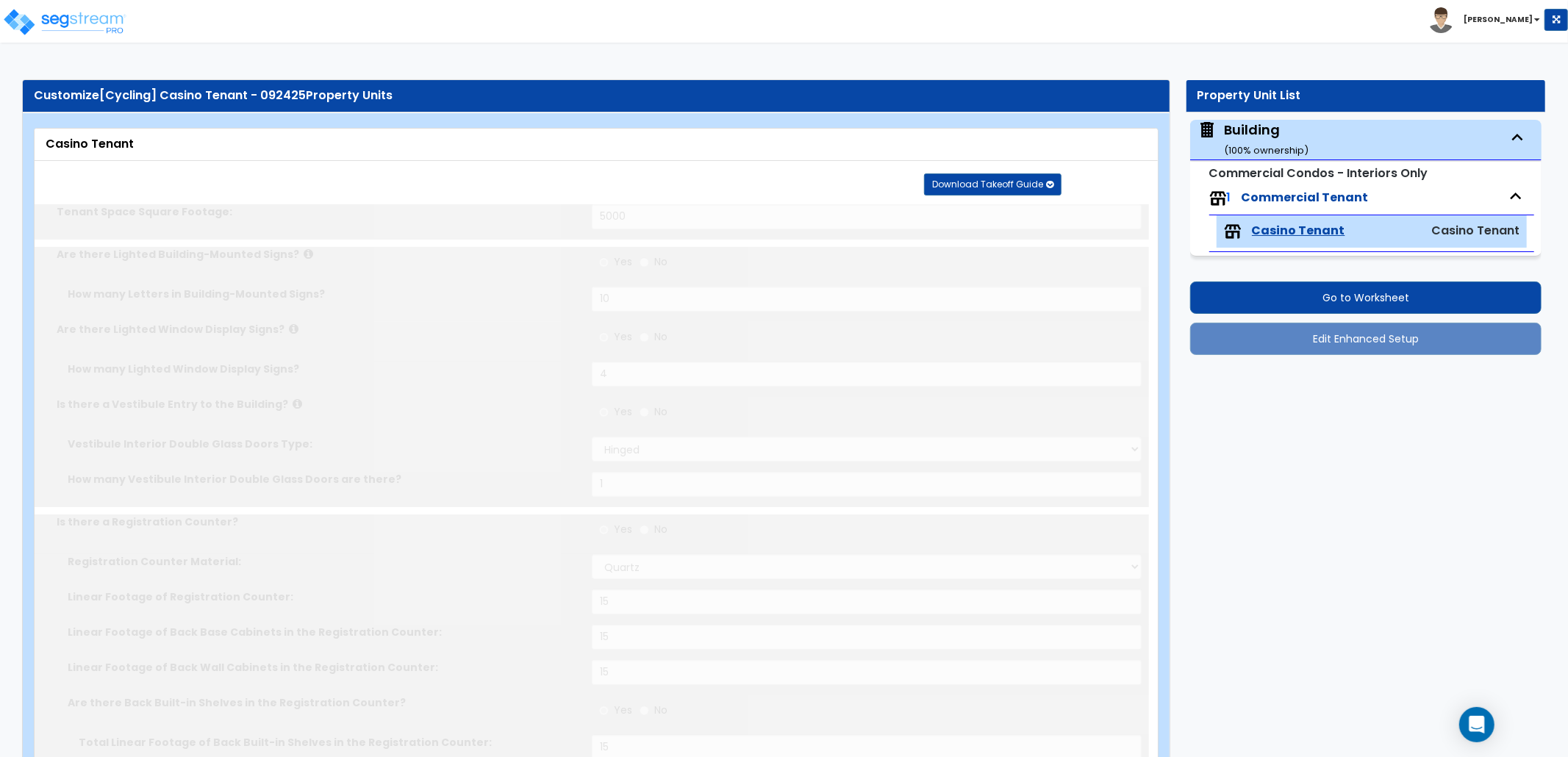
select select "5"
radio input "true"
type input "32"
type input "25"
type input "15"
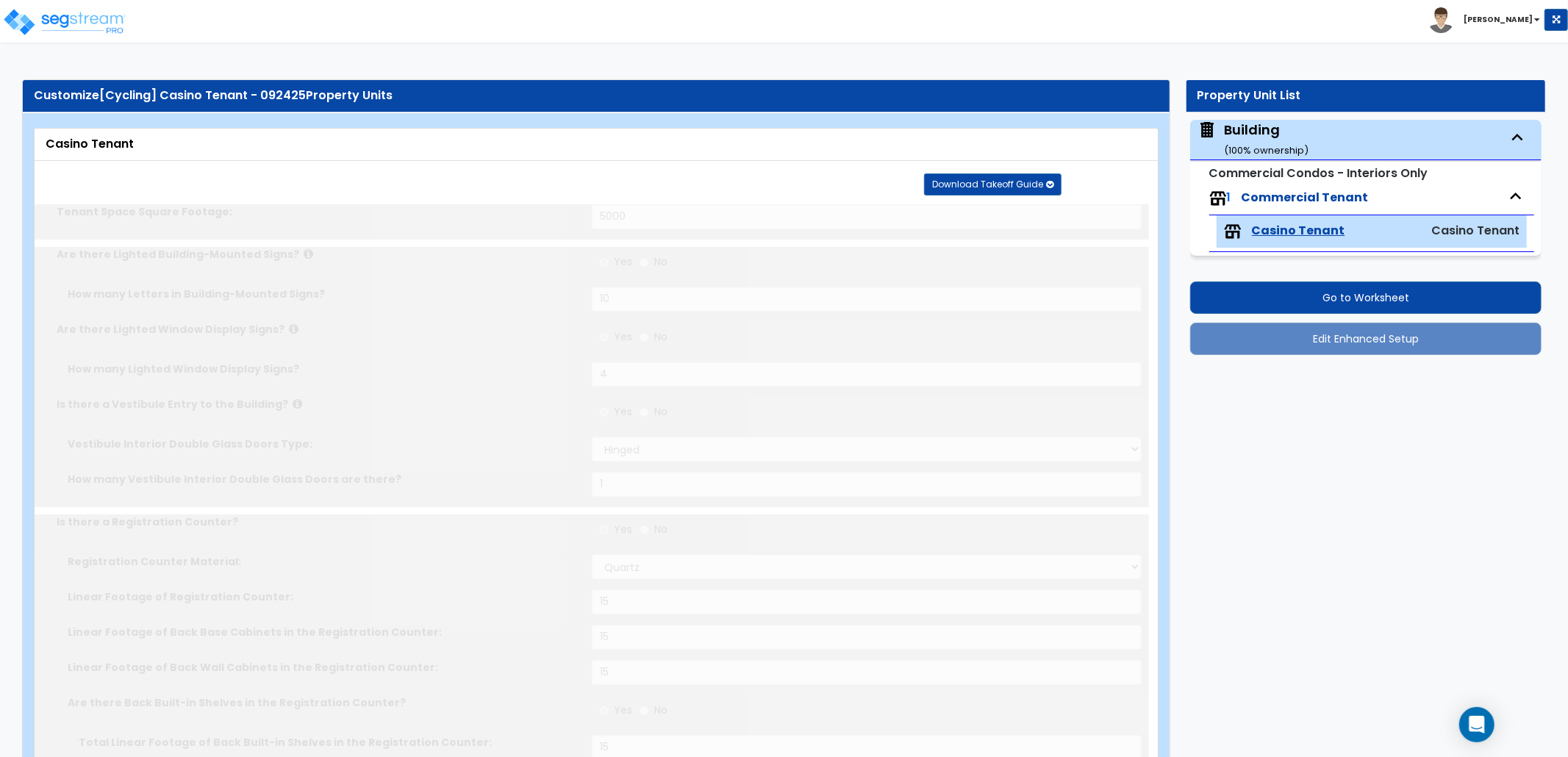
type input "2"
radio input "true"
type input "32"
type input "10"
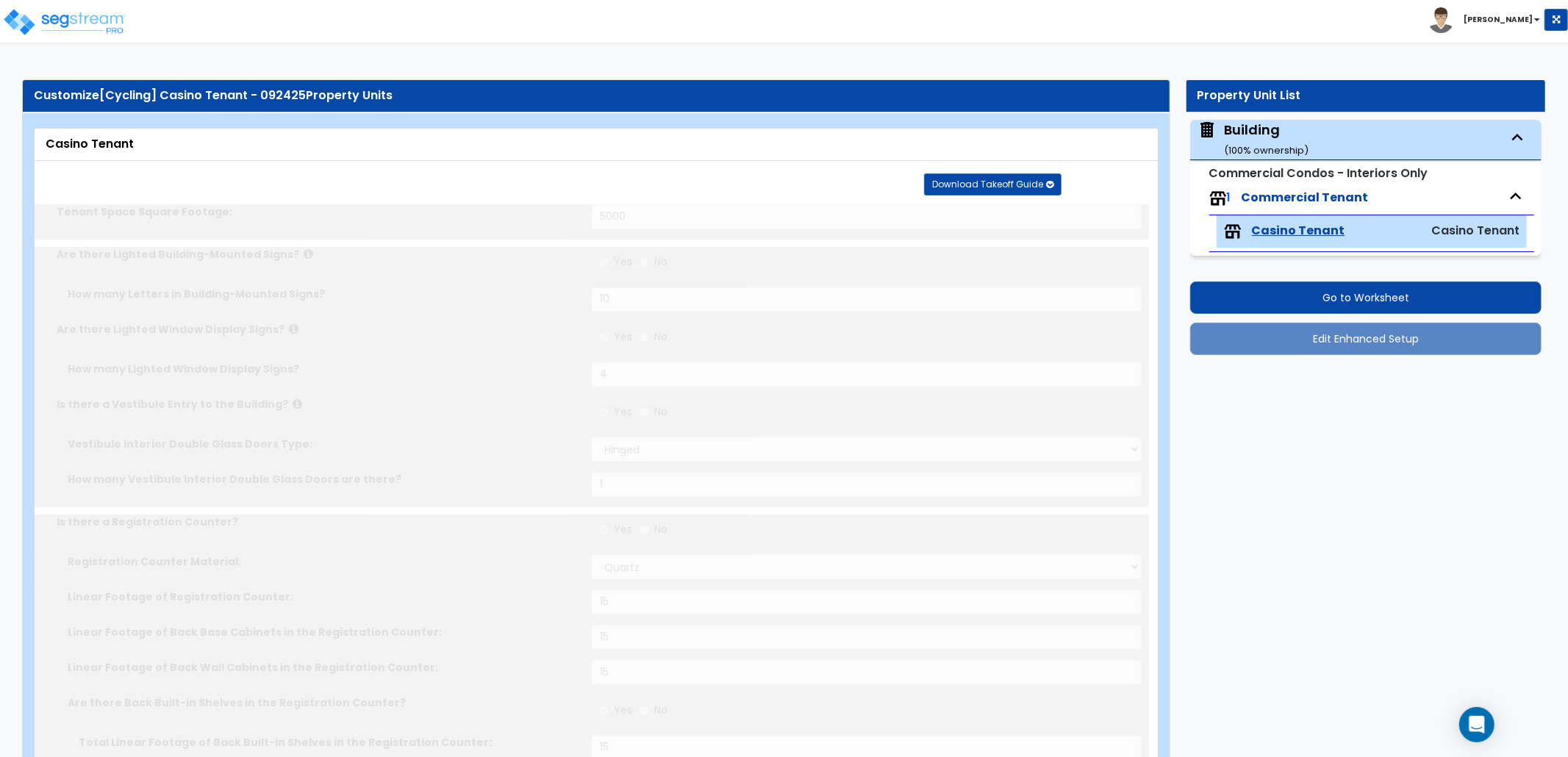
type input "2"
radio input "true"
type input "10"
radio input "true"
type input "4"
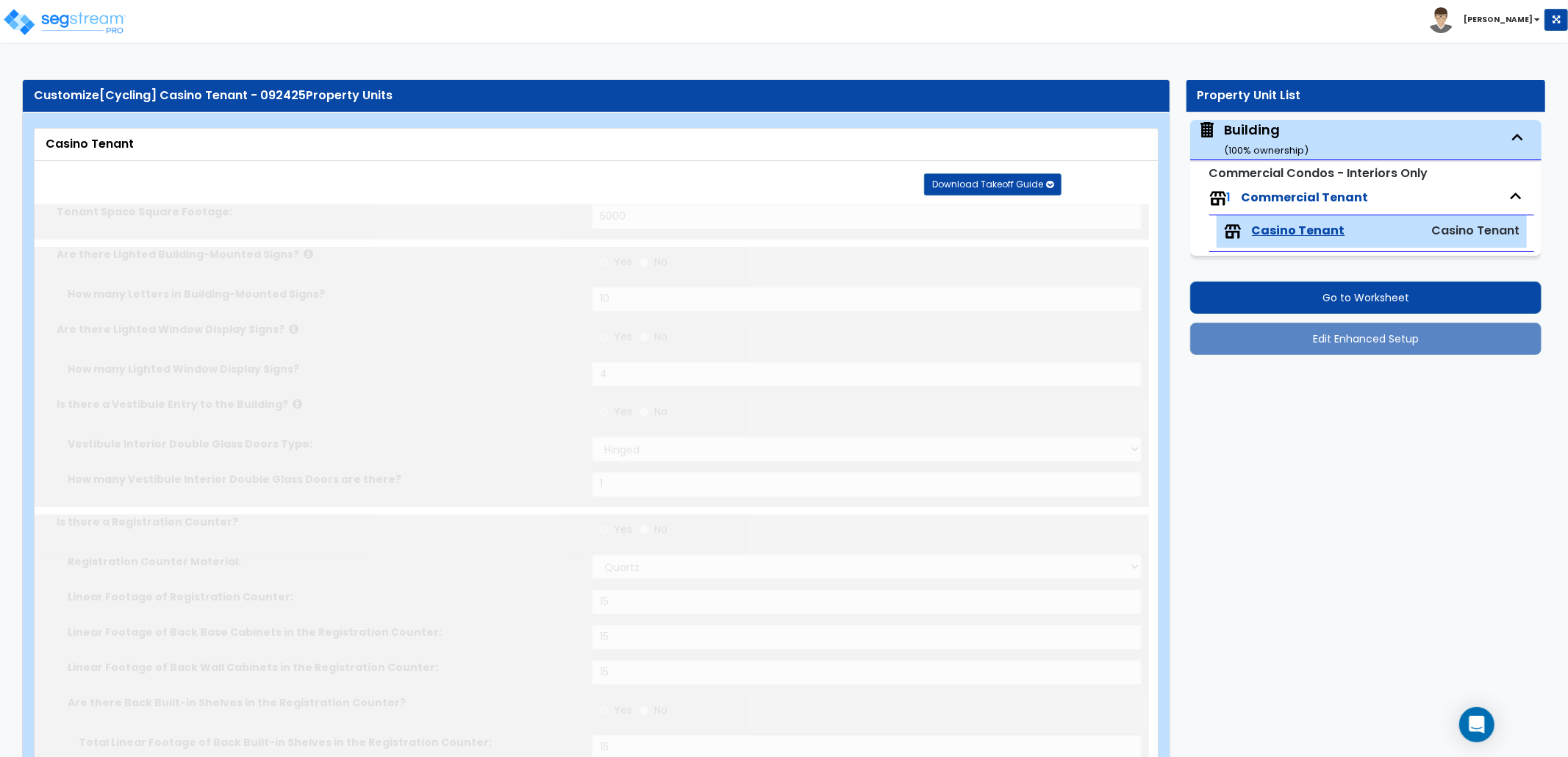
type input "4"
radio input "true"
type input "2"
radio input "true"
type input "10"
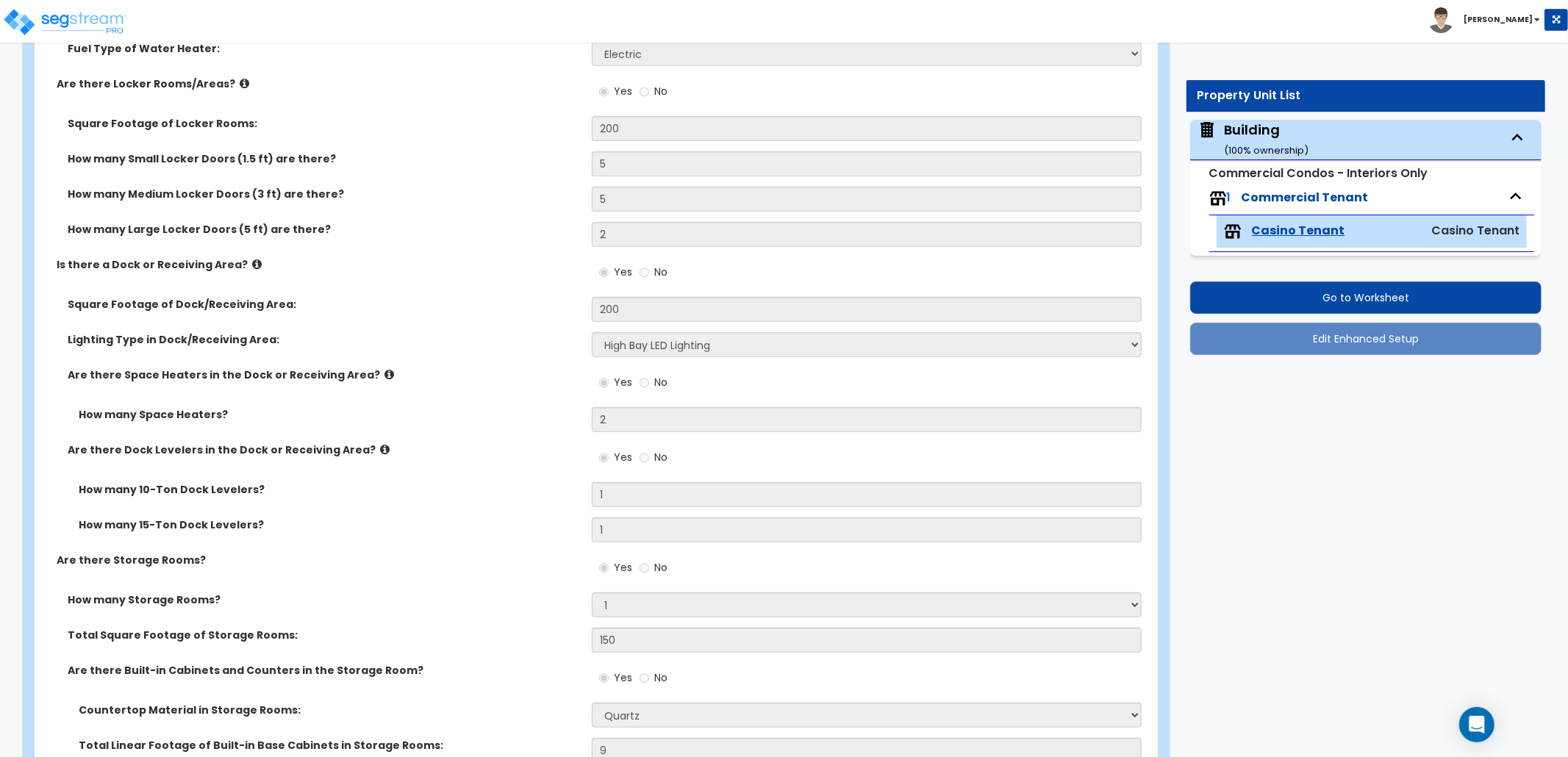
scroll to position [10065, 0]
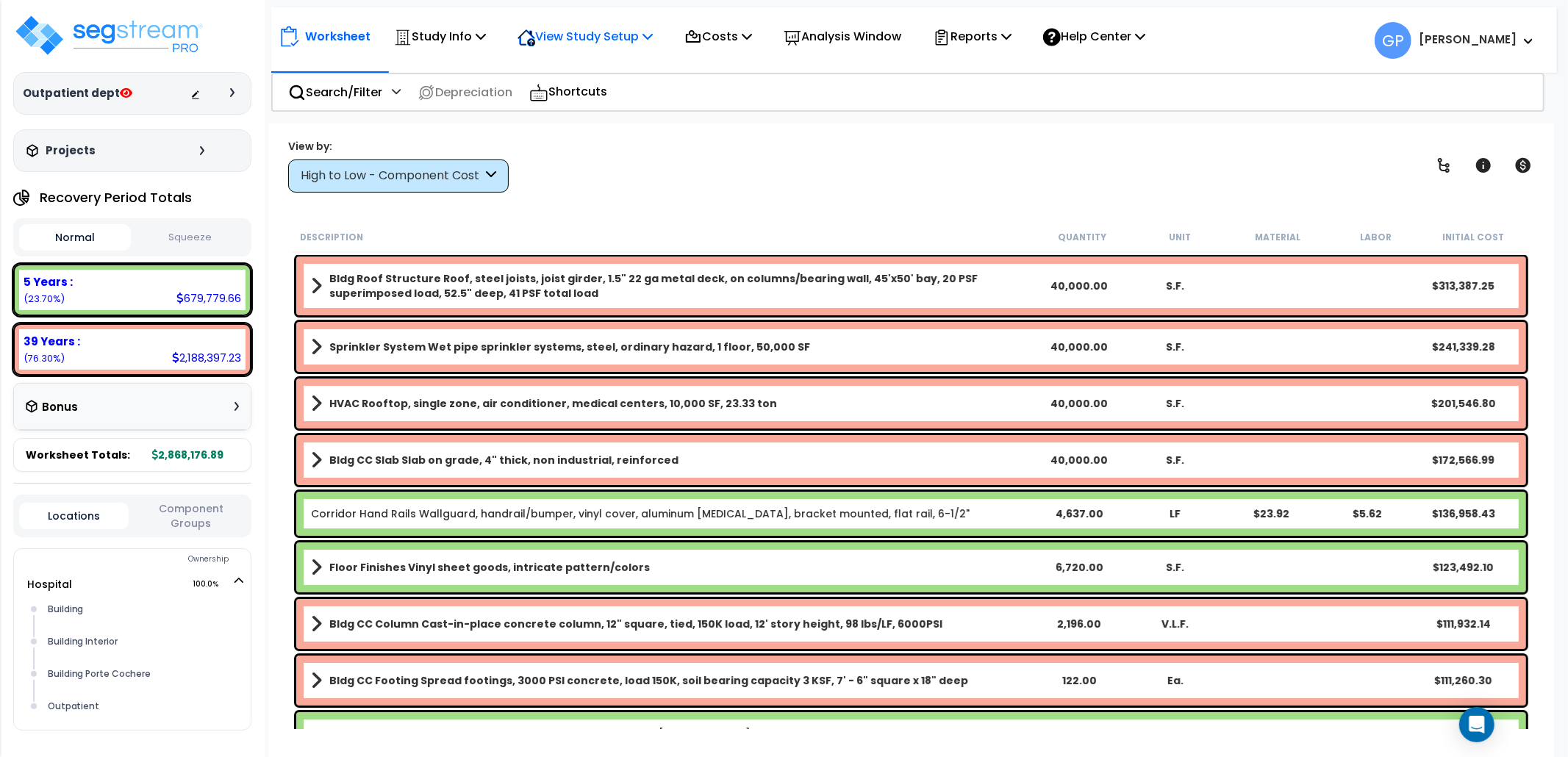
click at [562, 36] on p "View Study Setup" at bounding box center [584, 36] width 135 height 20
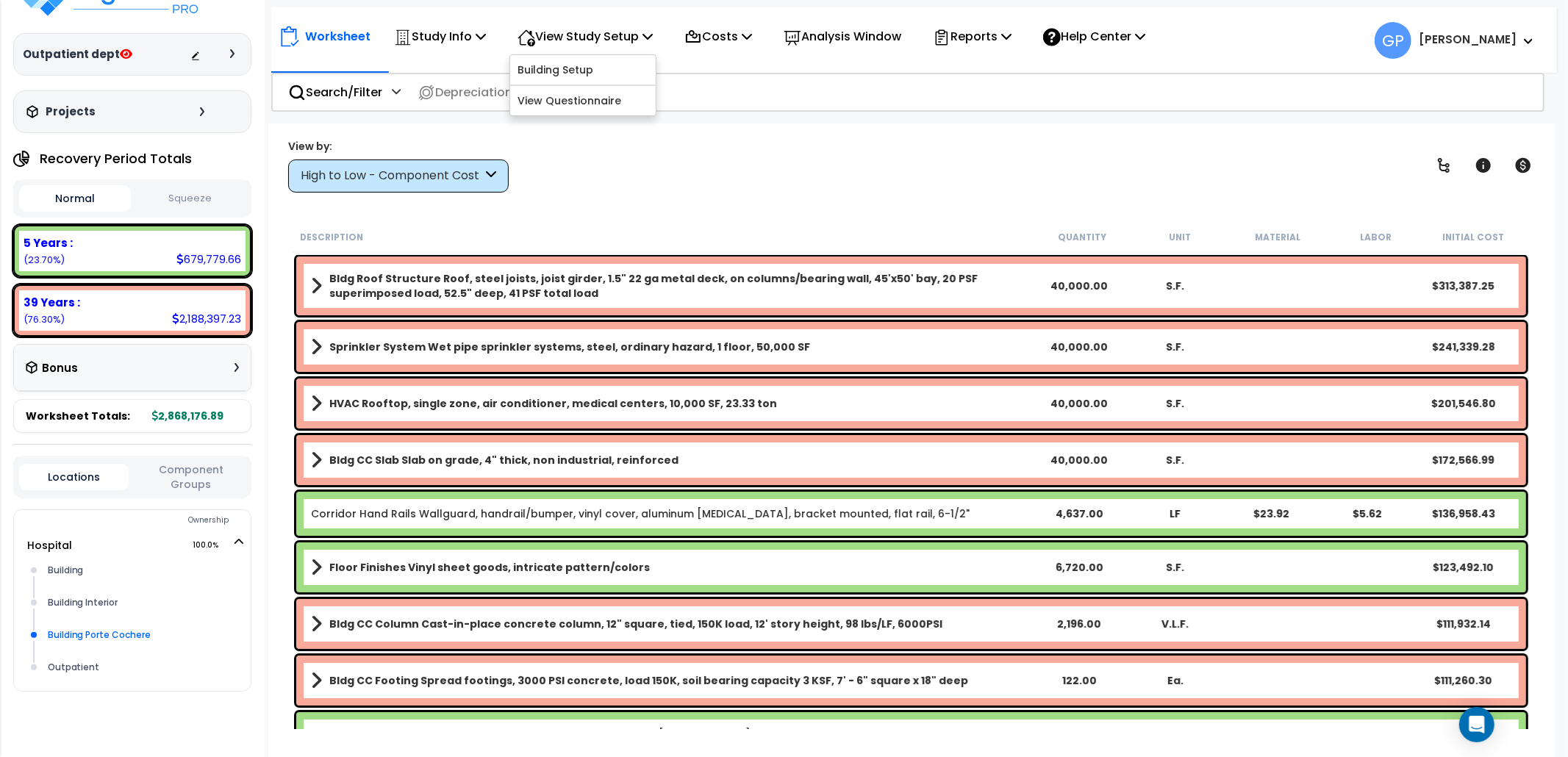
scroll to position [60, 0]
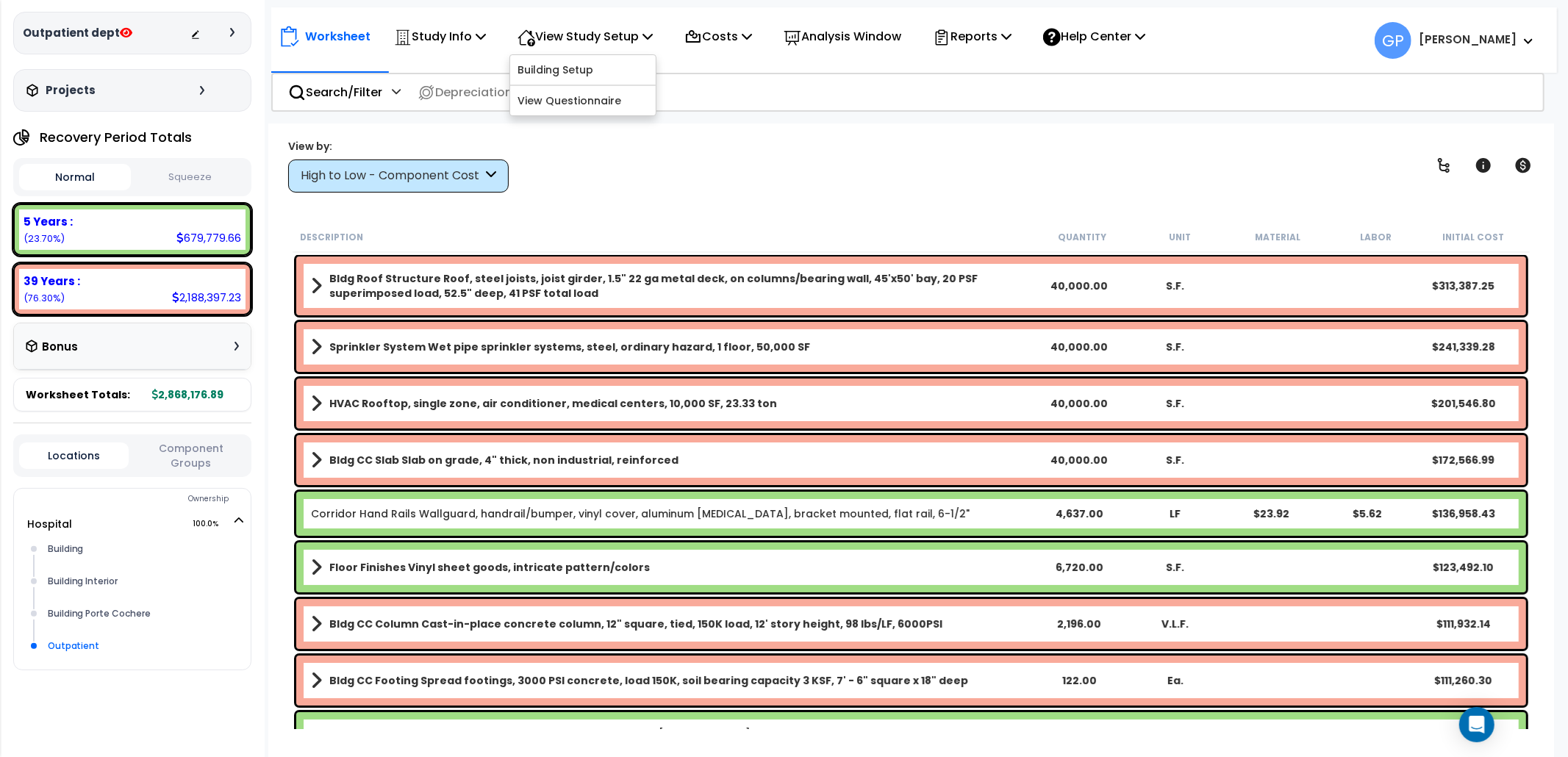
click at [77, 653] on div "Outpatient" at bounding box center [144, 646] width 200 height 18
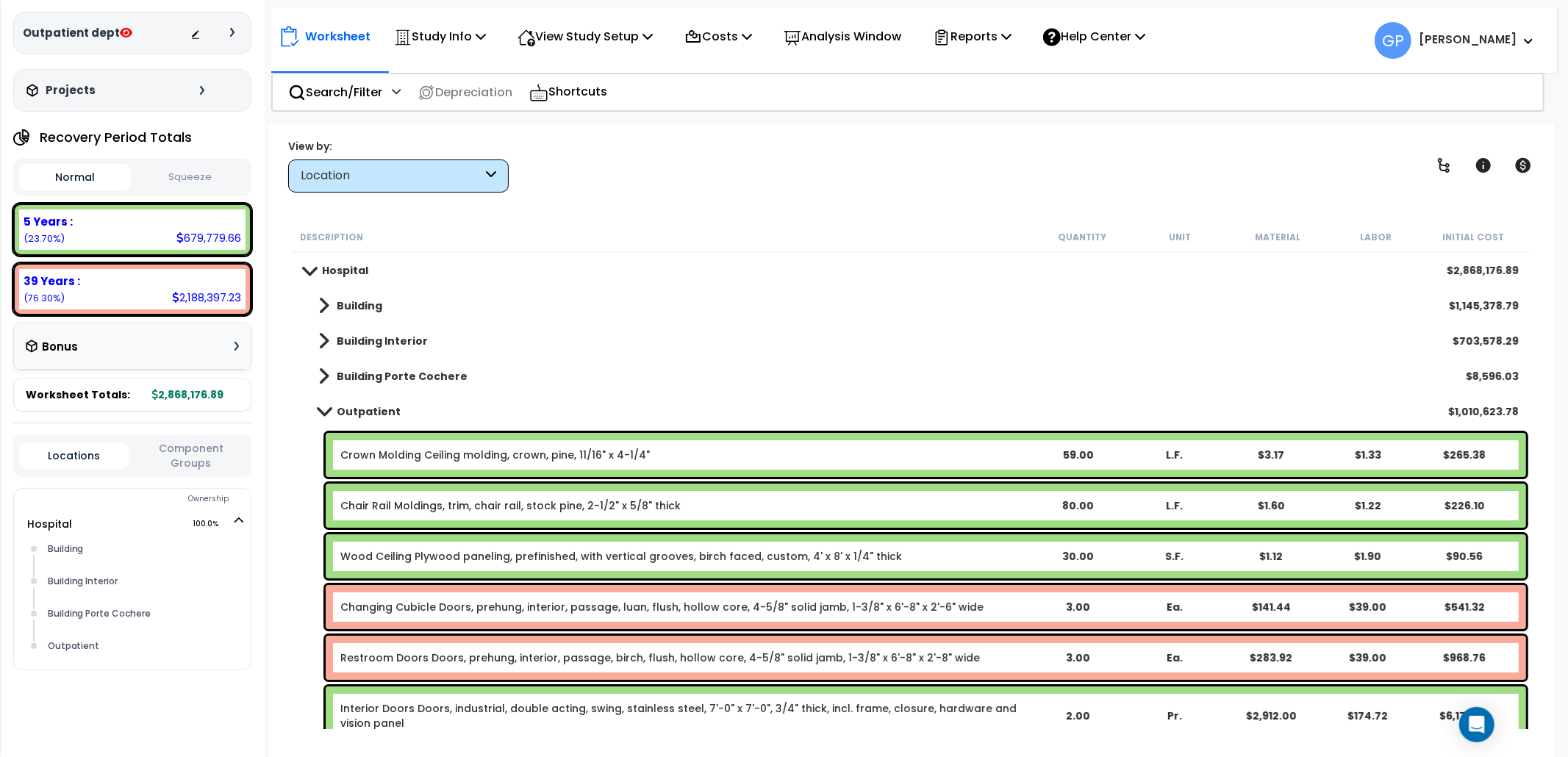
click at [441, 181] on div "Location" at bounding box center [392, 176] width 182 height 17
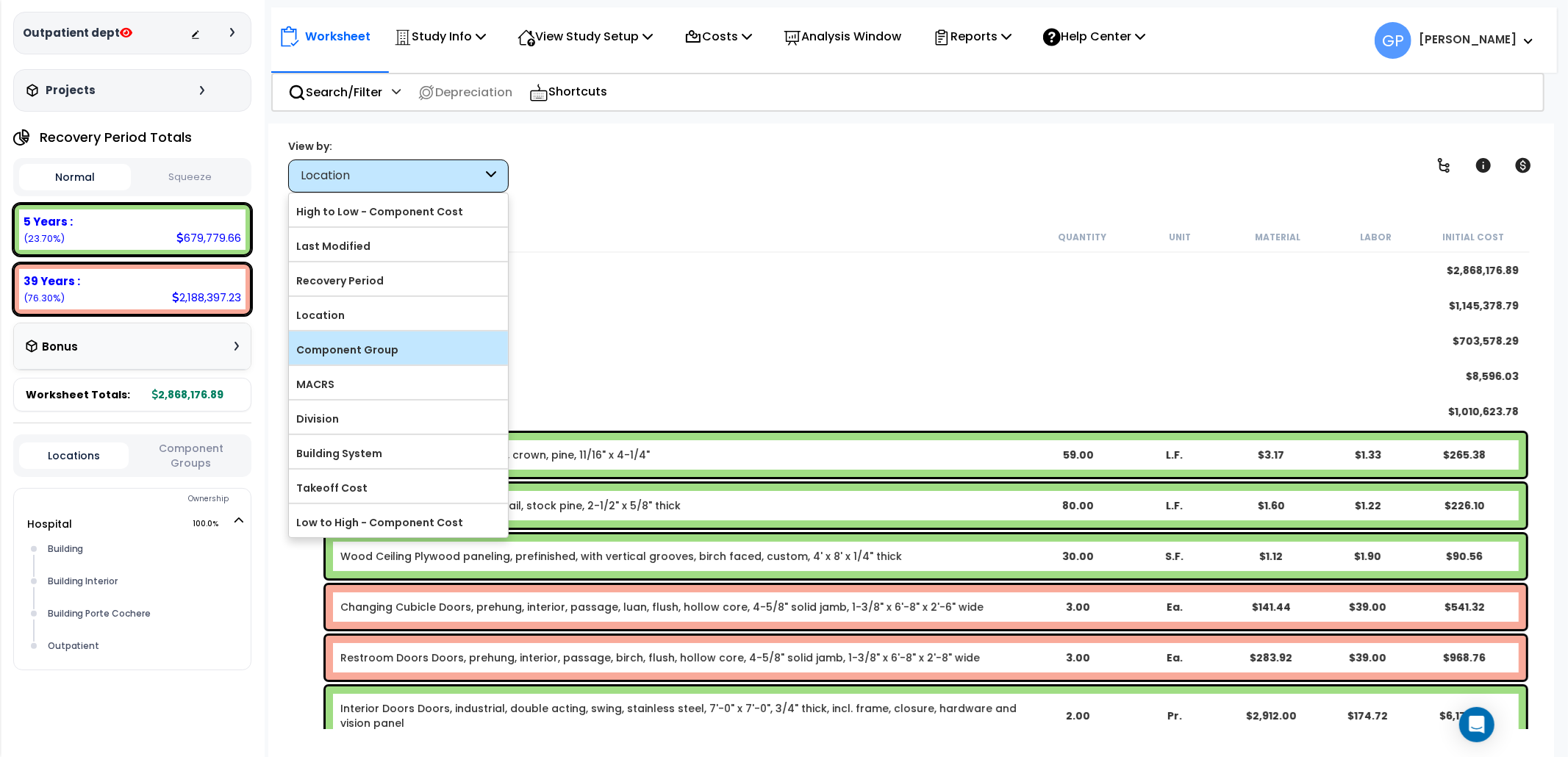
click at [389, 349] on label "Component Group" at bounding box center [397, 350] width 219 height 22
click at [0, 0] on input "Component Group" at bounding box center [0, 0] width 0 height 0
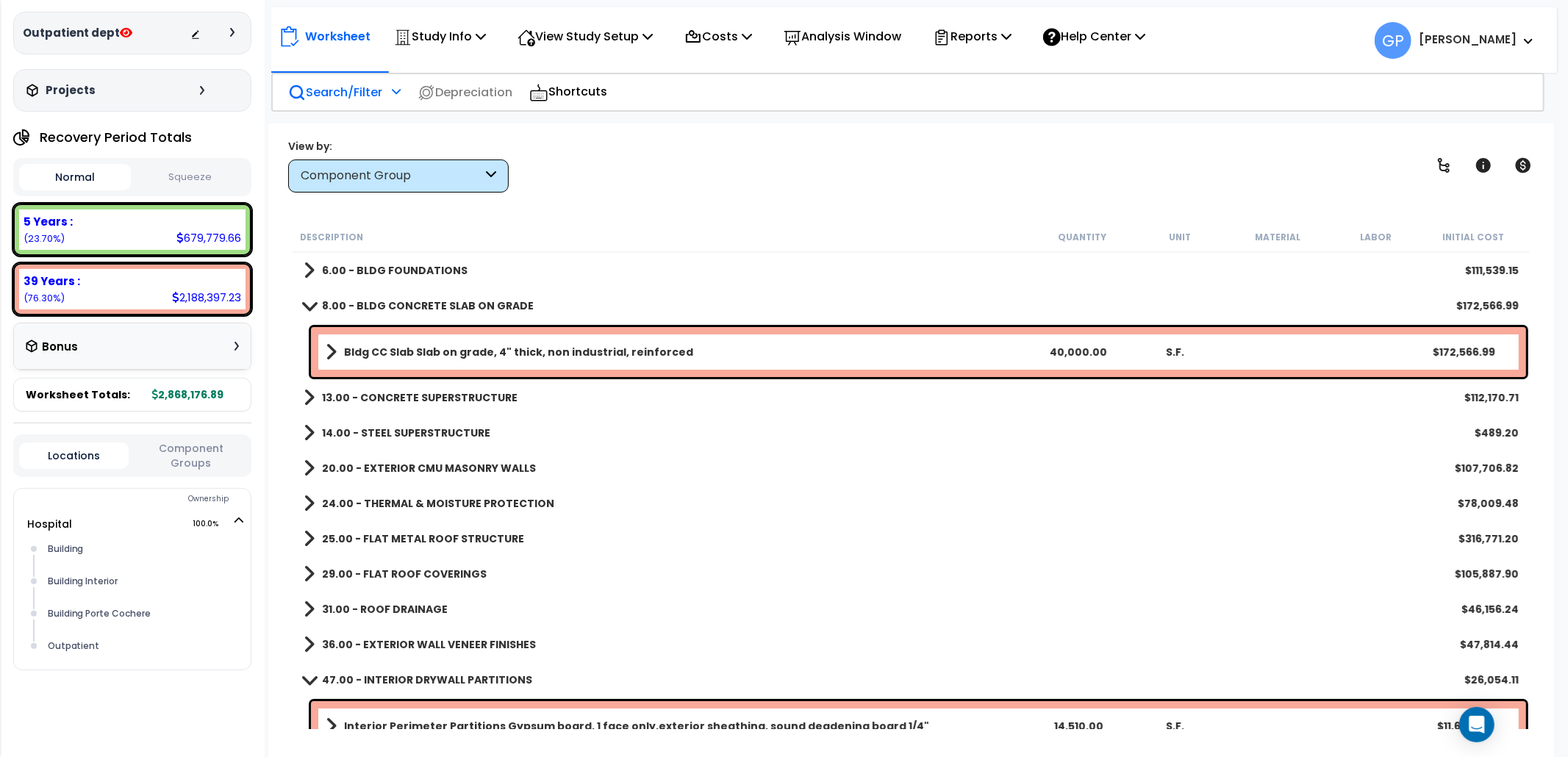
click at [363, 90] on p "Search/Filter" at bounding box center [336, 92] width 94 height 20
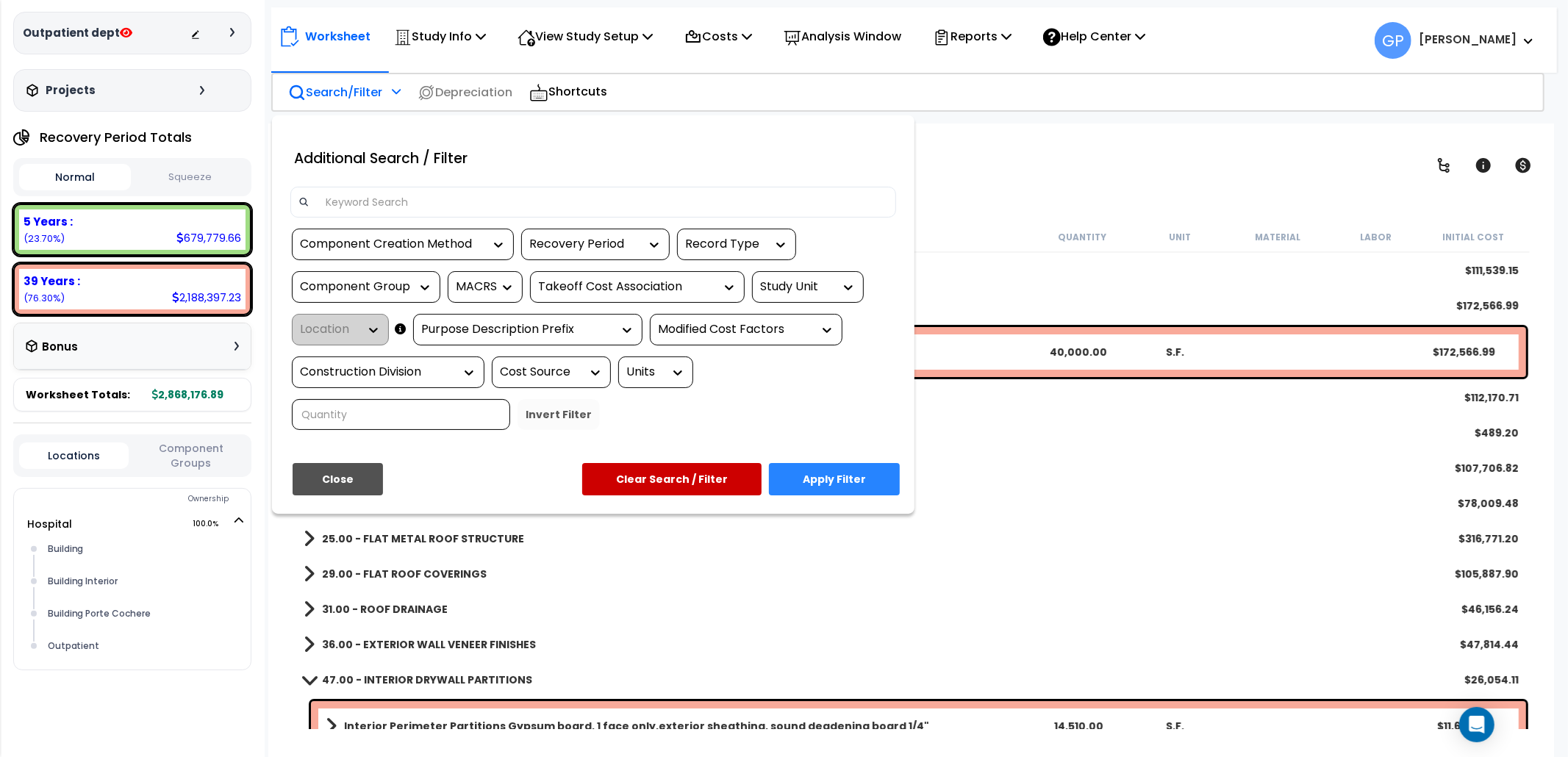
click at [825, 292] on div "Study Unit" at bounding box center [797, 287] width 74 height 17
click at [818, 328] on div "Hospital" at bounding box center [862, 332] width 221 height 40
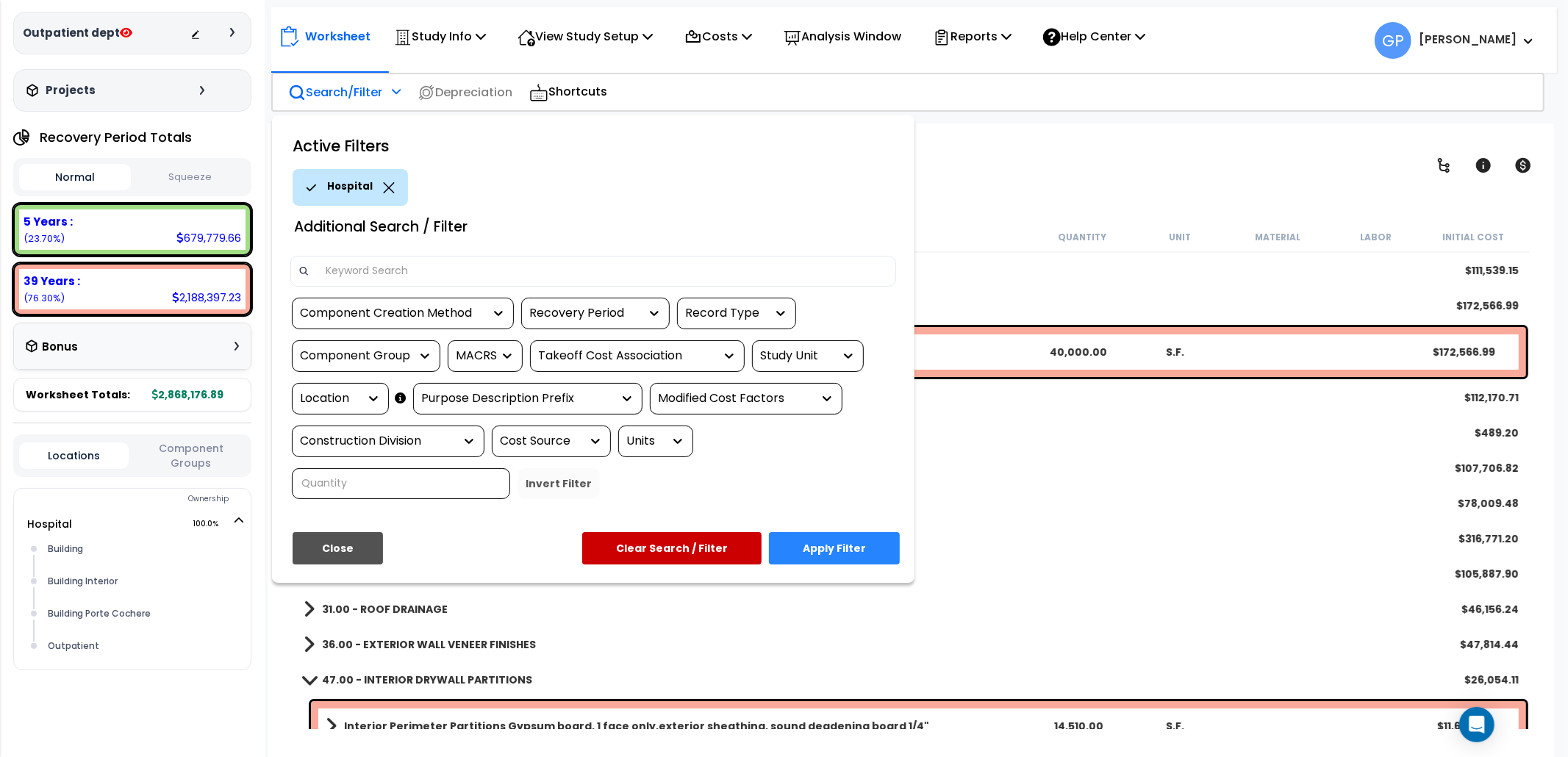
click at [351, 383] on div "Location" at bounding box center [340, 398] width 97 height 32
click at [345, 397] on div "Location" at bounding box center [329, 398] width 59 height 17
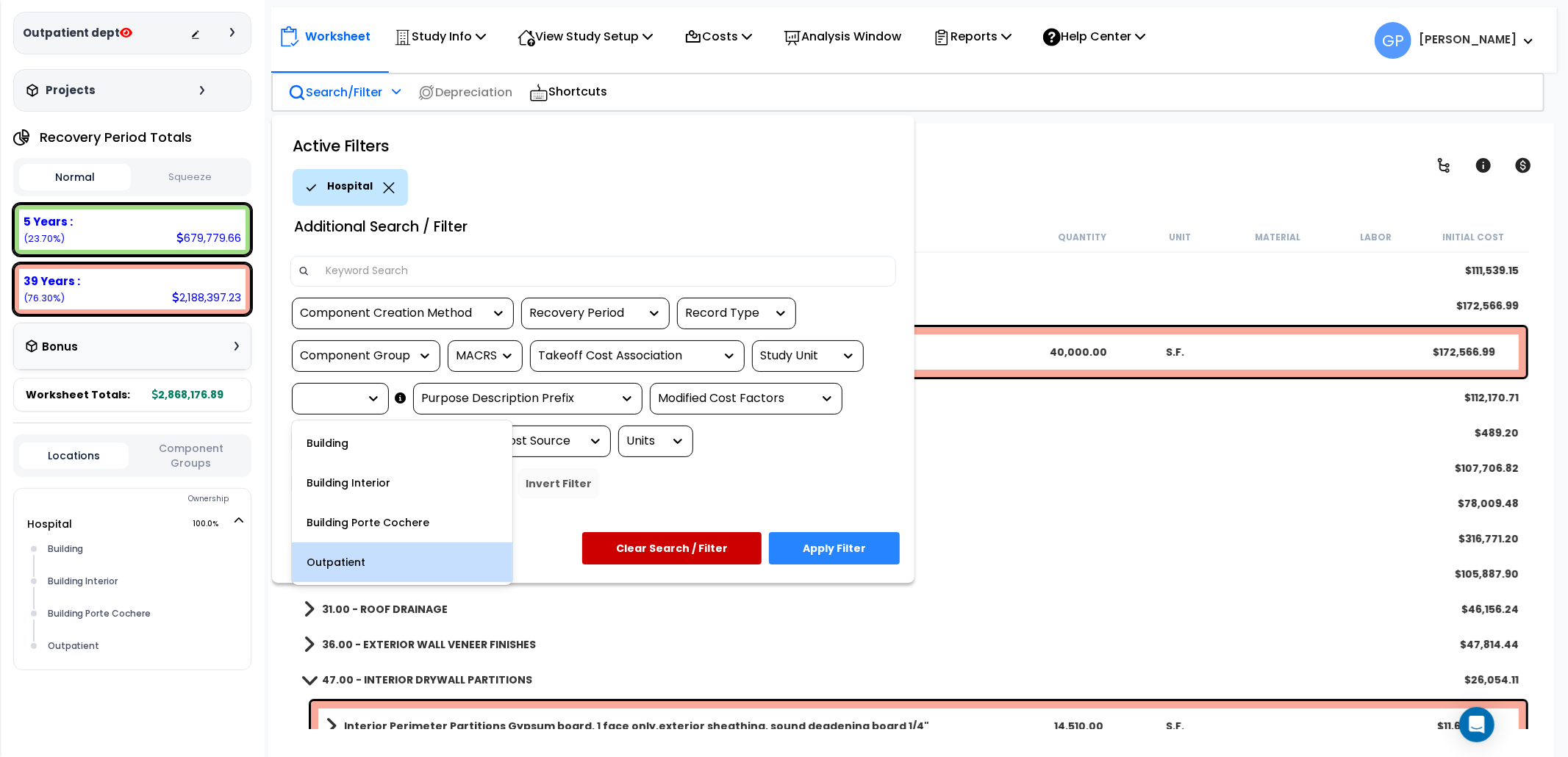
click at [345, 556] on div "Outpatient" at bounding box center [401, 562] width 221 height 40
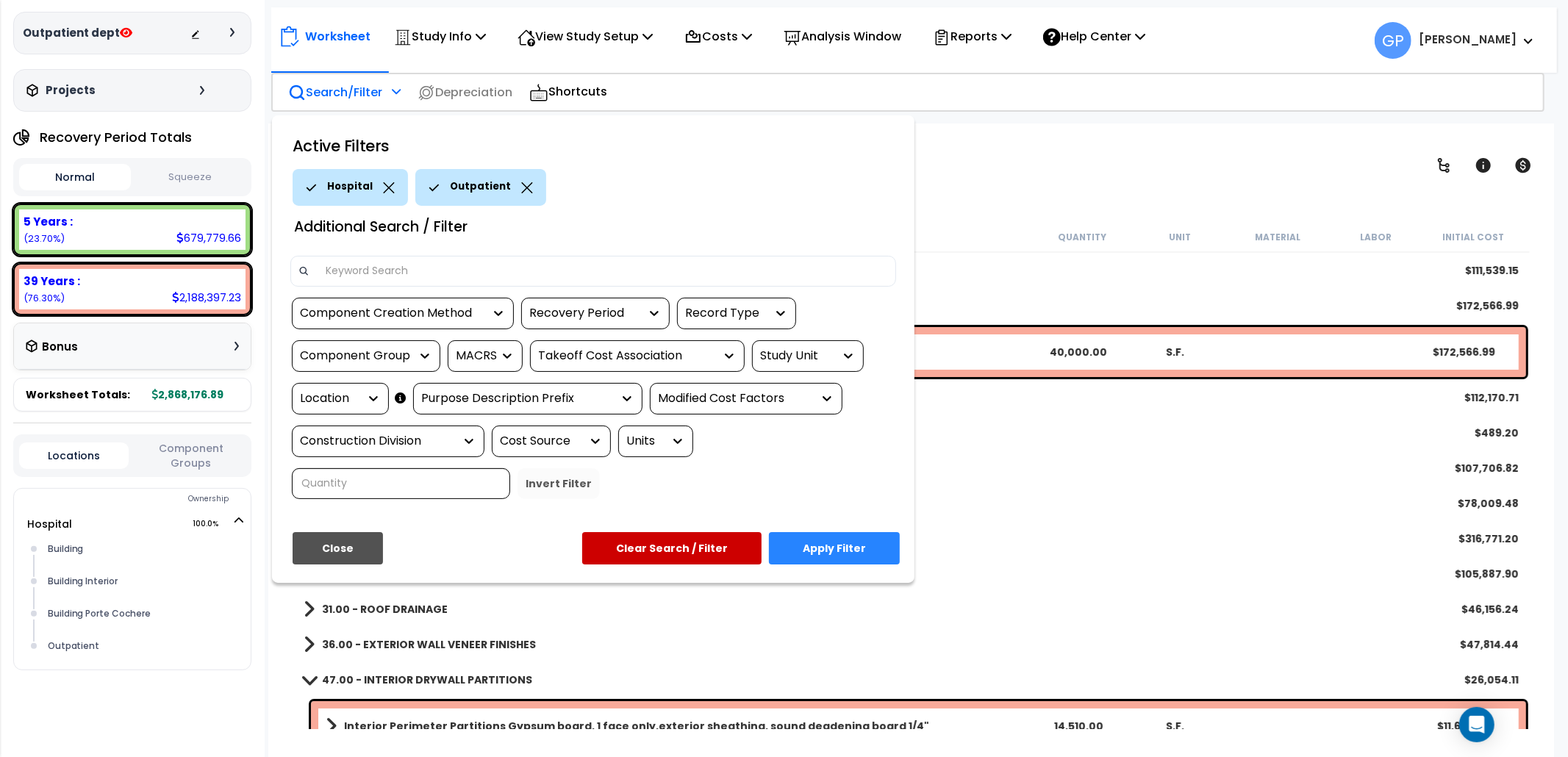
click at [830, 541] on button "Apply Filter" at bounding box center [834, 548] width 131 height 32
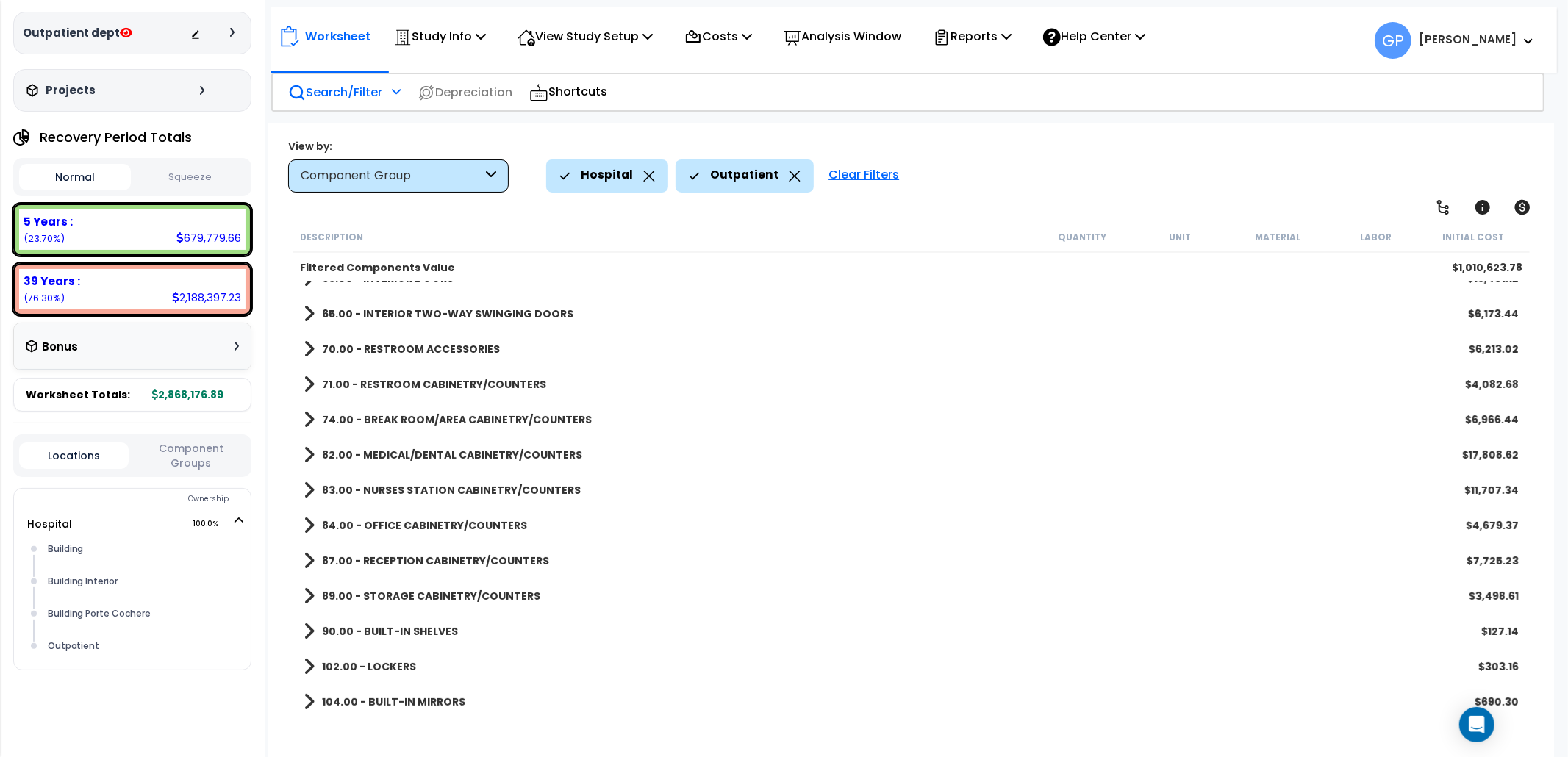
scroll to position [196, 0]
click at [492, 445] on b "82.00 - MEDICAL/DENTAL CABINETRY/COUNTERS" at bounding box center [451, 451] width 261 height 15
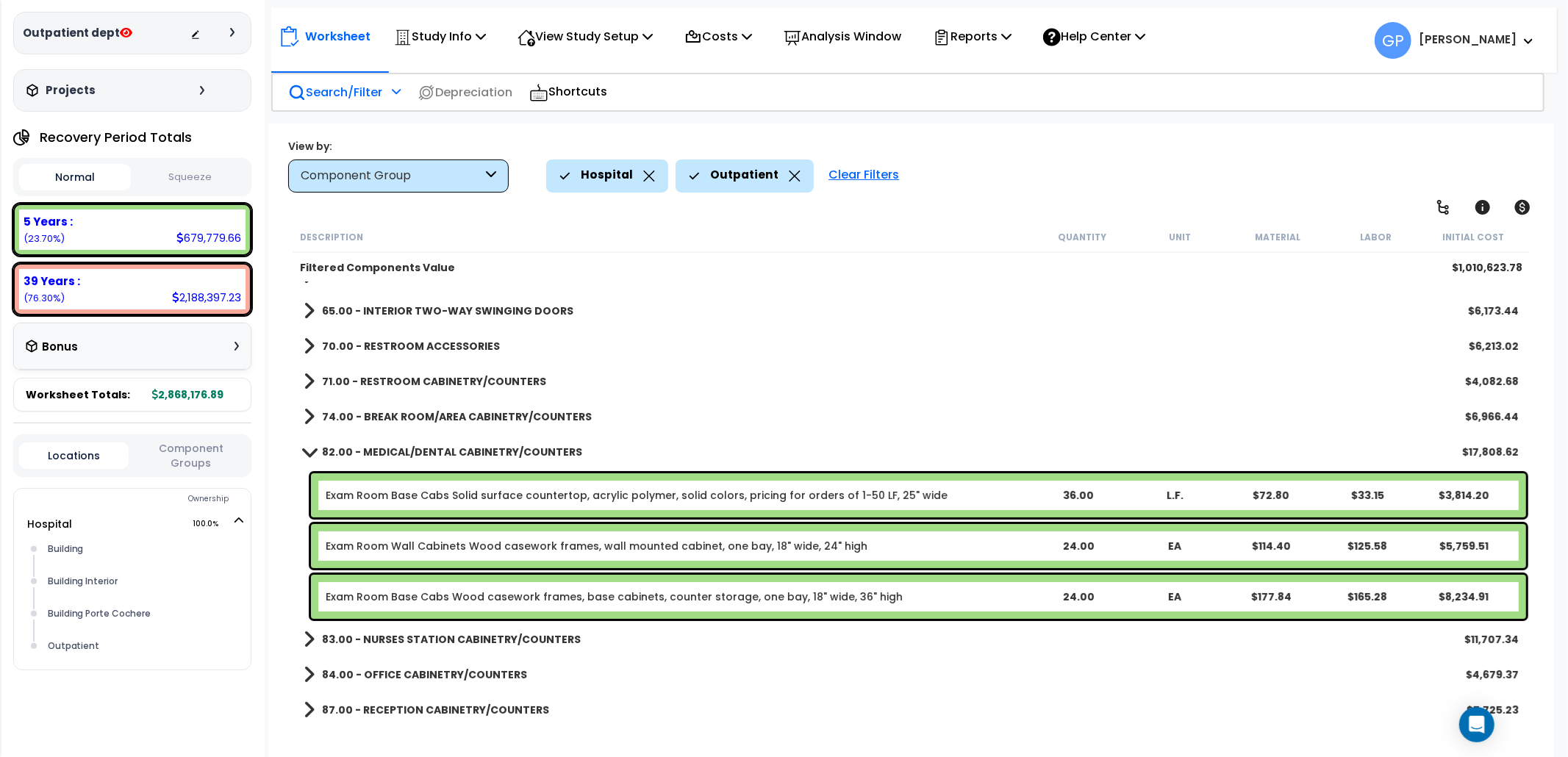
click at [492, 445] on b "82.00 - MEDICAL/DENTAL CABINETRY/COUNTERS" at bounding box center [451, 451] width 261 height 15
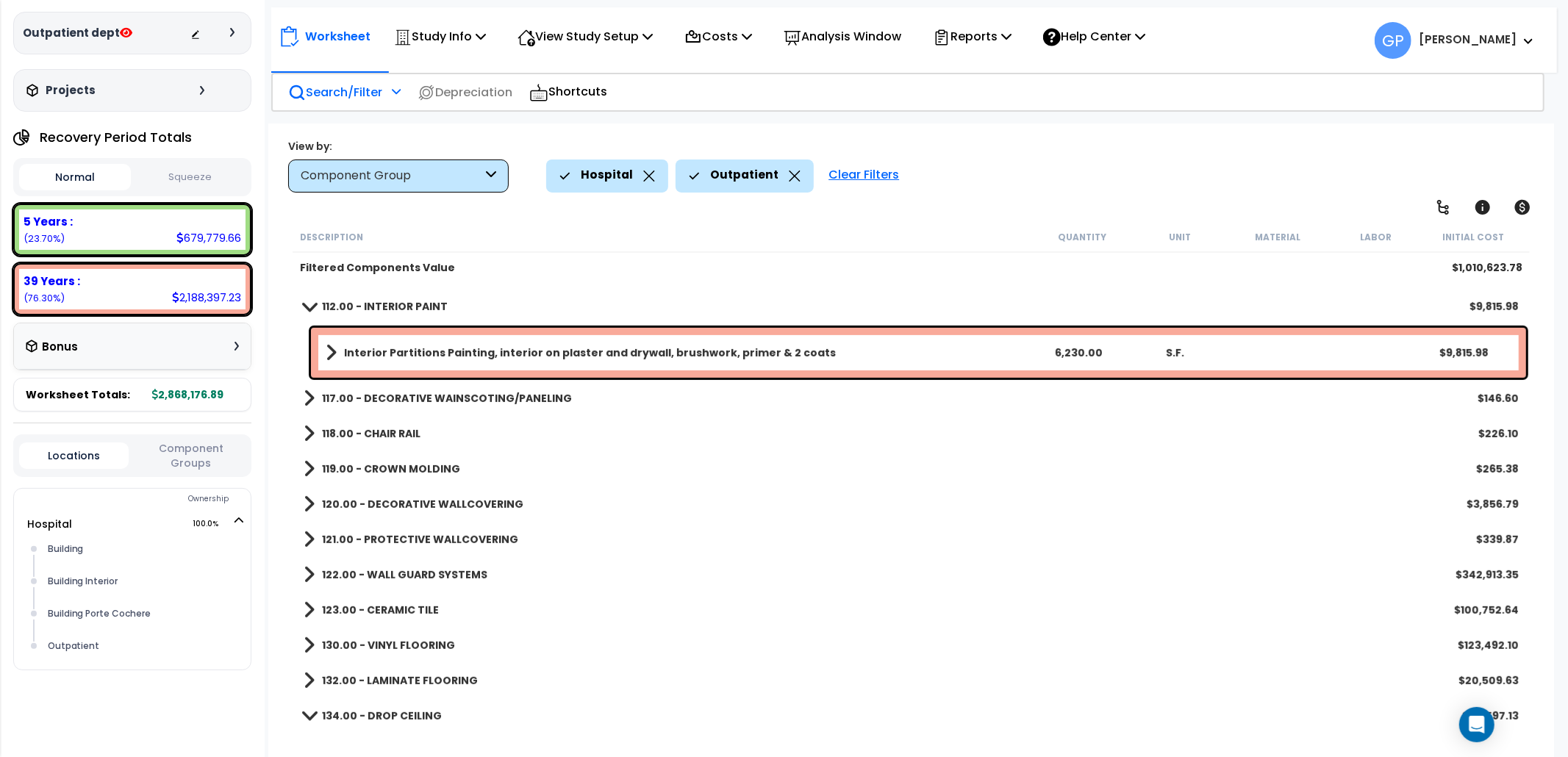
scroll to position [686, 0]
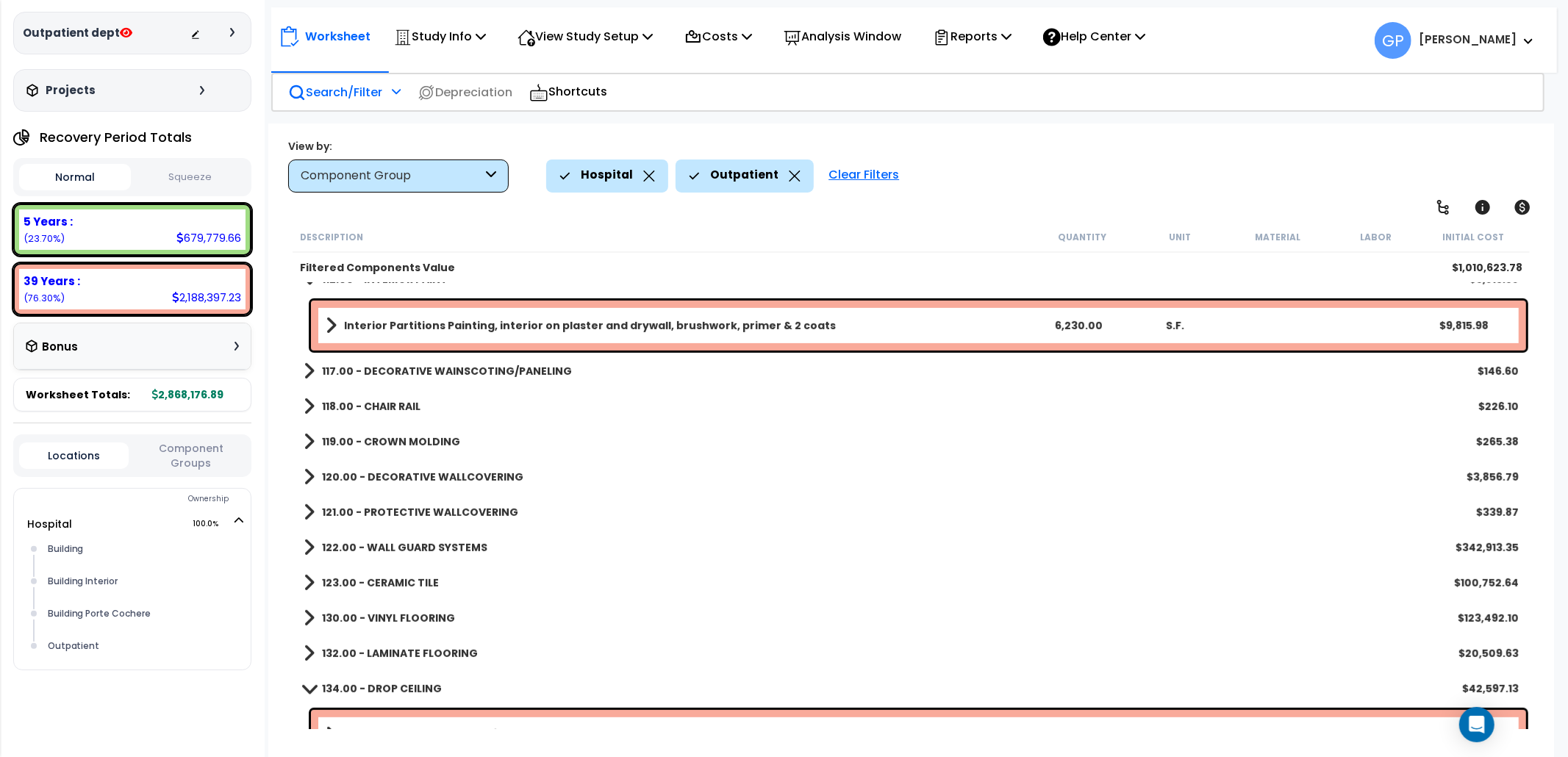
click at [532, 369] on b "117.00 - DECORATIVE WAINSCOTING/PANELING" at bounding box center [446, 371] width 250 height 15
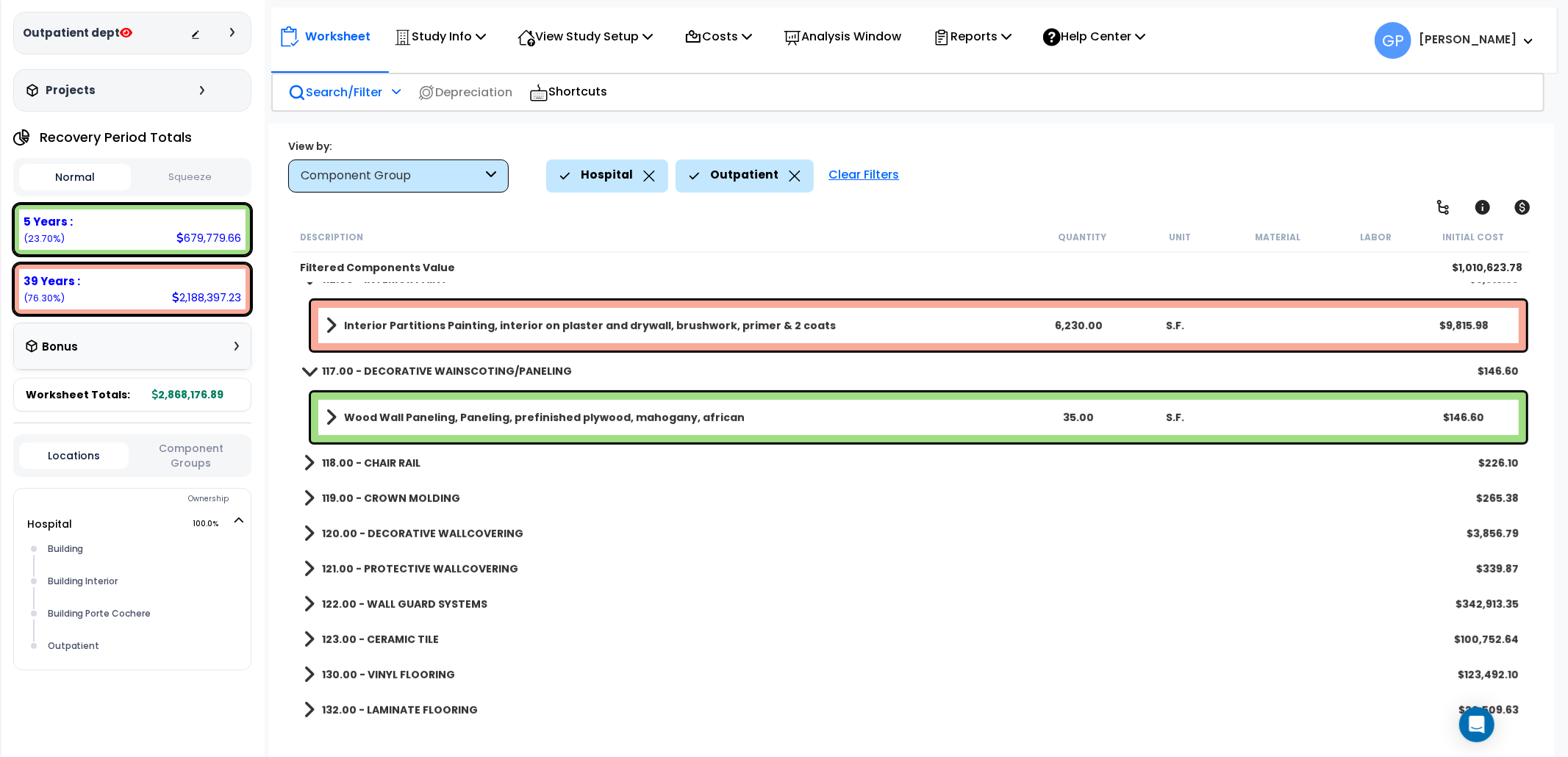
click at [532, 369] on b "117.00 - DECORATIVE WAINSCOTING/PANELING" at bounding box center [446, 371] width 250 height 15
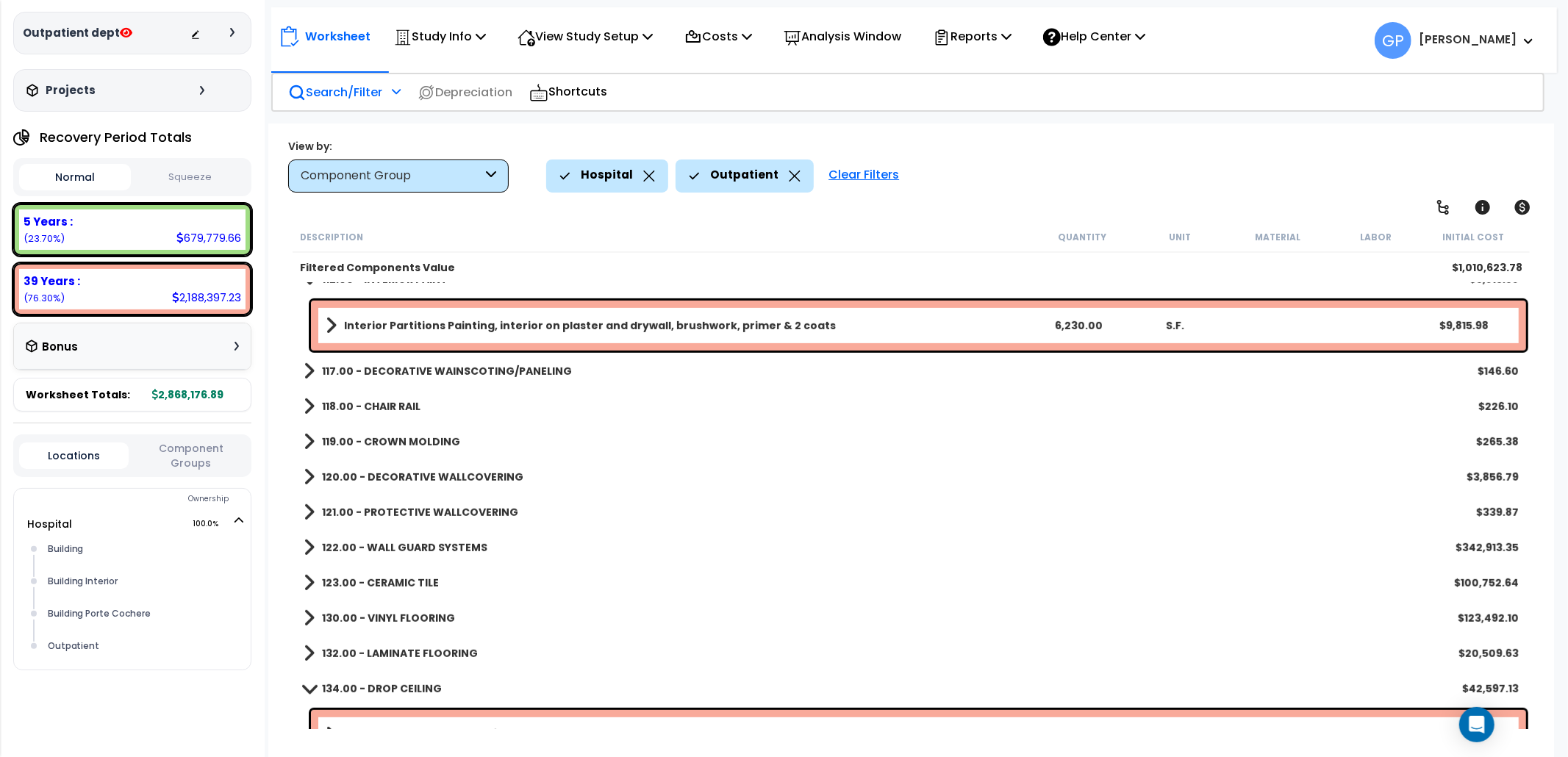
click at [392, 407] on b "118.00 - CHAIR RAIL" at bounding box center [371, 406] width 99 height 15
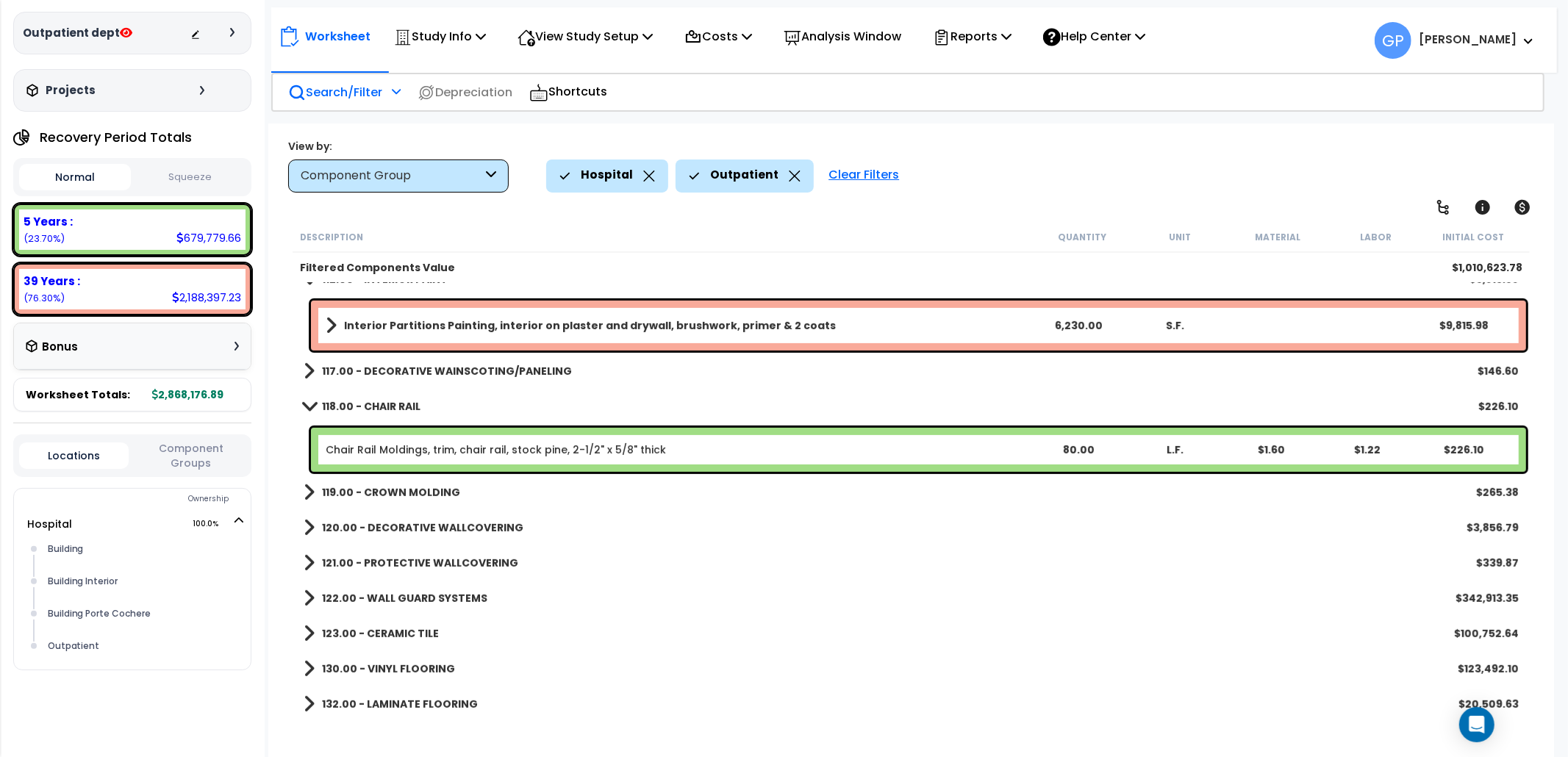
click at [392, 406] on b "118.00 - CHAIR RAIL" at bounding box center [371, 406] width 99 height 15
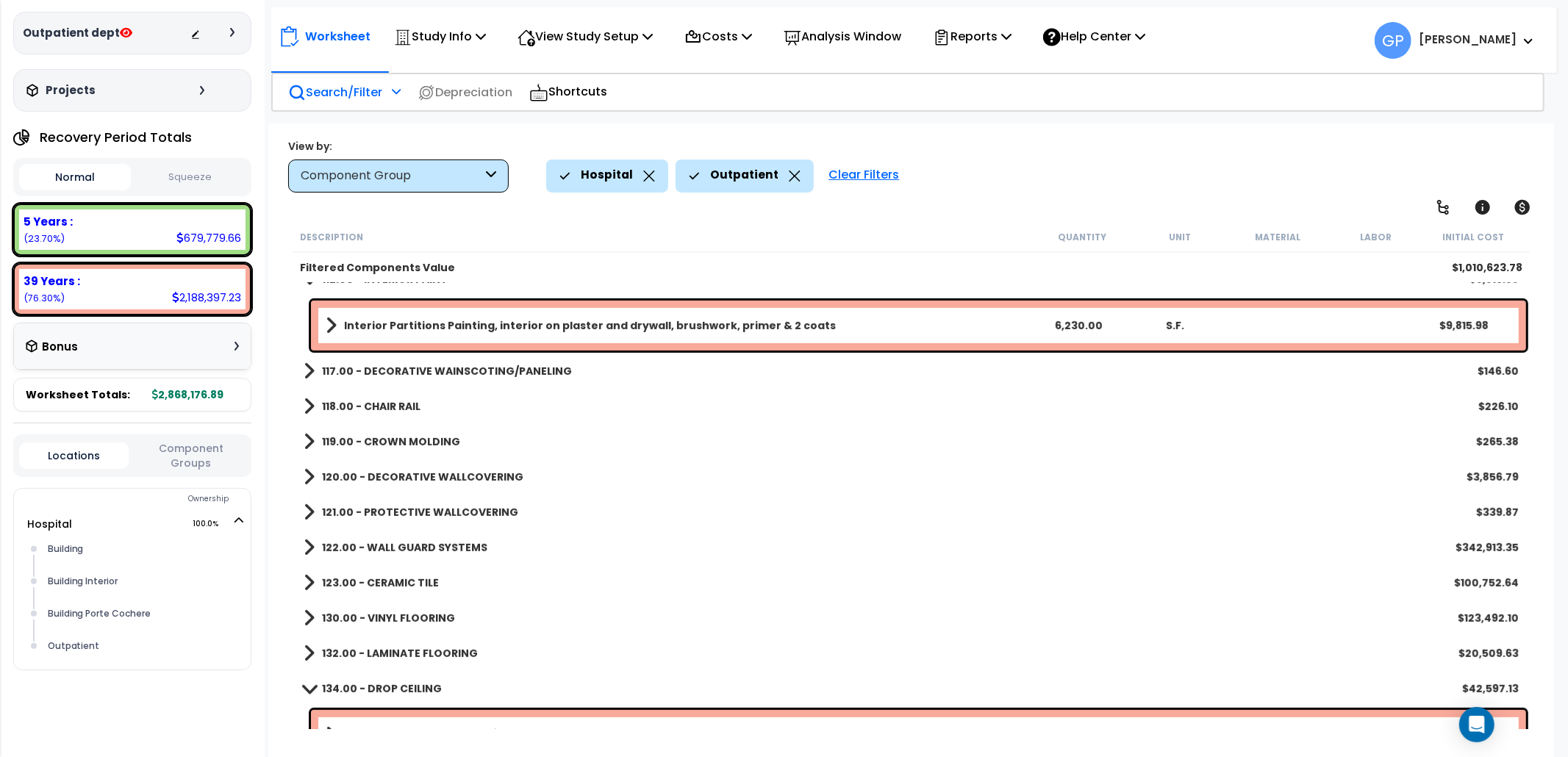
click at [396, 435] on b "119.00 - CROWN MOLDING" at bounding box center [391, 441] width 138 height 15
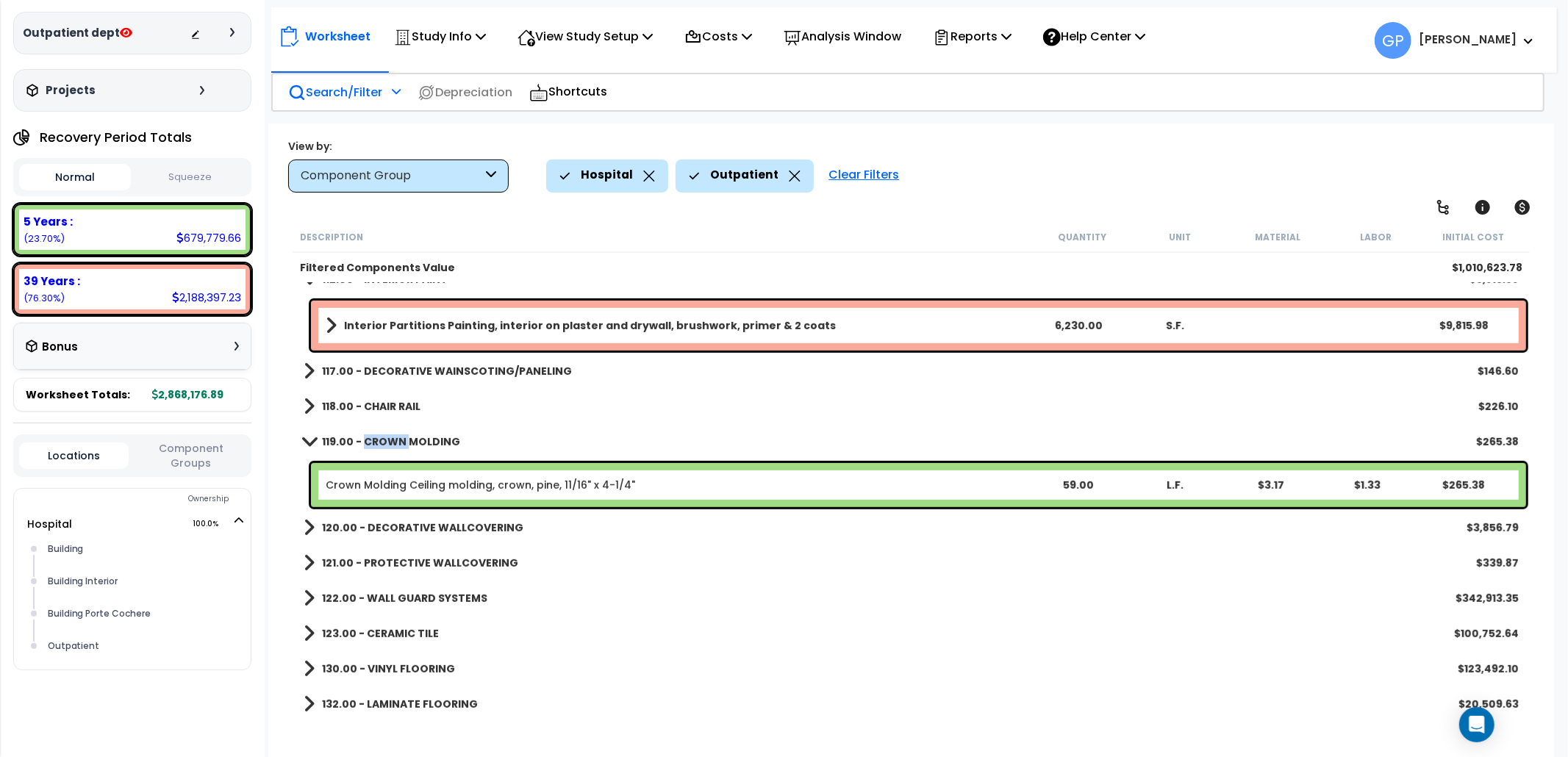
click at [396, 435] on b "119.00 - CROWN MOLDING" at bounding box center [391, 441] width 138 height 15
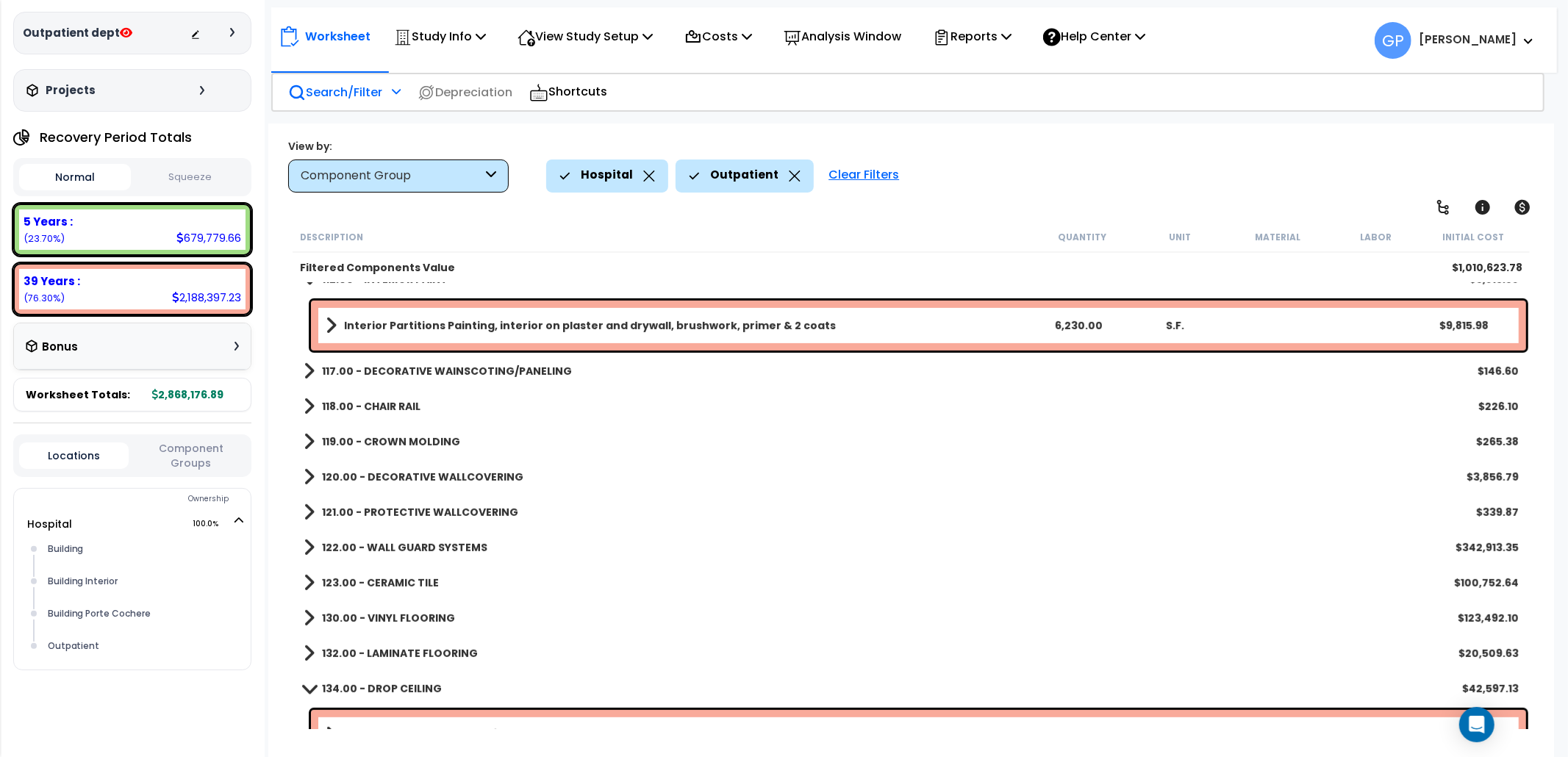
click at [426, 505] on b "121.00 - PROTECTIVE WALLCOVERING" at bounding box center [419, 512] width 197 height 15
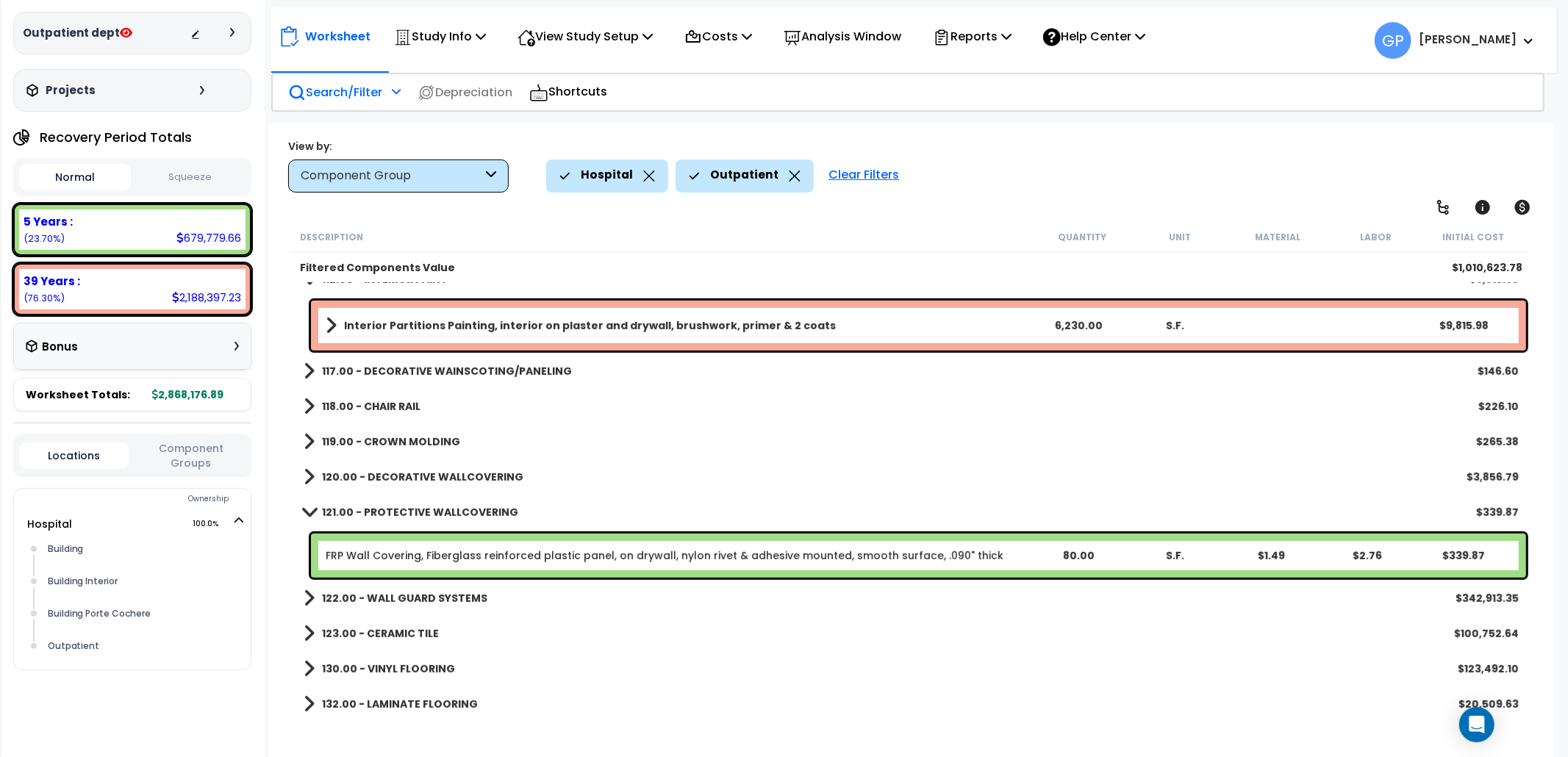
click at [427, 506] on b "121.00 - PROTECTIVE WALLCOVERING" at bounding box center [419, 512] width 197 height 15
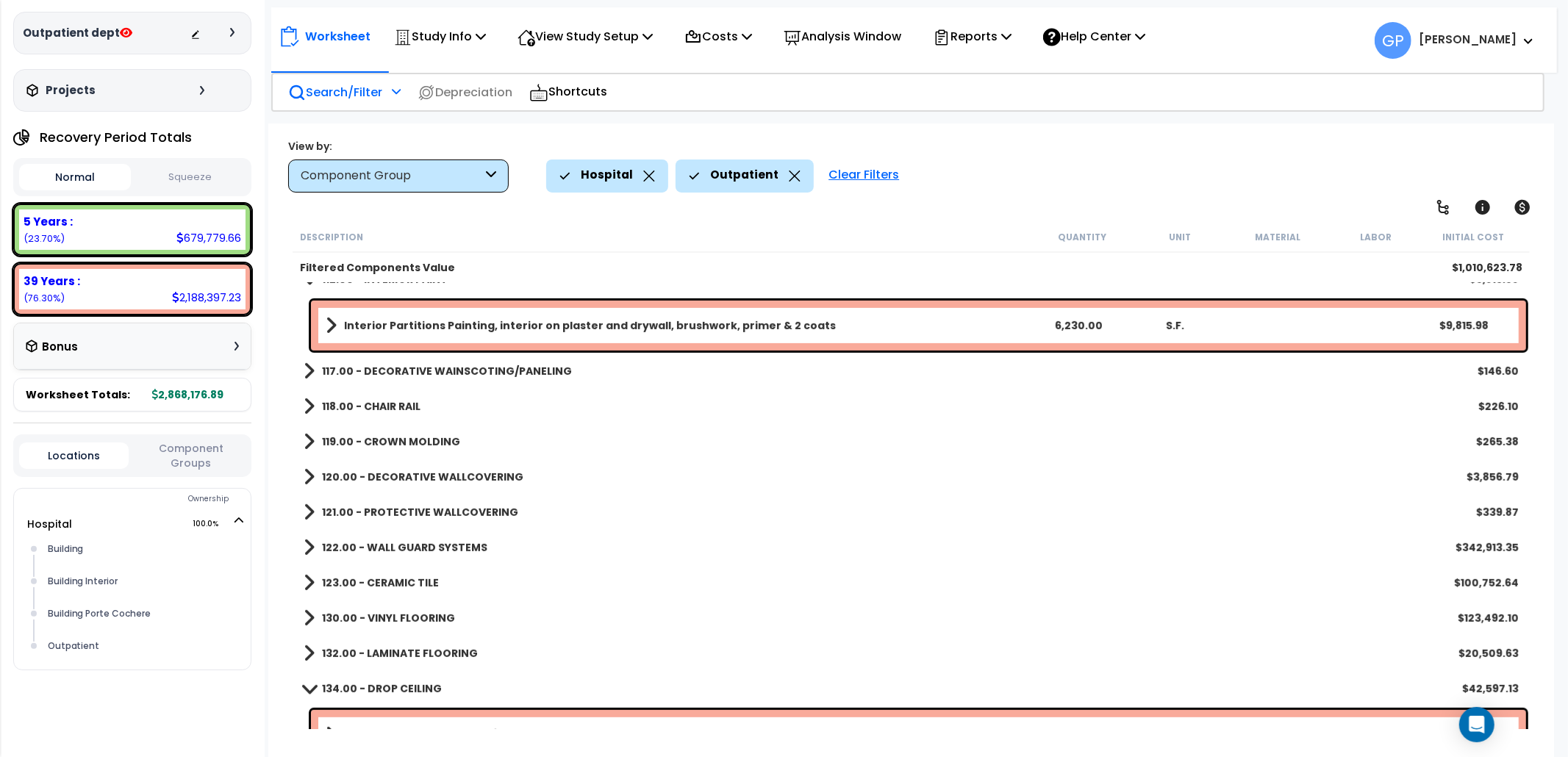
click at [424, 553] on b "122.00 - WALL GUARD SYSTEMS" at bounding box center [404, 547] width 166 height 15
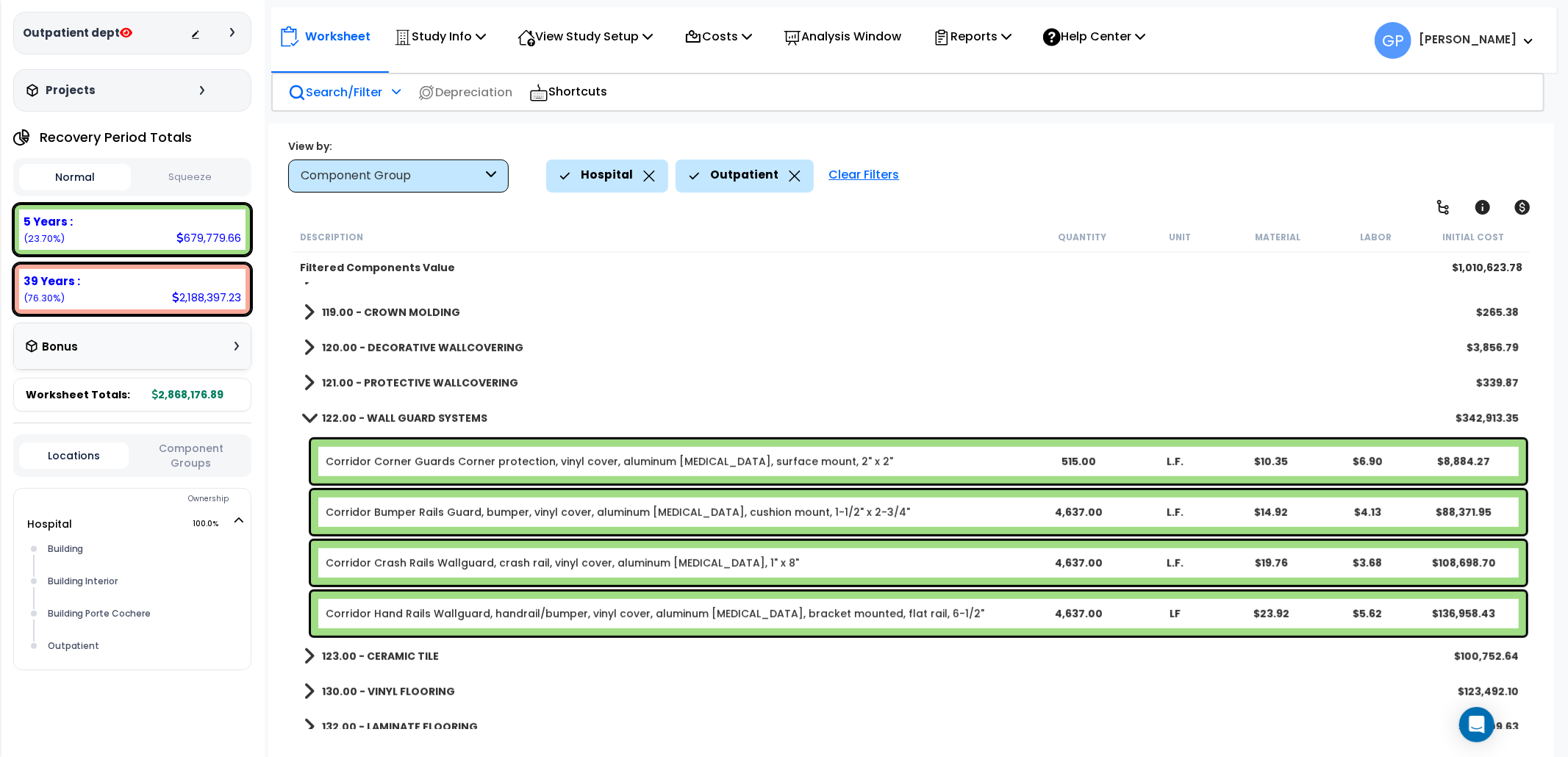
scroll to position [882, 0]
